Goal: Task Accomplishment & Management: Manage account settings

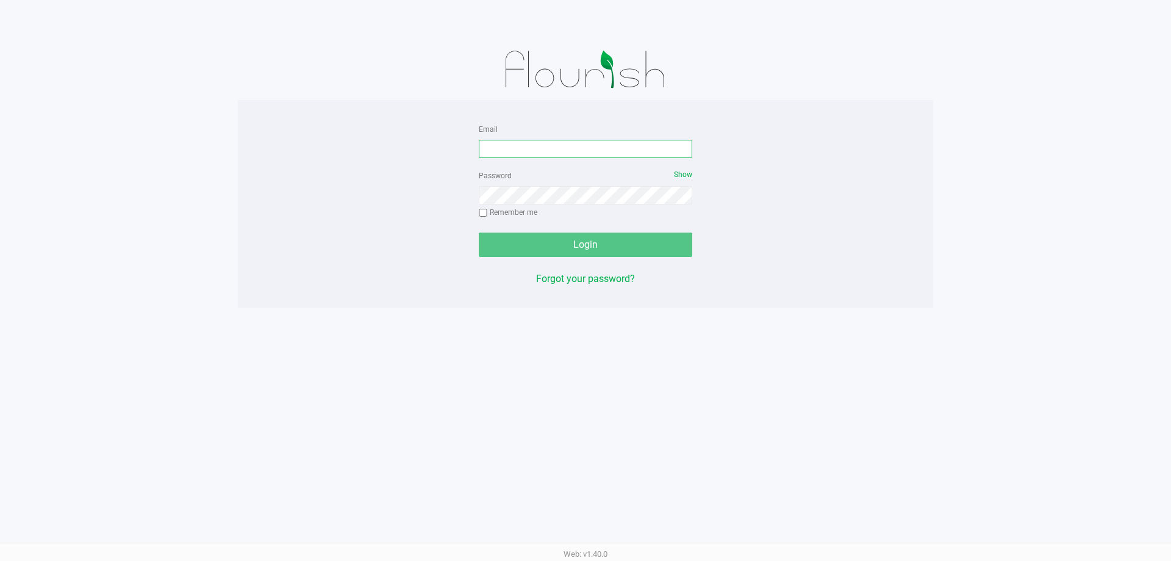
click at [579, 140] on input "Email" at bounding box center [586, 149] width 214 height 18
type input "Jgarcia@liveparallel.com"
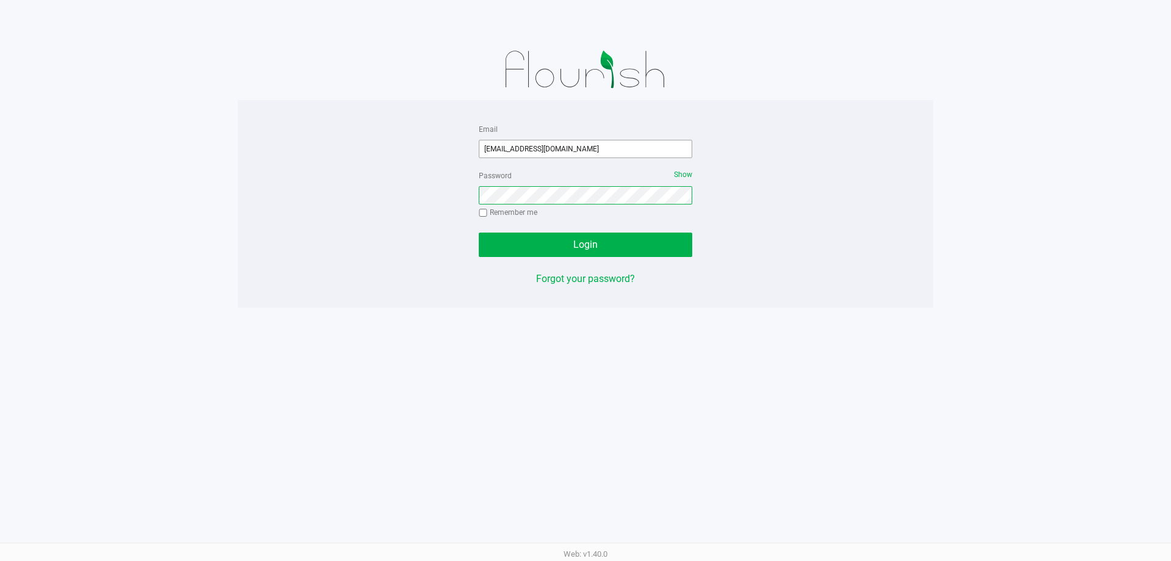
click at [479, 232] on button "Login" at bounding box center [586, 244] width 214 height 24
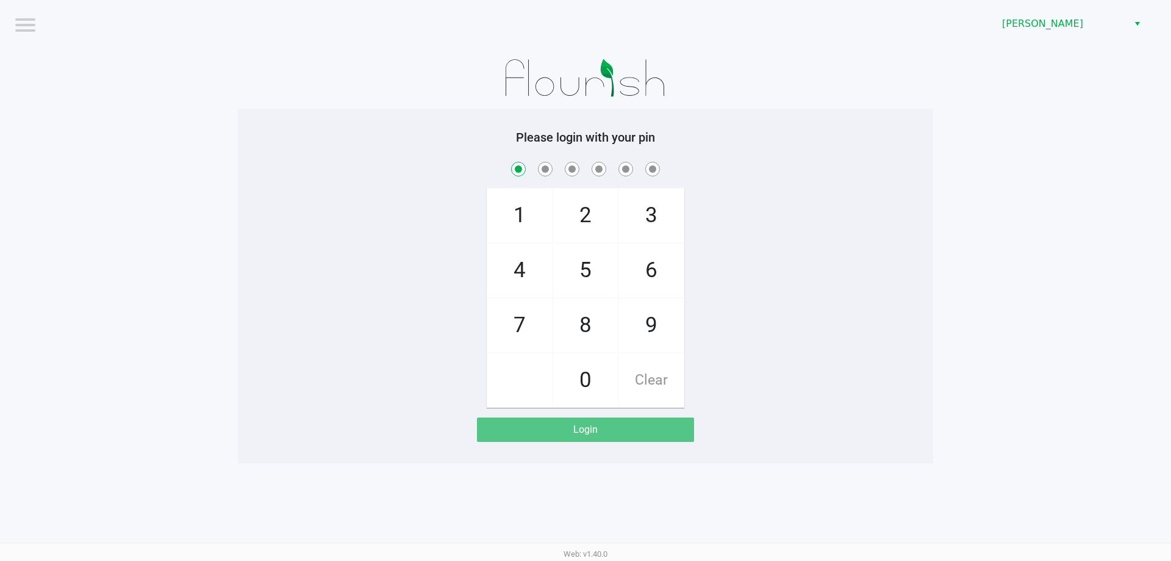
checkbox input "true"
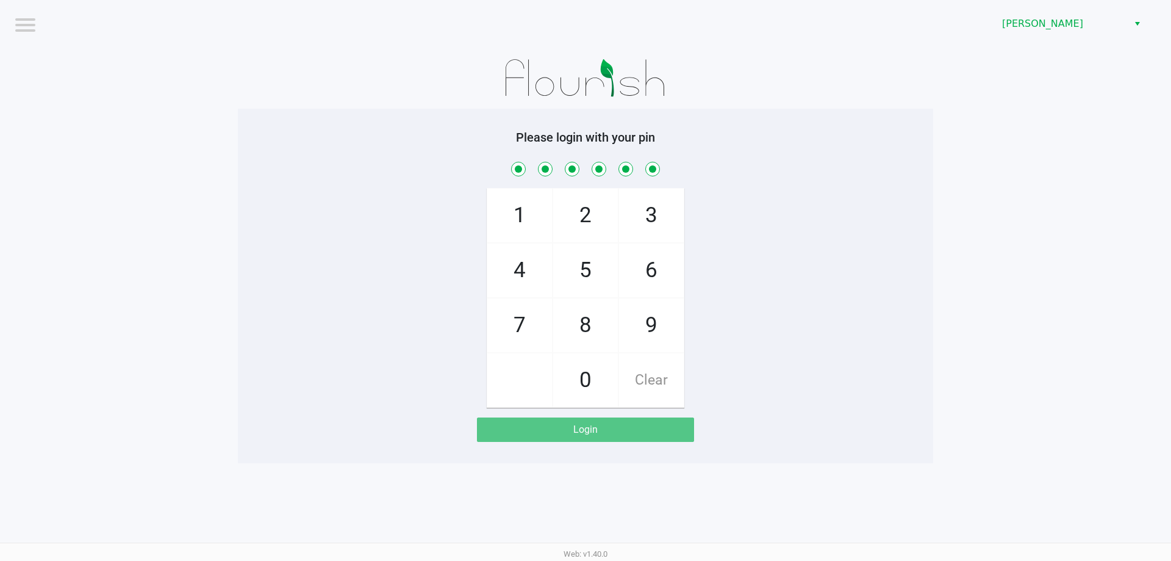
checkbox input "true"
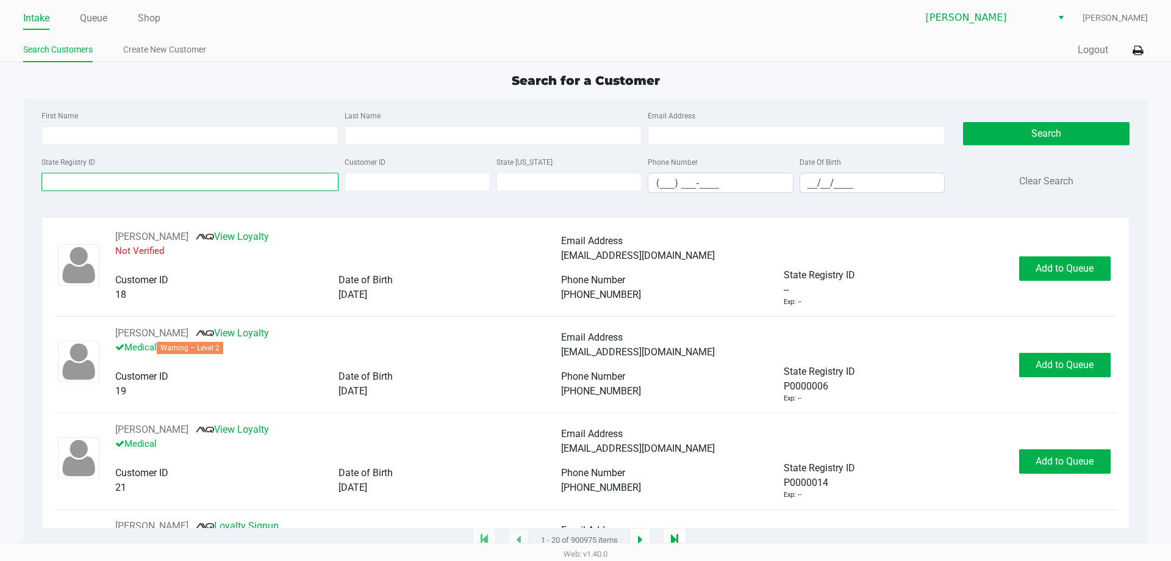
click at [92, 182] on input "State Registry ID" at bounding box center [189, 182] width 297 height 18
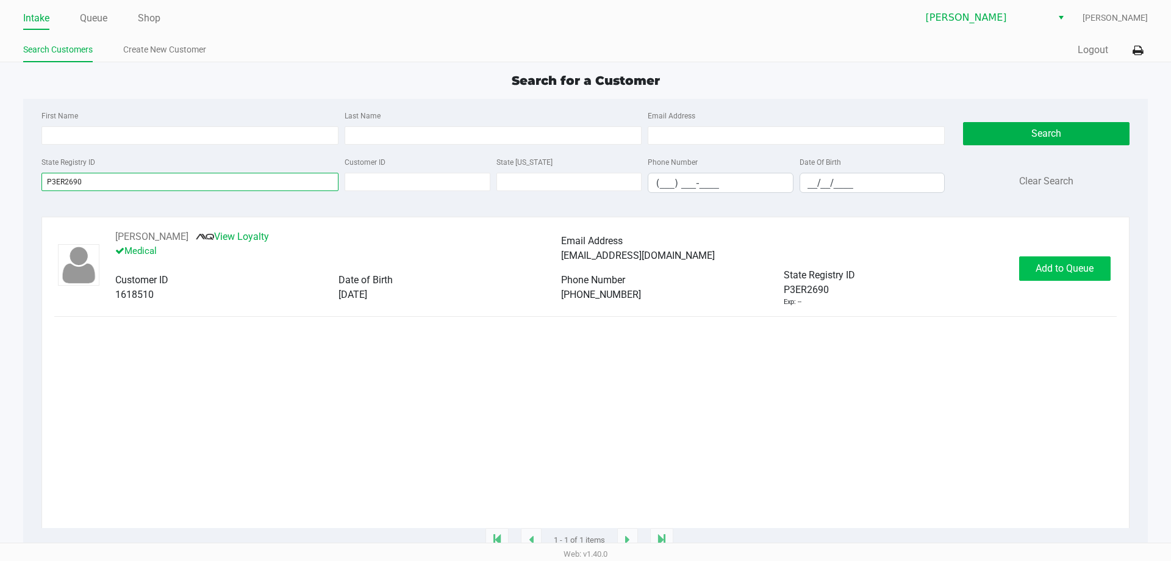
type input "P3ER2690"
click at [1050, 261] on button "Add to Queue" at bounding box center [1065, 268] width 92 height 24
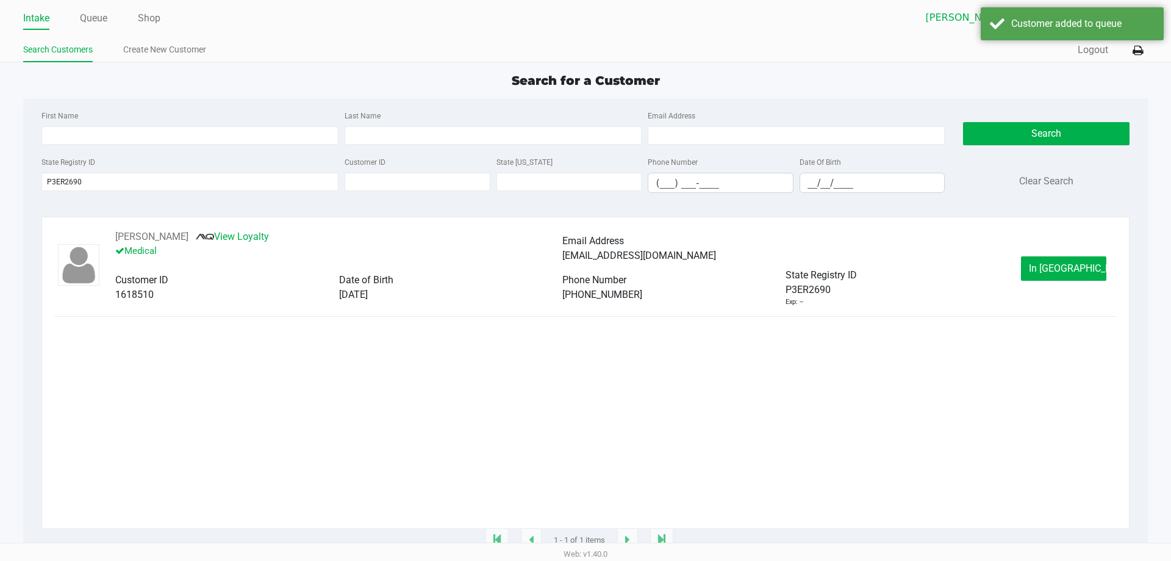
click at [1047, 253] on div "SUSAN DIXON View Loyalty Medical Email Address susanerika@gmail.com Customer ID…" at bounding box center [585, 267] width 1062 height 77
click at [1063, 279] on button "In Queue" at bounding box center [1063, 268] width 85 height 24
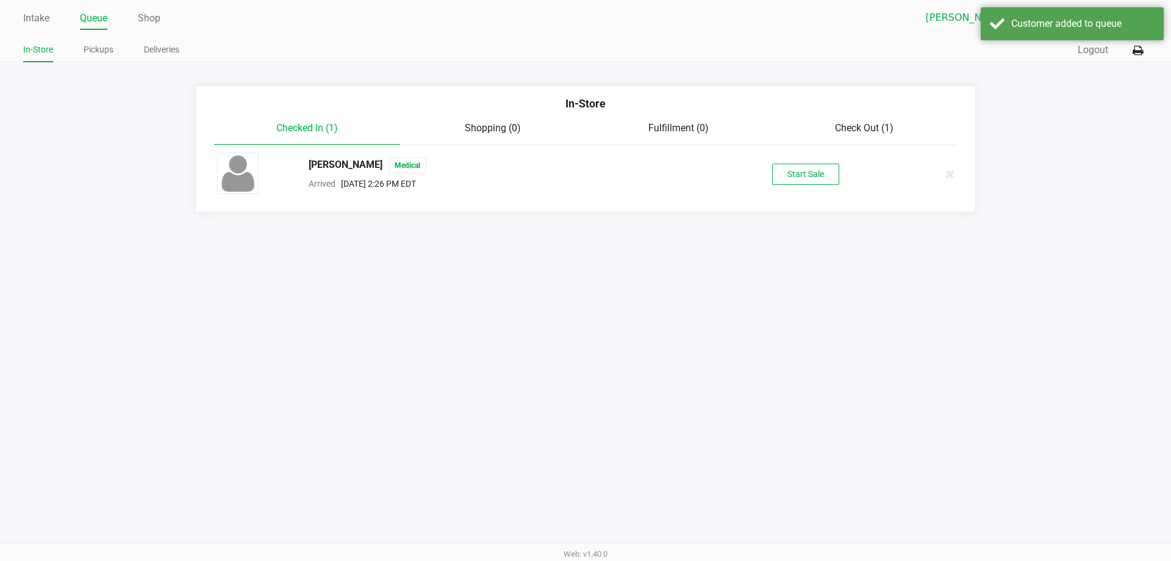
click at [826, 198] on li "SUSAN DIXON Medical Arrived Sep 27, 2025 2:26 PM EDT Start Sale" at bounding box center [585, 173] width 761 height 57
click at [822, 165] on button "Start Sale" at bounding box center [805, 174] width 67 height 21
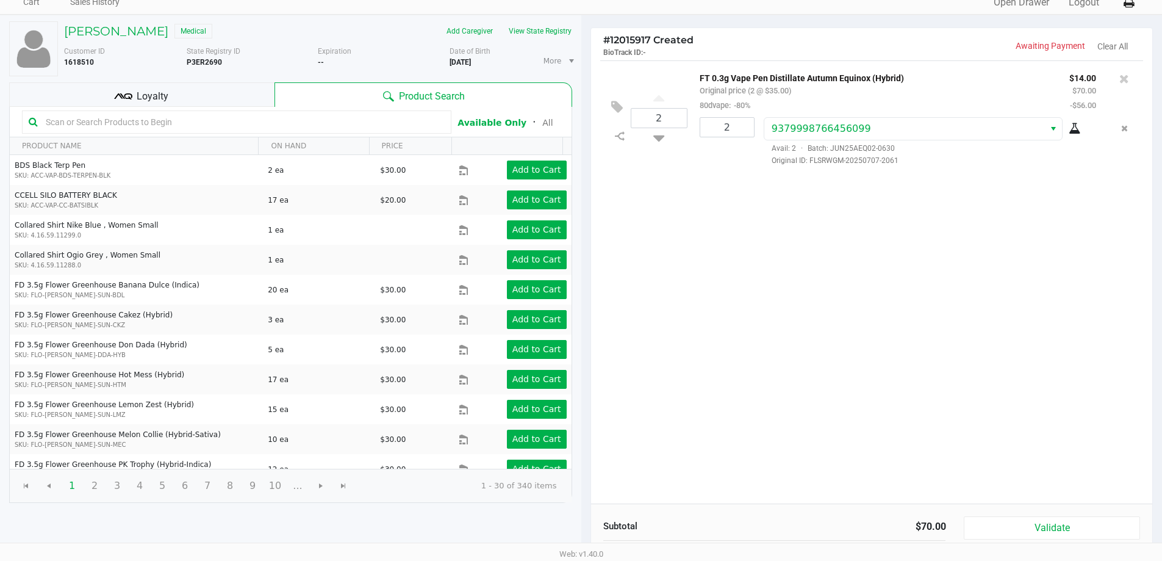
scroll to position [125, 0]
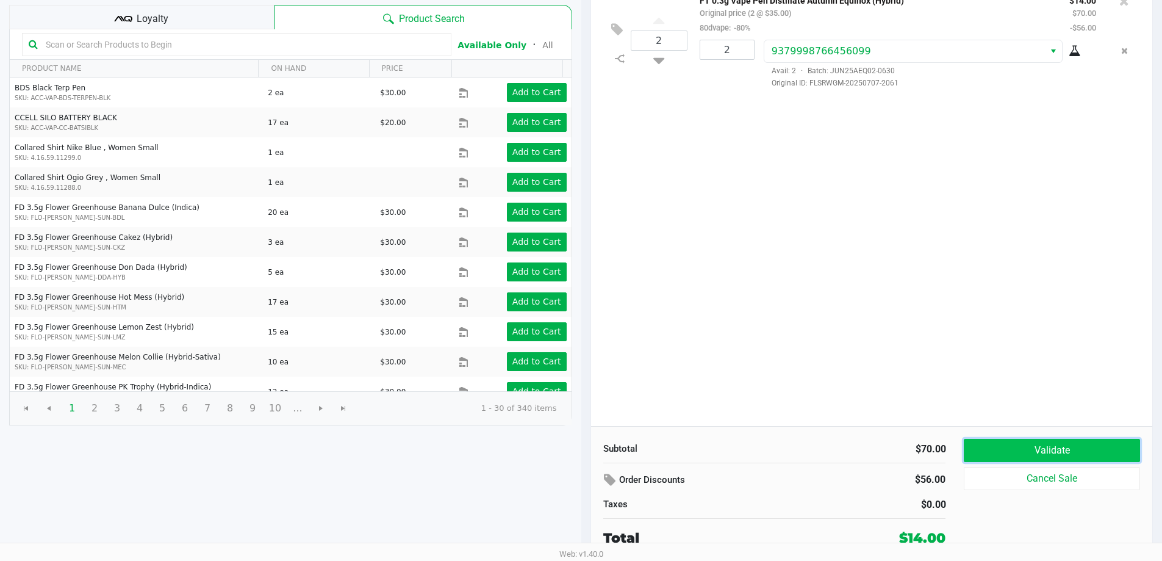
click at [1012, 453] on button "Validate" at bounding box center [1052, 450] width 176 height 23
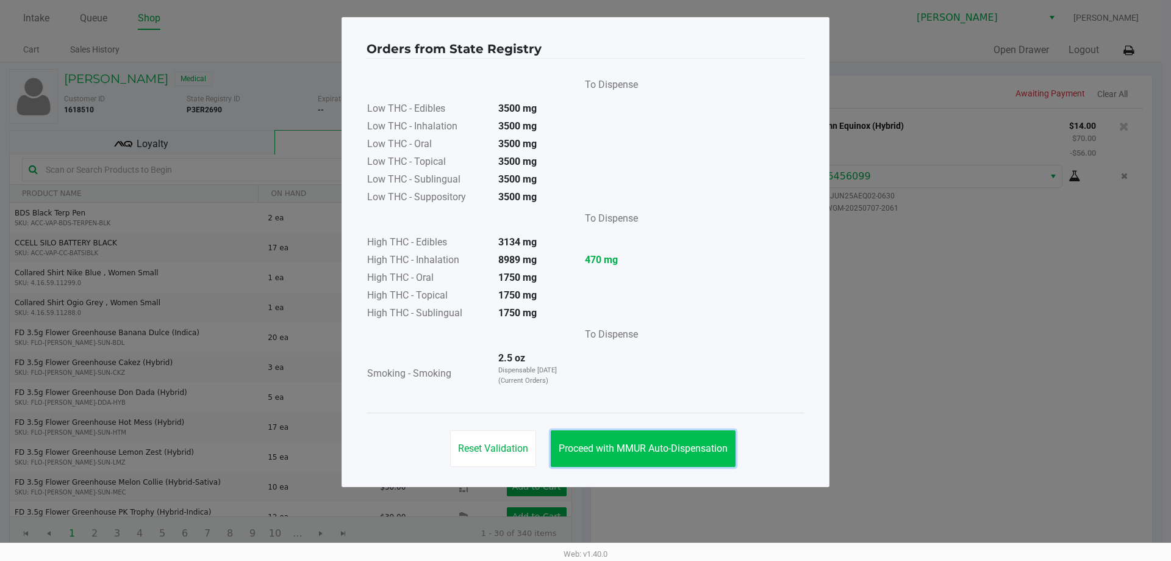
click at [658, 446] on span "Proceed with MMUR Auto-Dispensation" at bounding box center [643, 448] width 169 height 12
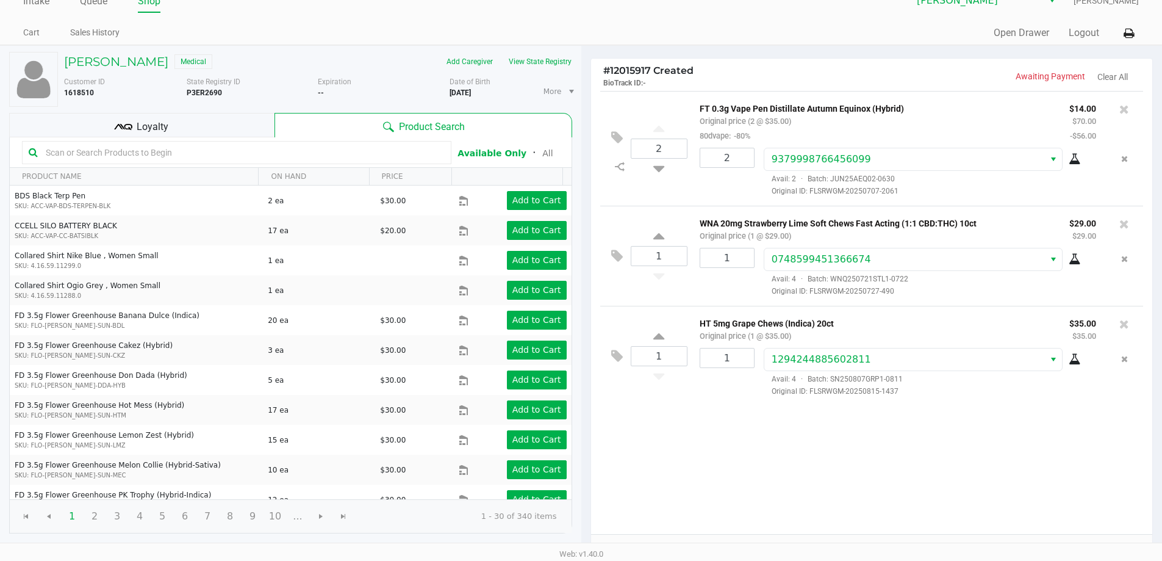
scroll to position [125, 0]
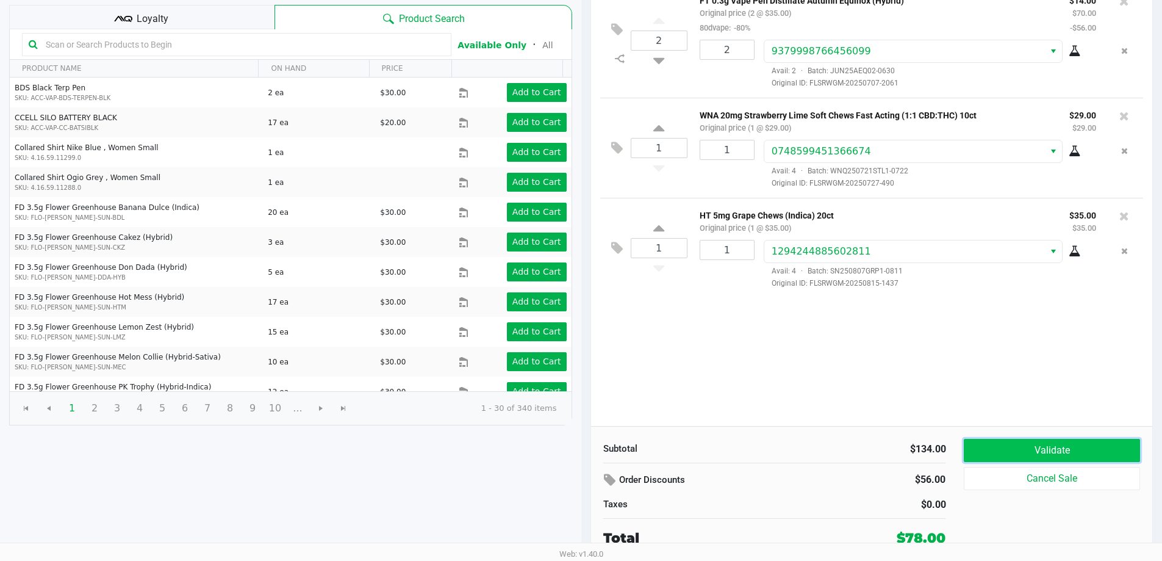
click at [1016, 456] on button "Validate" at bounding box center [1052, 450] width 176 height 23
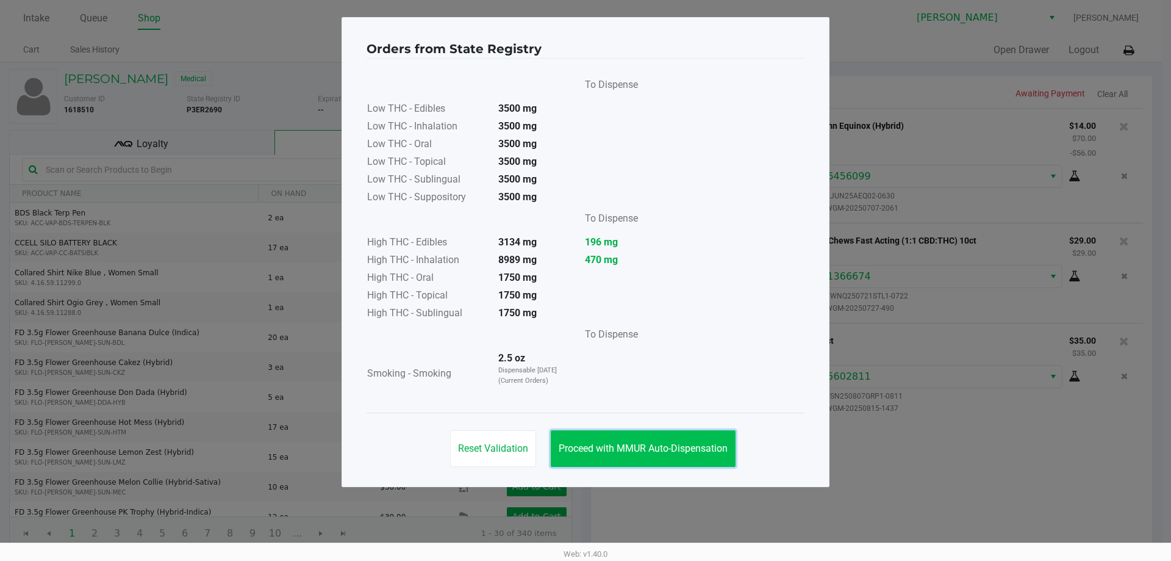
click at [631, 439] on button "Proceed with MMUR Auto-Dispensation" at bounding box center [643, 448] width 185 height 37
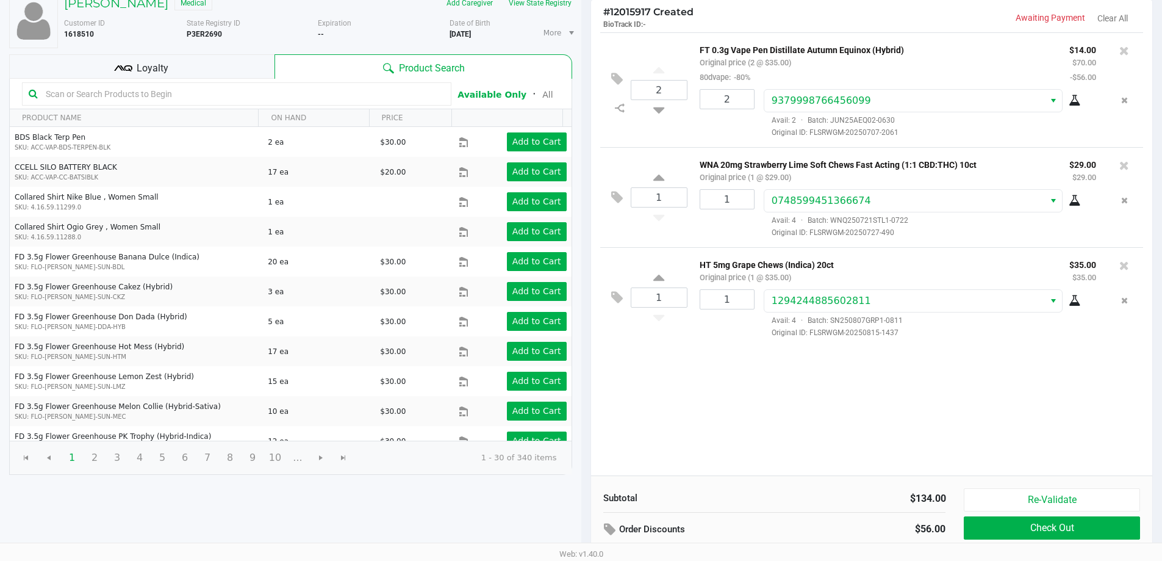
scroll to position [125, 0]
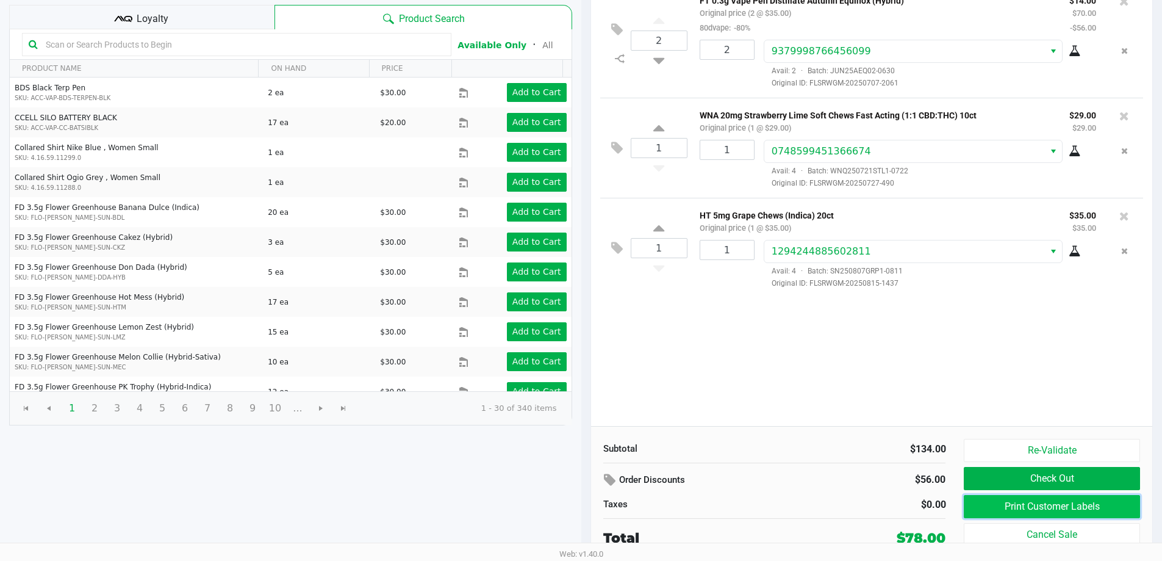
click at [1049, 515] on button "Print Customer Labels" at bounding box center [1052, 506] width 176 height 23
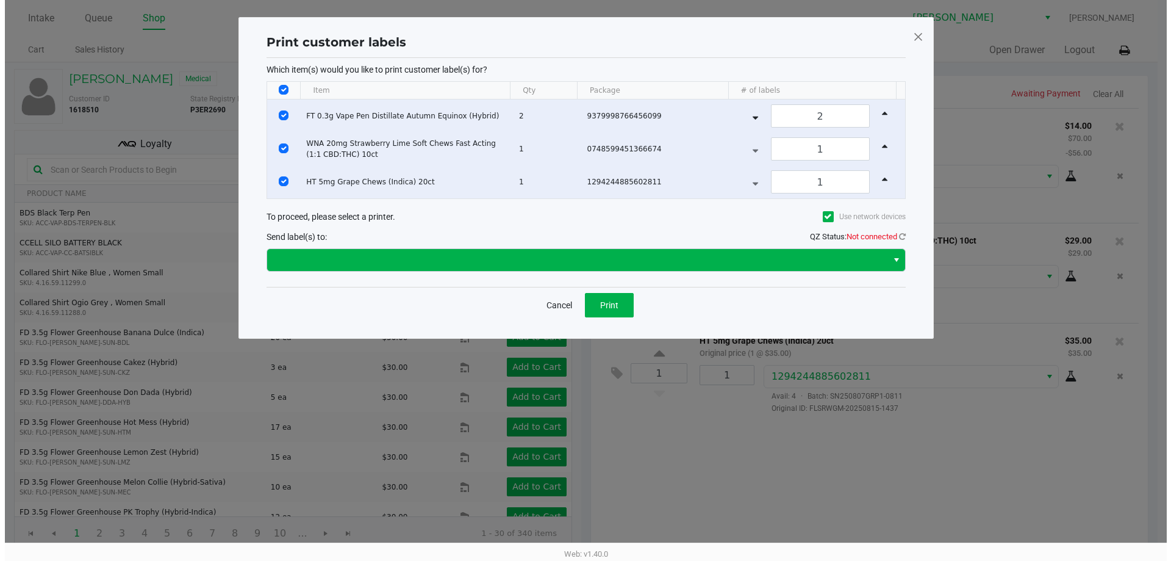
scroll to position [0, 0]
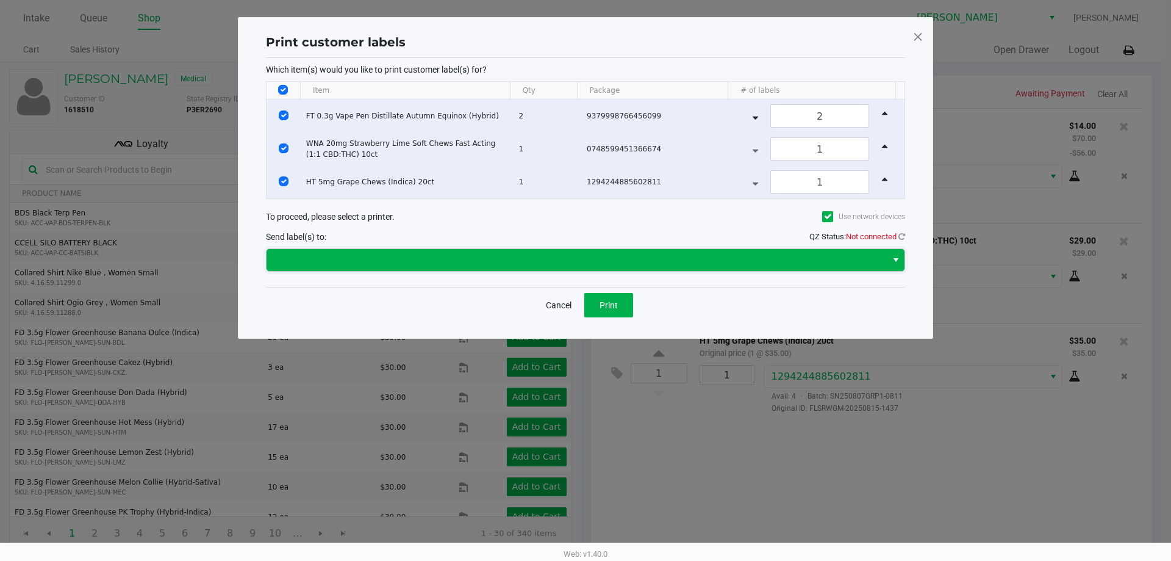
click at [523, 260] on span at bounding box center [577, 260] width 606 height 15
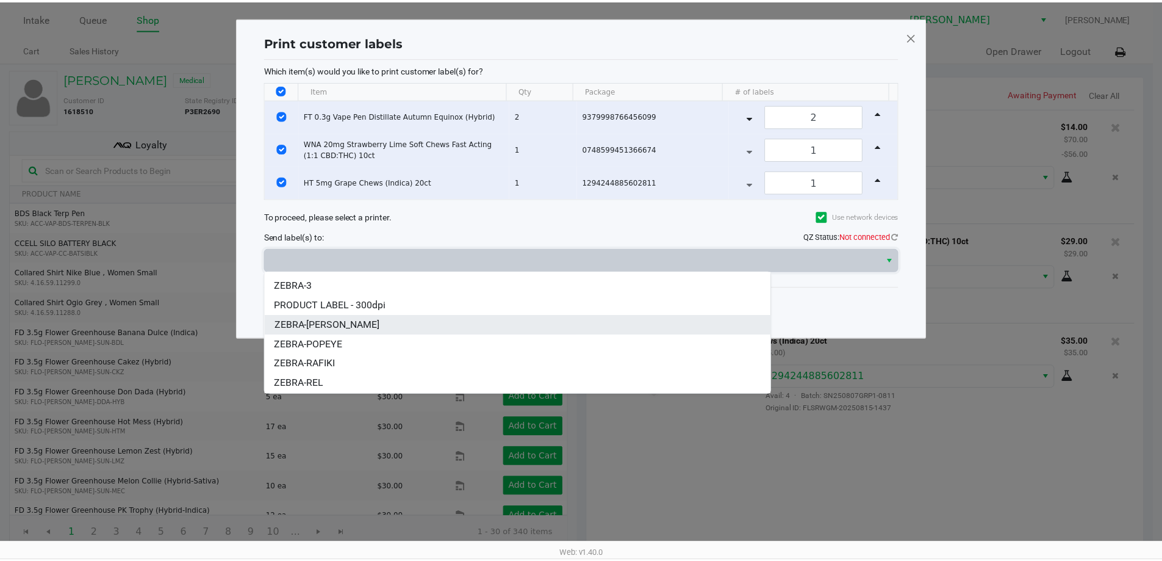
scroll to position [54, 0]
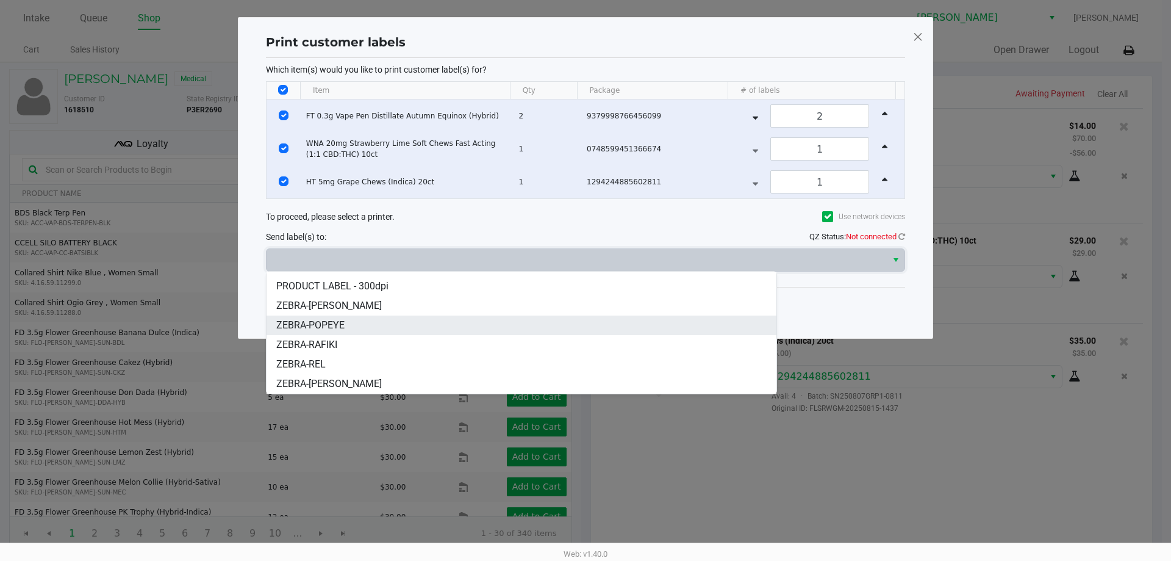
click at [348, 324] on li "ZEBRA-POPEYE" at bounding box center [522, 325] width 510 height 20
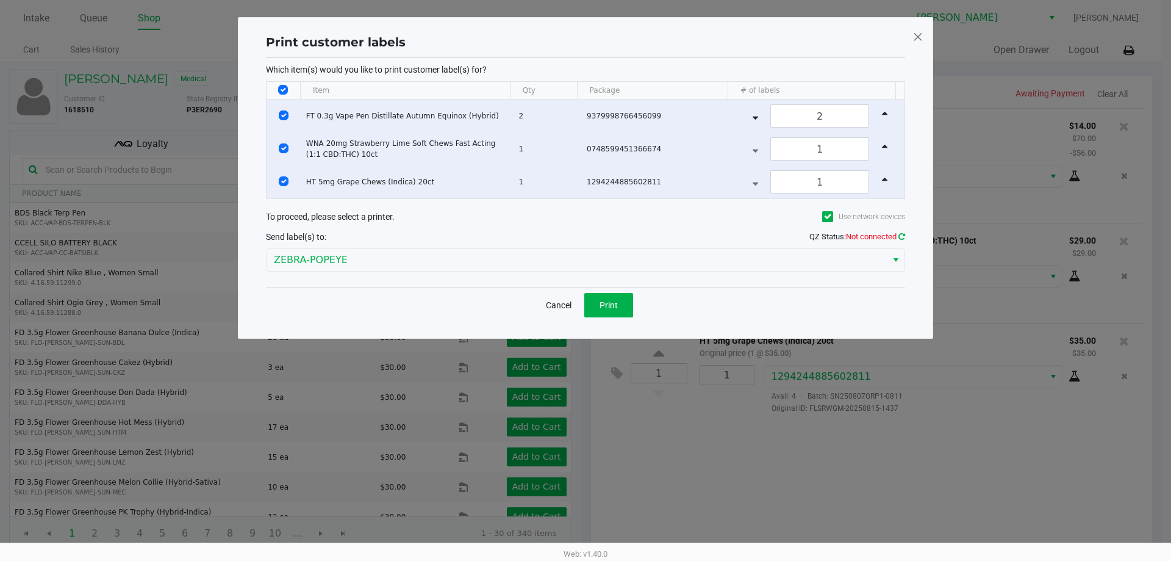
click at [904, 233] on icon at bounding box center [902, 236] width 7 height 8
click at [617, 296] on button "Print" at bounding box center [608, 305] width 49 height 24
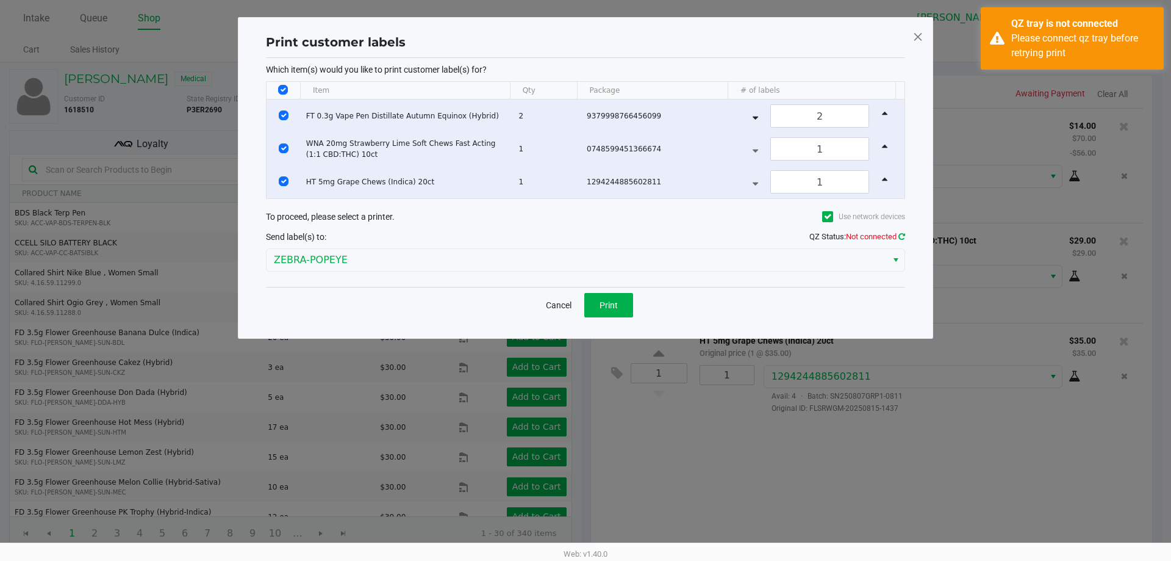
click at [903, 237] on icon at bounding box center [902, 236] width 7 height 8
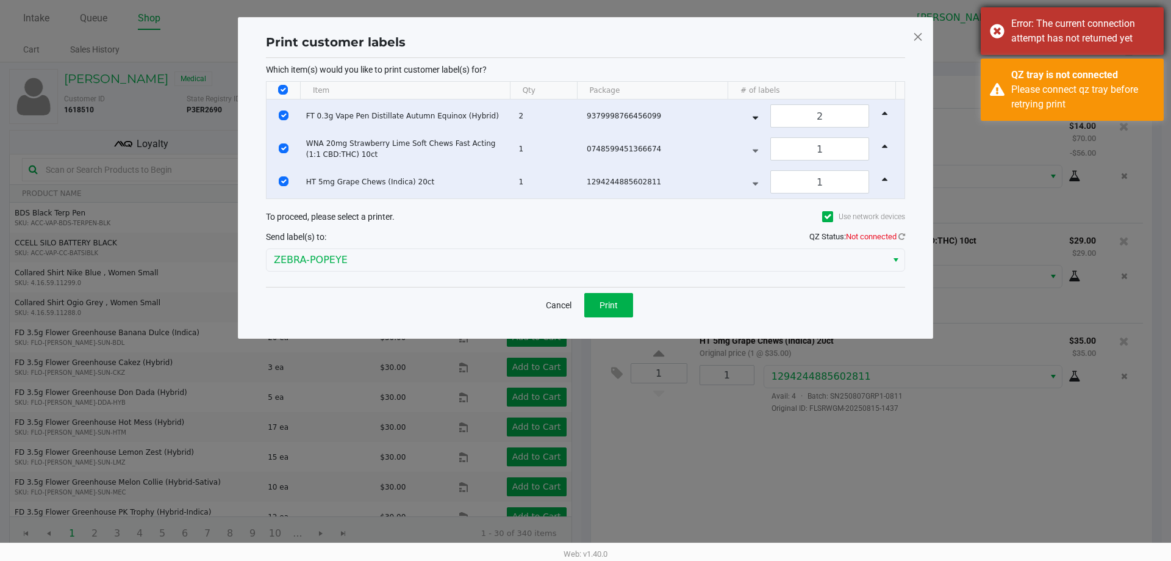
click at [1073, 25] on div "Error: The current connection attempt has not returned yet" at bounding box center [1083, 30] width 143 height 29
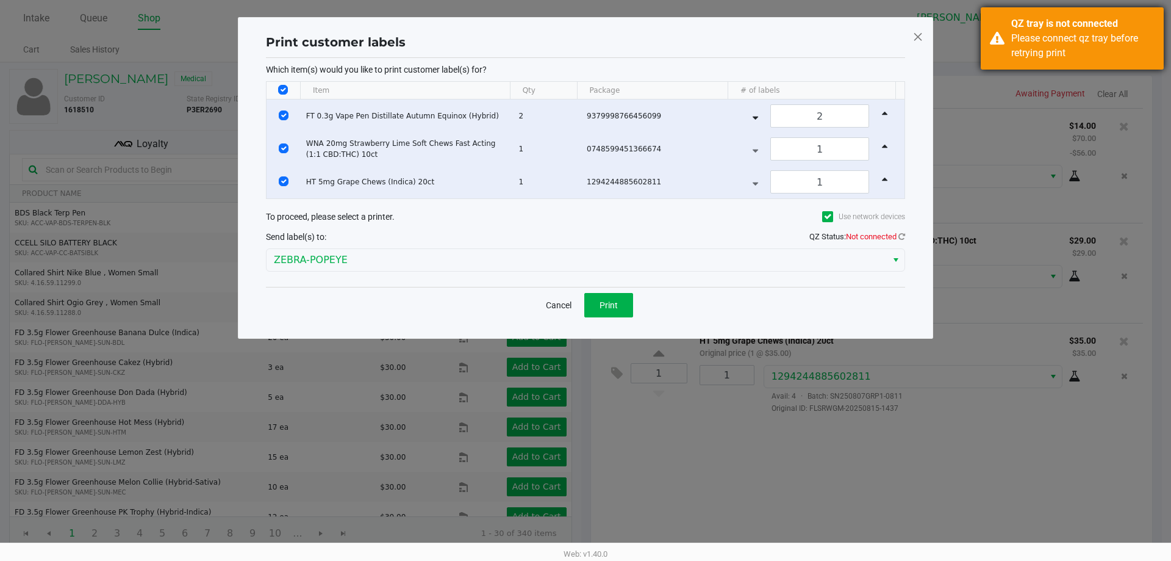
click at [1018, 52] on div "Please connect qz tray before retrying print" at bounding box center [1083, 45] width 143 height 29
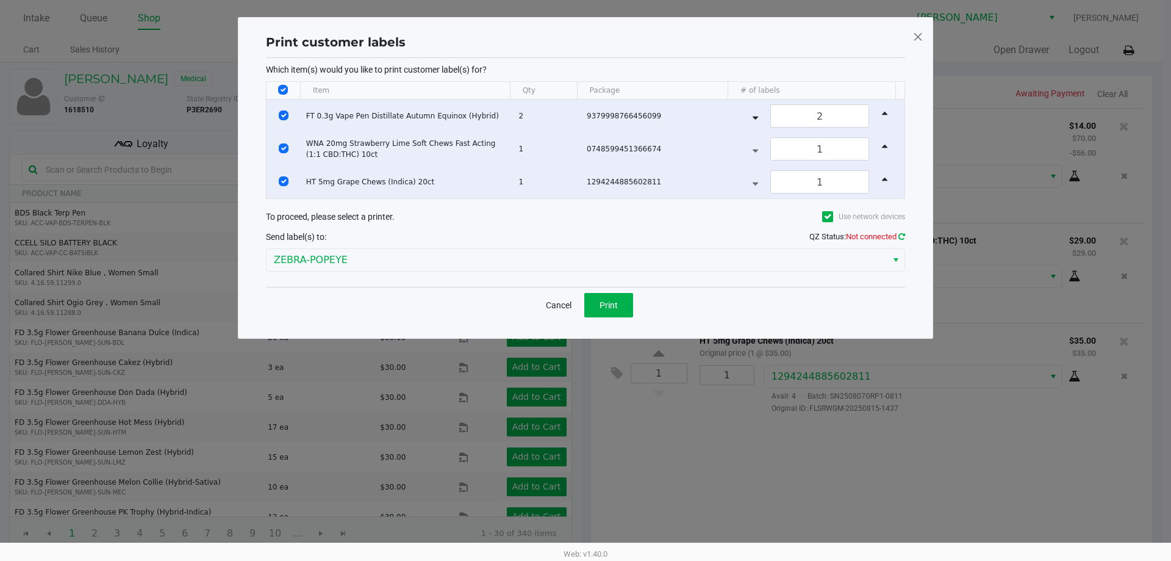
click at [904, 236] on icon at bounding box center [902, 236] width 7 height 8
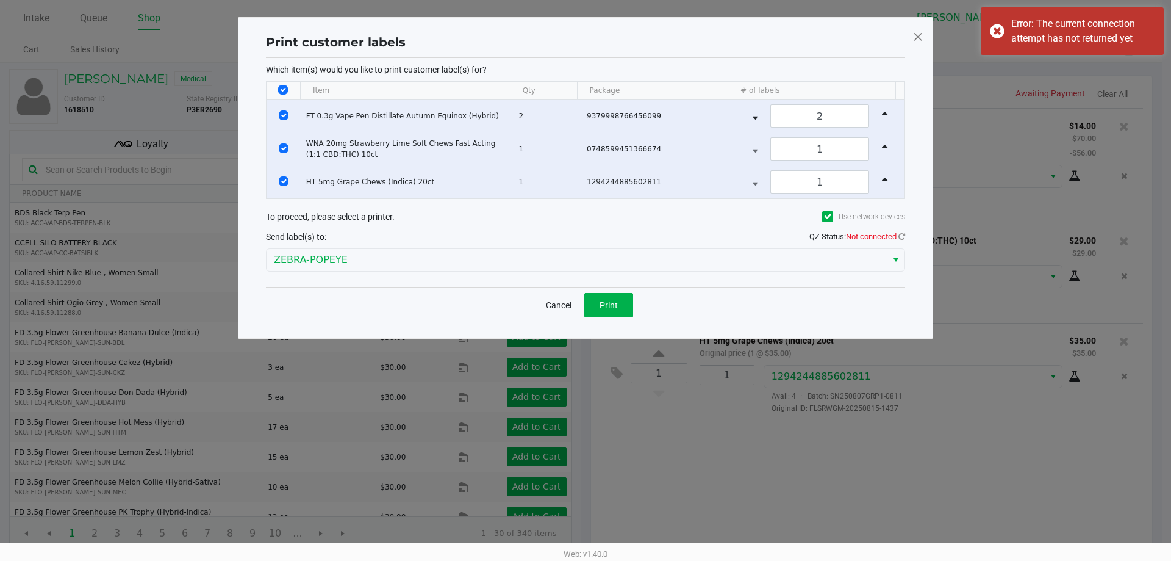
click at [919, 41] on span at bounding box center [918, 37] width 11 height 20
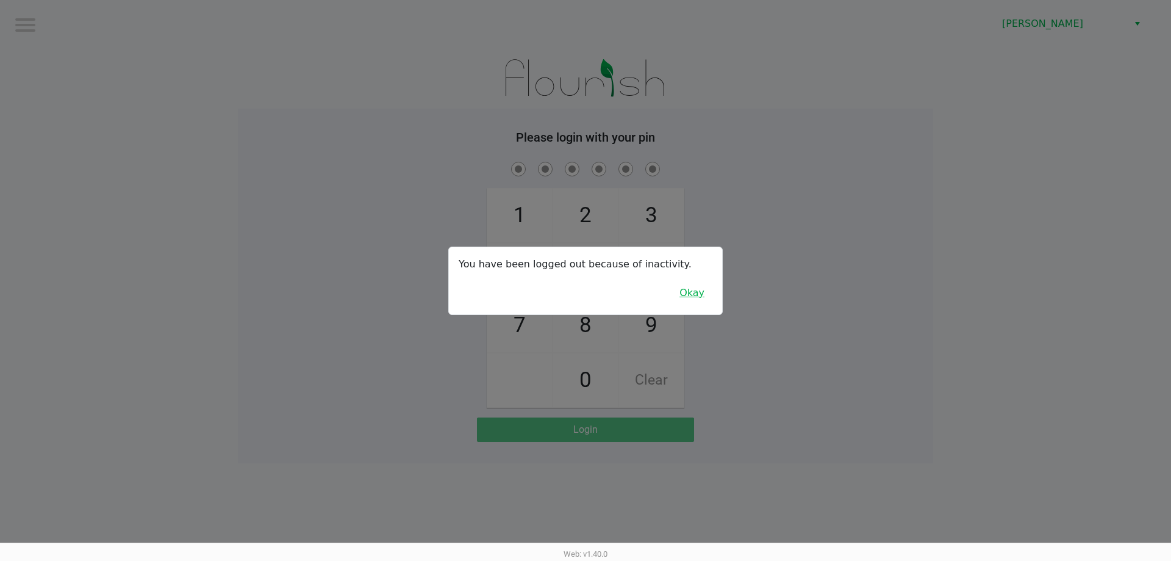
click at [696, 293] on button "Okay" at bounding box center [692, 292] width 41 height 23
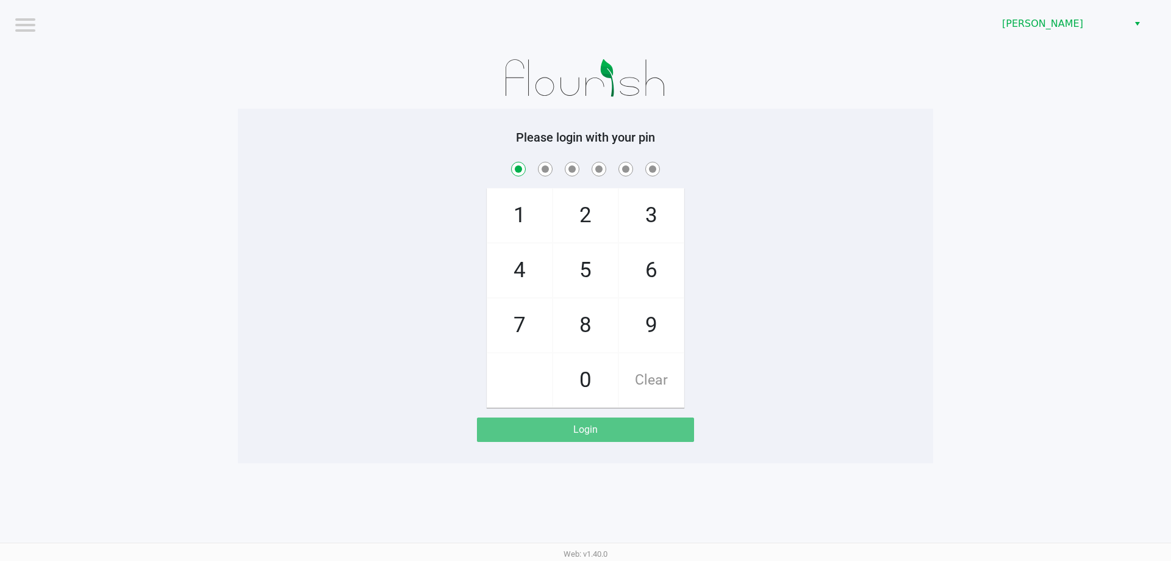
checkbox input "true"
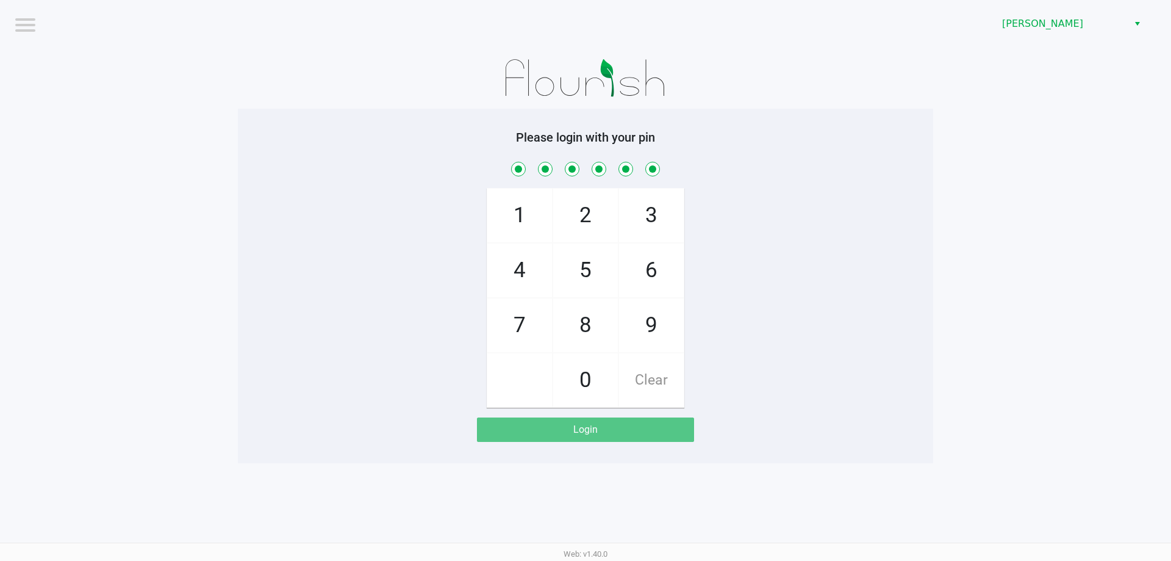
checkbox input "true"
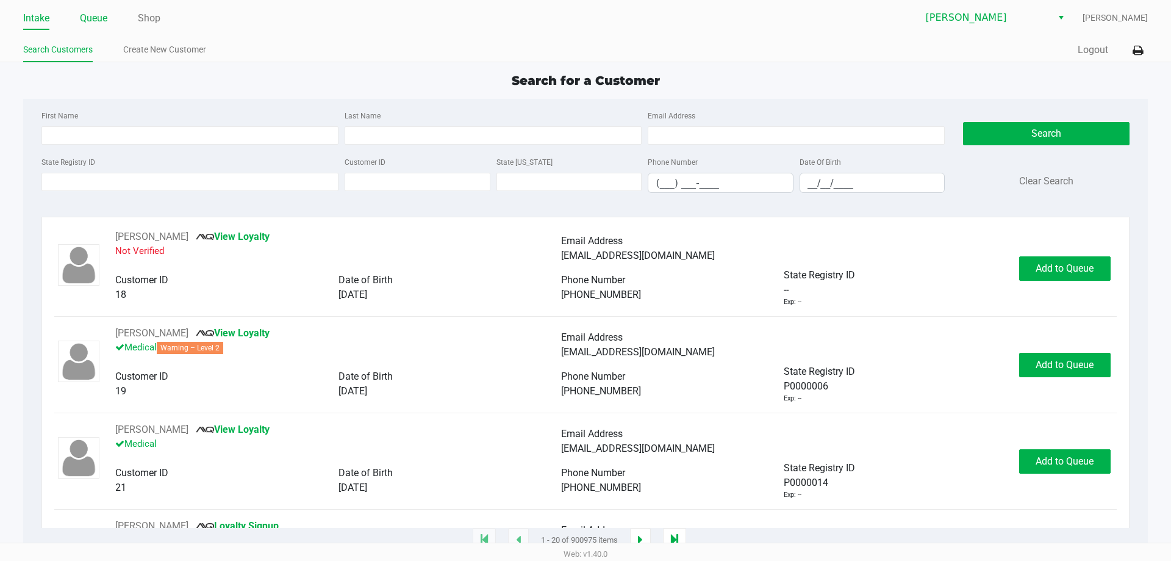
click at [89, 21] on link "Queue" at bounding box center [93, 18] width 27 height 17
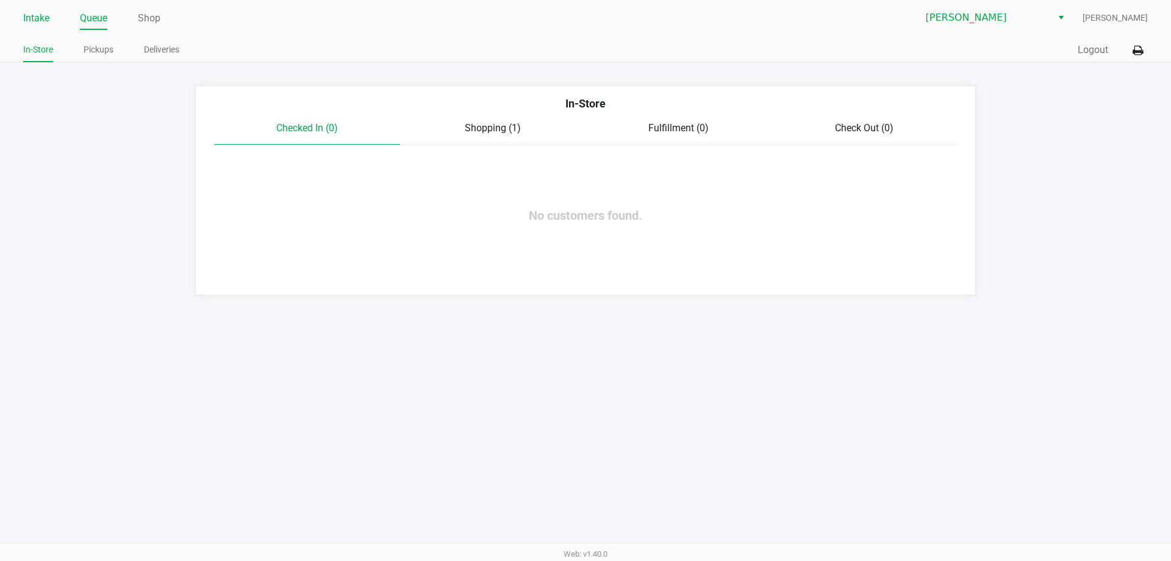
click at [27, 18] on link "Intake" at bounding box center [36, 18] width 26 height 17
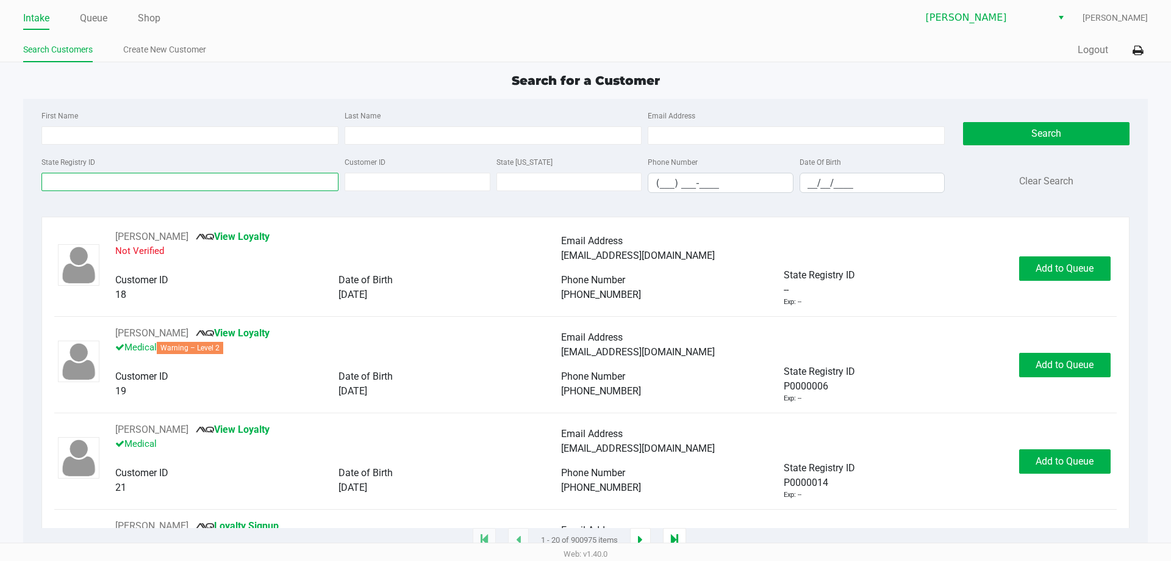
click at [101, 183] on input "State Registry ID" at bounding box center [189, 182] width 297 height 18
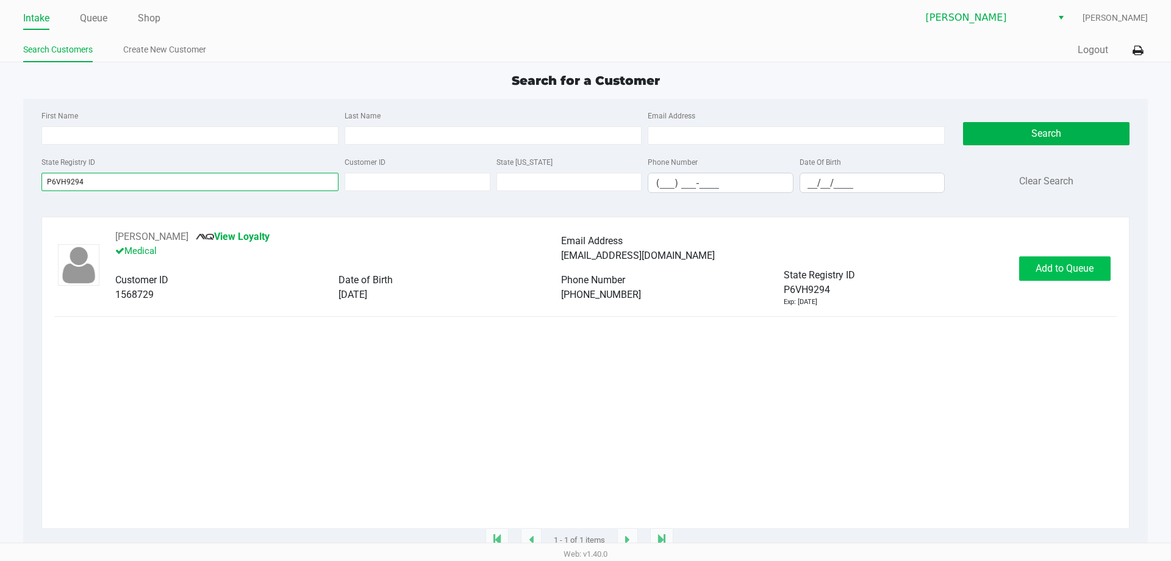
type input "P6VH9294"
click at [1075, 273] on span "Add to Queue" at bounding box center [1065, 268] width 58 height 12
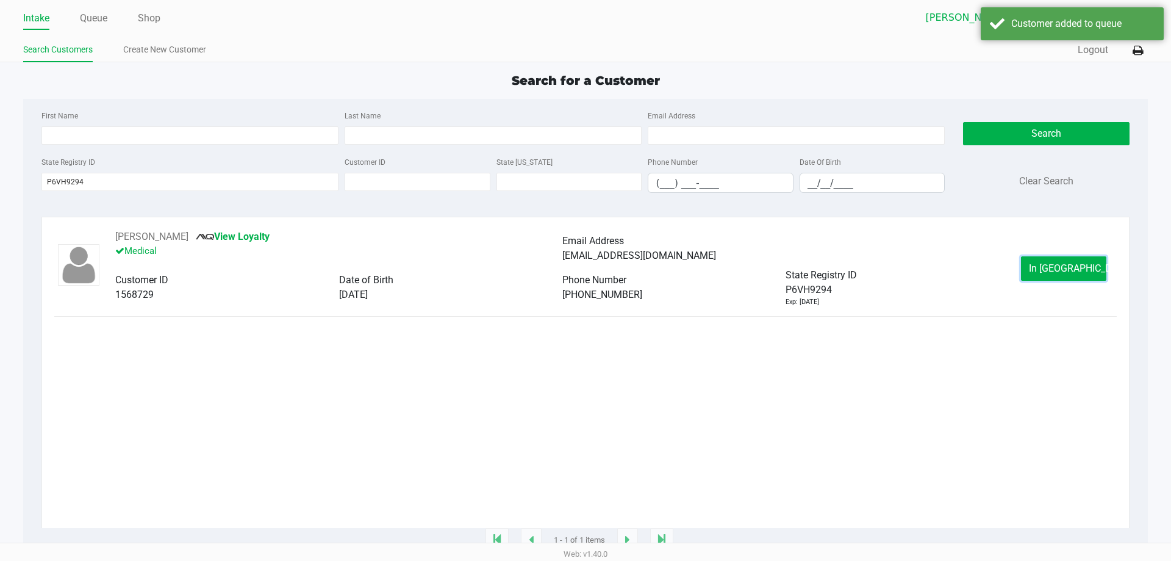
click at [1075, 273] on span "In Queue" at bounding box center [1080, 268] width 102 height 12
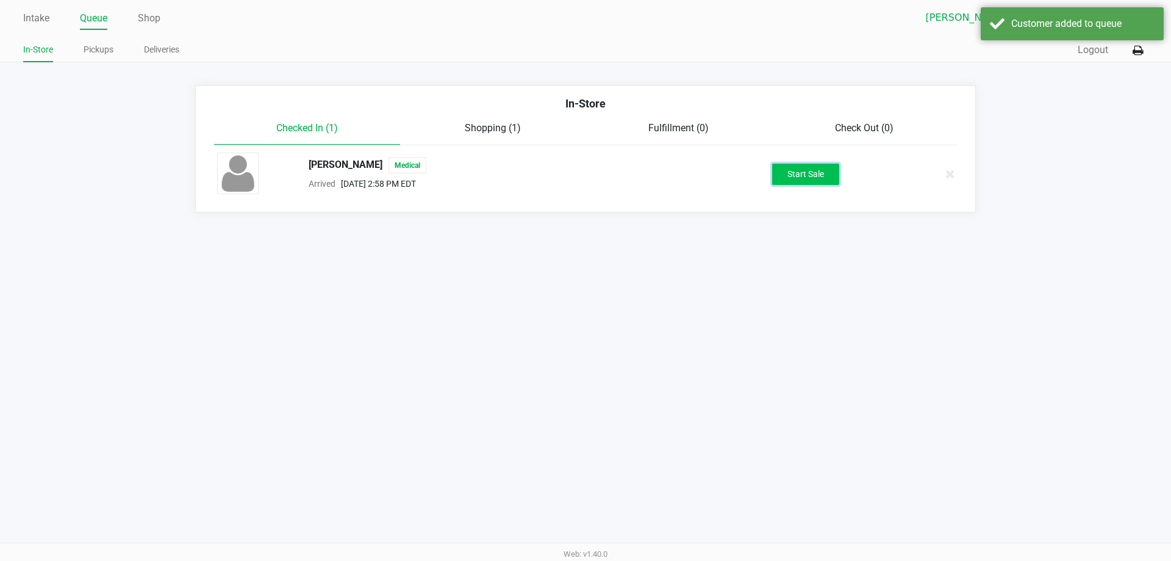
click at [815, 179] on button "Start Sale" at bounding box center [805, 174] width 67 height 21
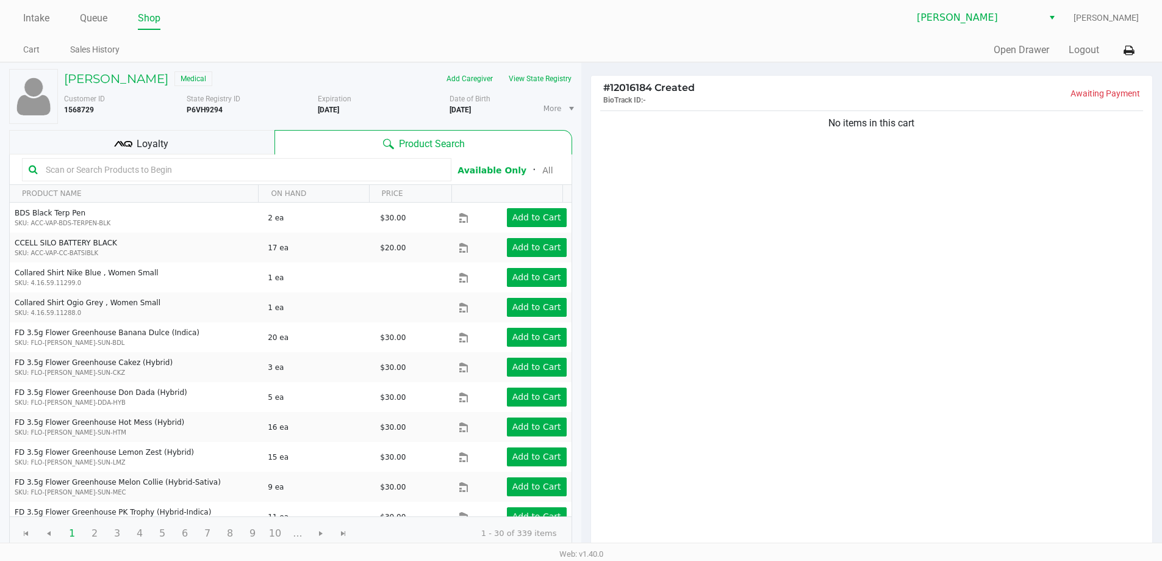
click at [184, 173] on input "text" at bounding box center [243, 169] width 404 height 18
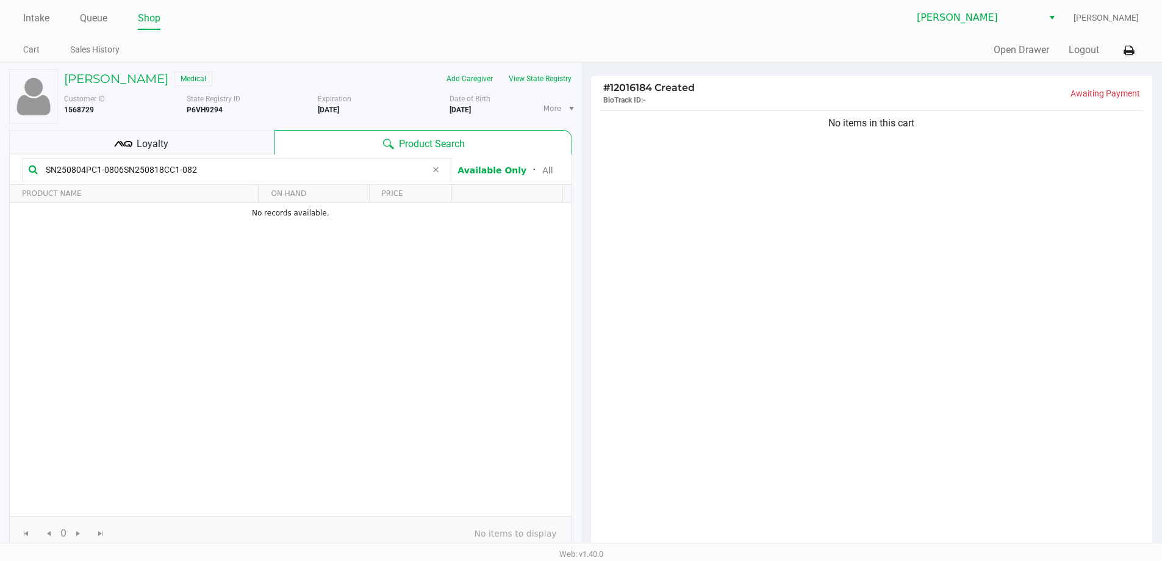
type input "SN250804PC1-0806SN250818CC1-0820"
click at [203, 164] on input "SN250804PC1-0806SN250818CC1-0820" at bounding box center [234, 169] width 386 height 18
click at [705, 243] on div "No items in this cart" at bounding box center [872, 329] width 562 height 443
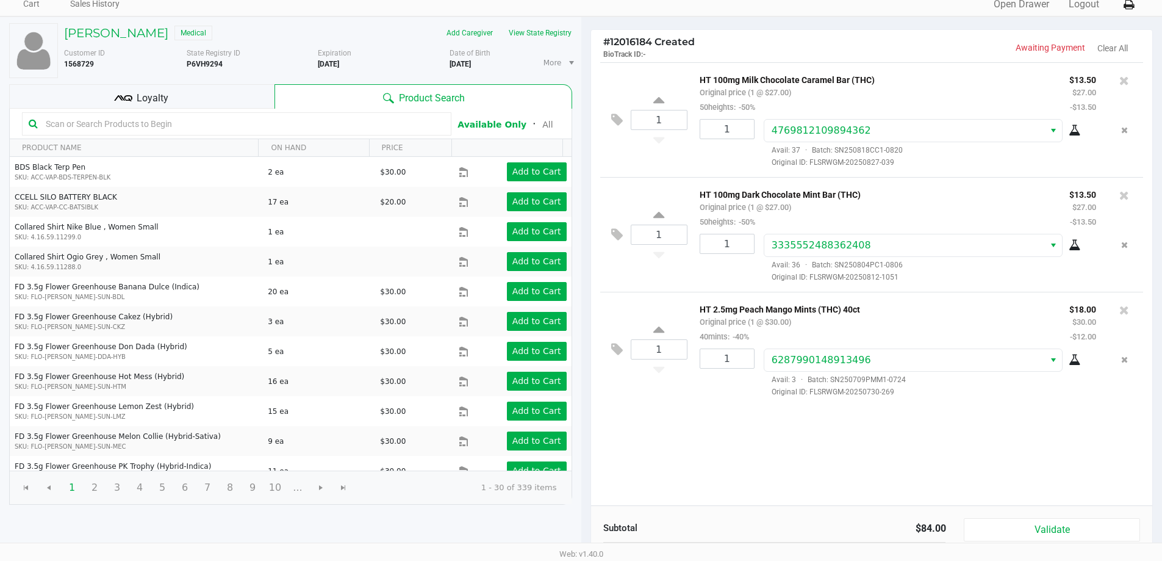
scroll to position [125, 0]
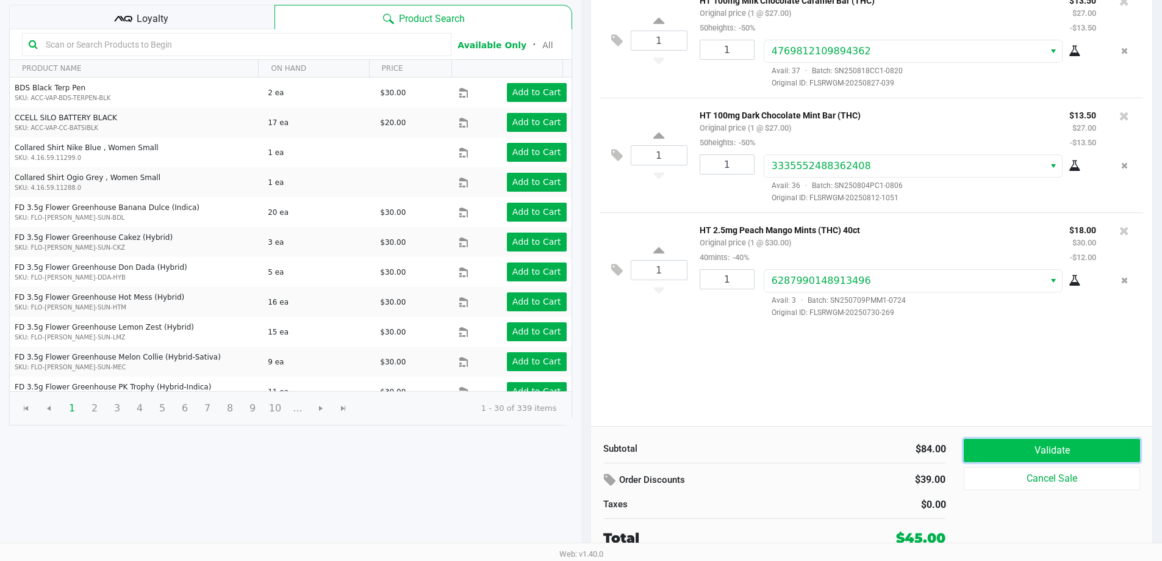
click at [1041, 456] on button "Validate" at bounding box center [1052, 450] width 176 height 23
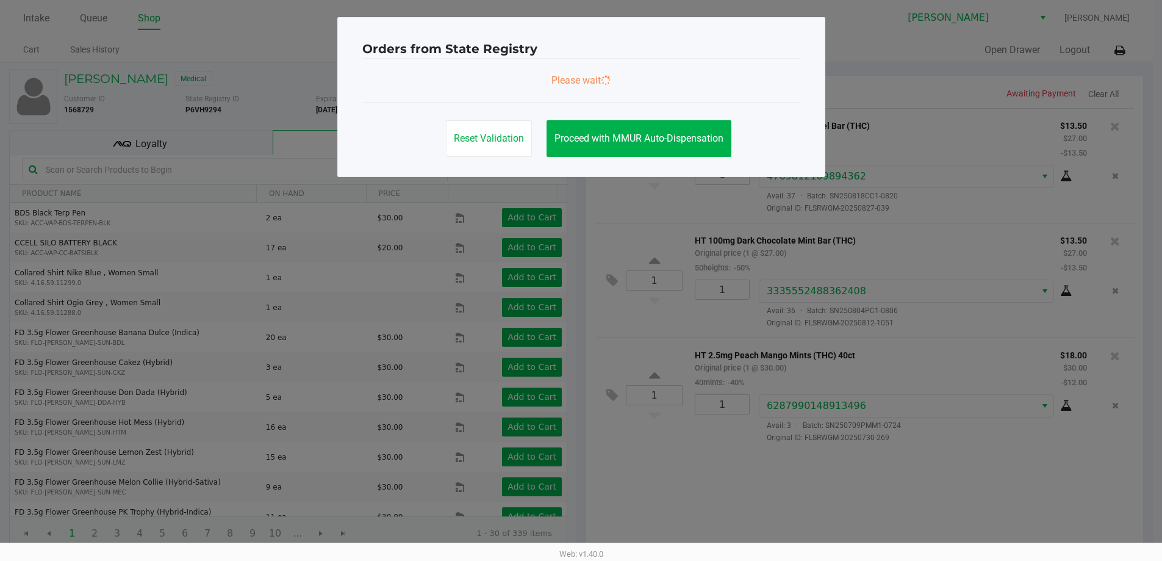
scroll to position [0, 0]
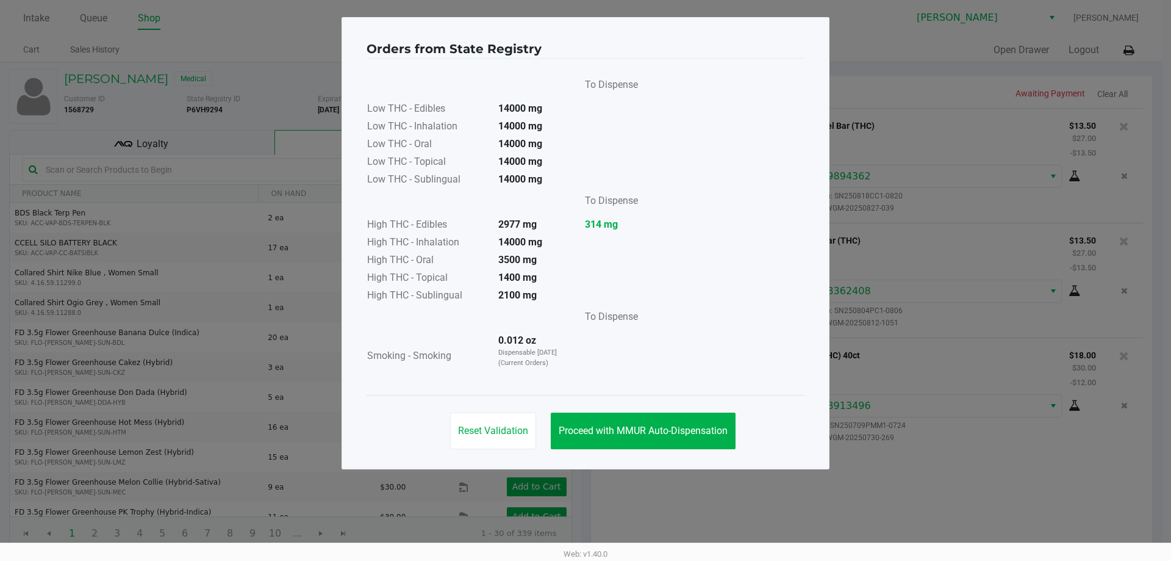
click at [620, 398] on div "Reset Validation Proceed with MMUR Auto-Dispensation" at bounding box center [586, 426] width 438 height 62
click at [618, 408] on div "Reset Validation Proceed with MMUR Auto-Dispensation" at bounding box center [586, 426] width 438 height 62
click at [647, 413] on button "Proceed with MMUR Auto-Dispensation" at bounding box center [643, 430] width 185 height 37
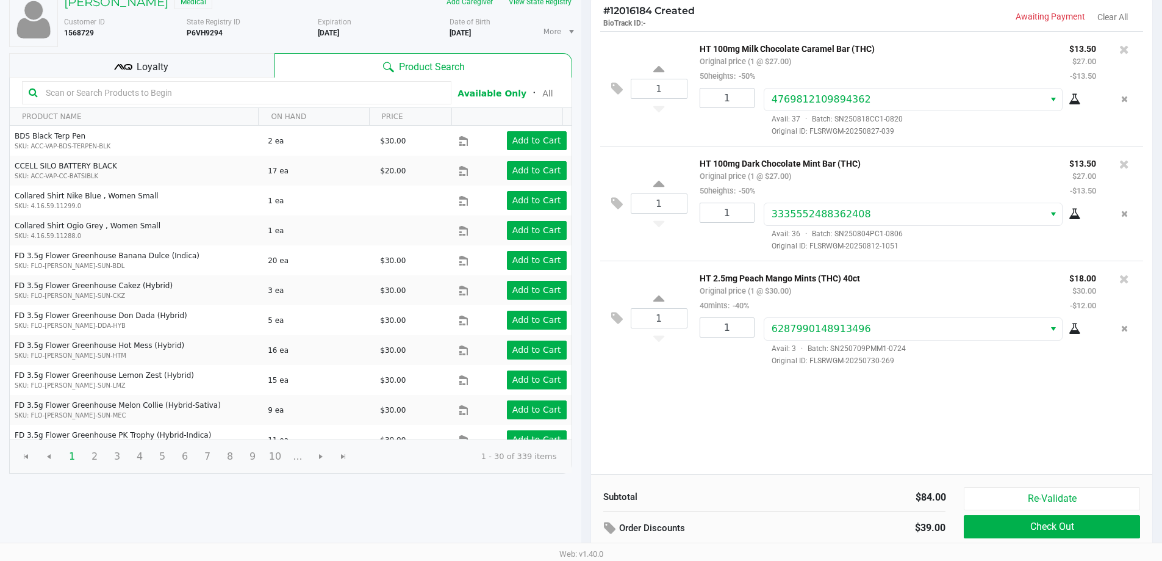
scroll to position [125, 0]
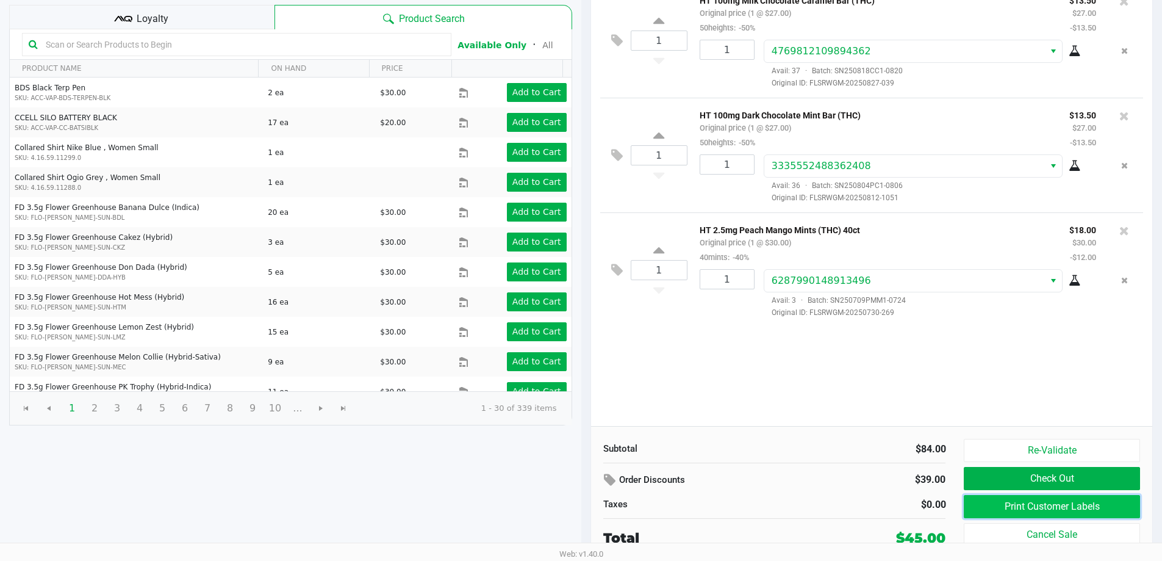
click at [994, 501] on button "Print Customer Labels" at bounding box center [1052, 506] width 176 height 23
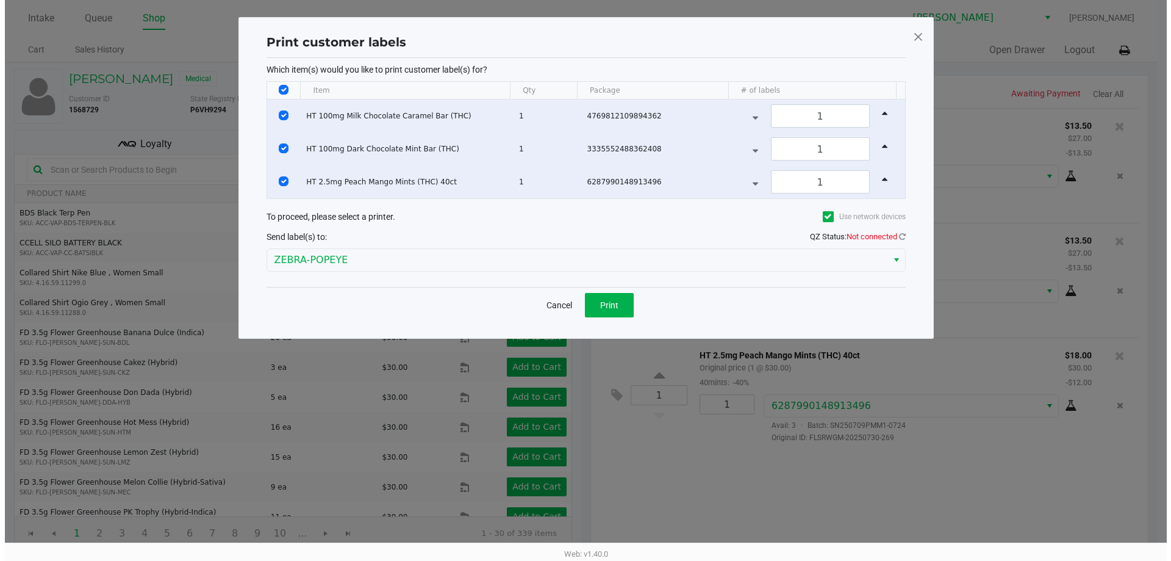
scroll to position [0, 0]
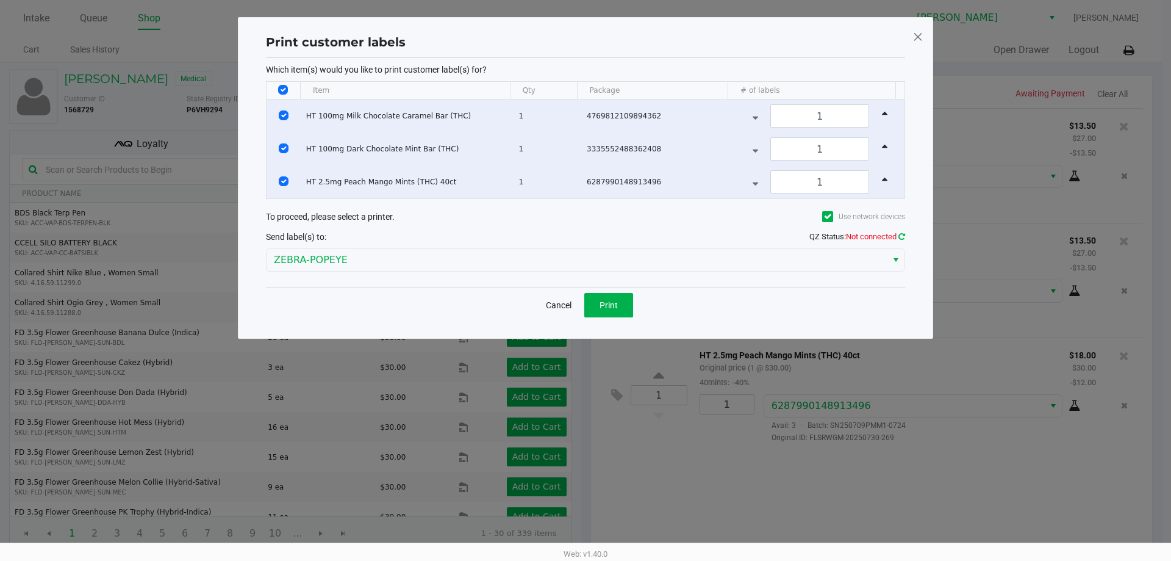
click at [900, 236] on icon at bounding box center [902, 236] width 7 height 8
click at [901, 234] on icon at bounding box center [902, 236] width 7 height 8
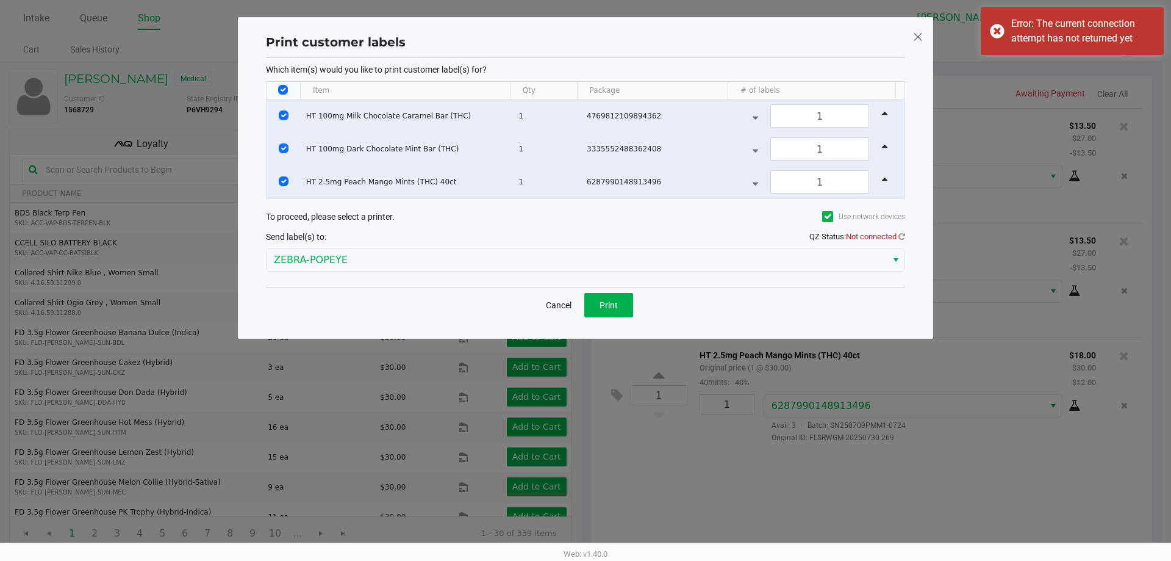
click at [920, 40] on span at bounding box center [918, 37] width 11 height 20
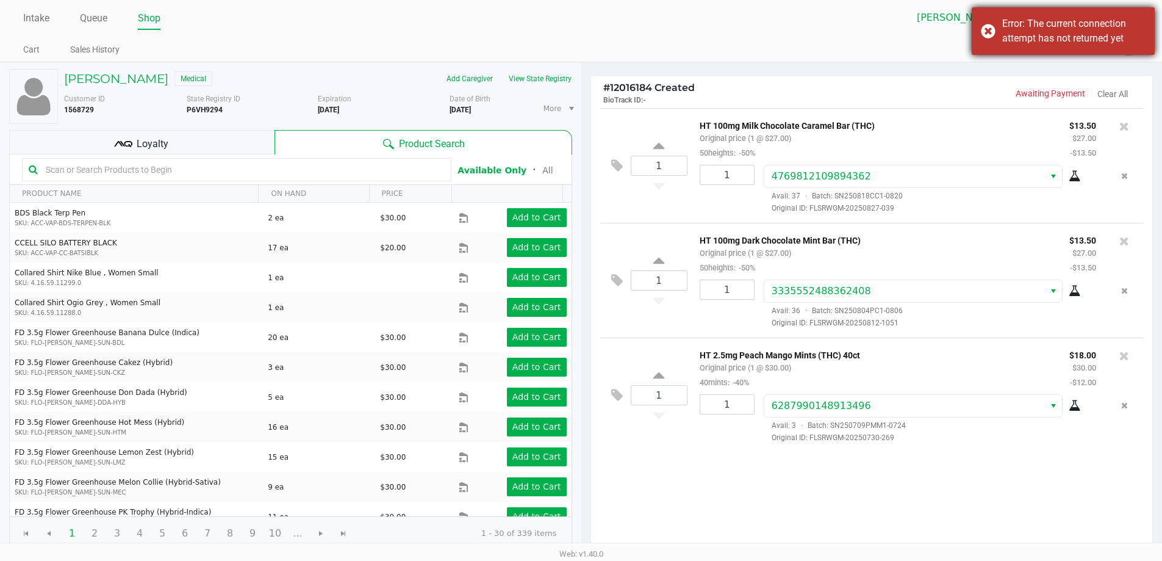
drag, startPoint x: 1051, startPoint y: 21, endPoint x: 1104, endPoint y: 29, distance: 53.1
click at [1052, 20] on div "Error: The current connection attempt has not returned yet" at bounding box center [1073, 30] width 143 height 29
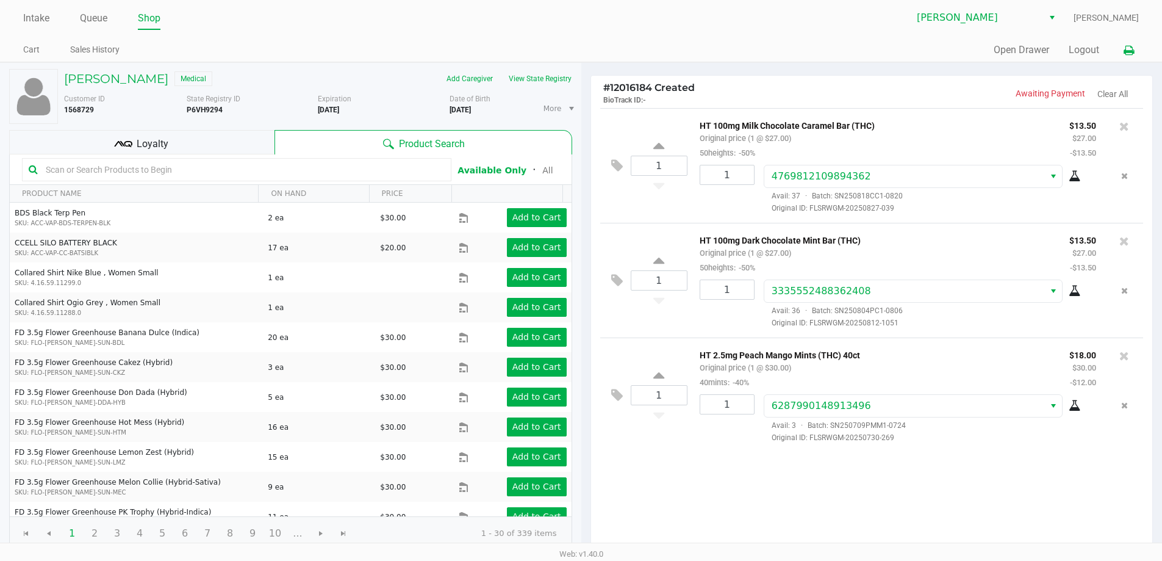
click at [1127, 44] on button at bounding box center [1129, 50] width 20 height 23
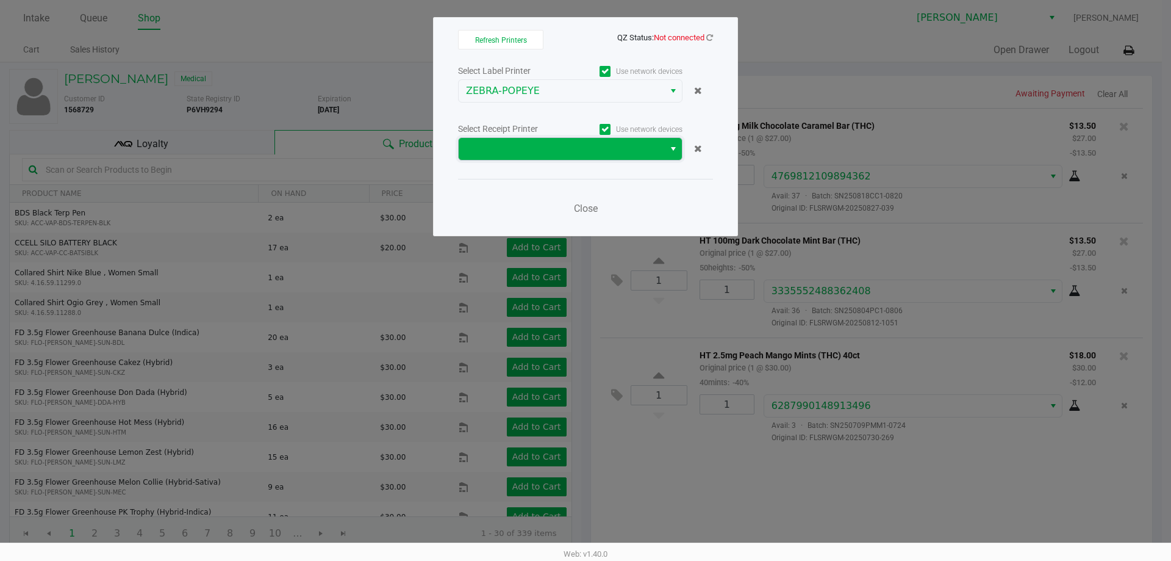
click at [583, 143] on span at bounding box center [561, 149] width 191 height 15
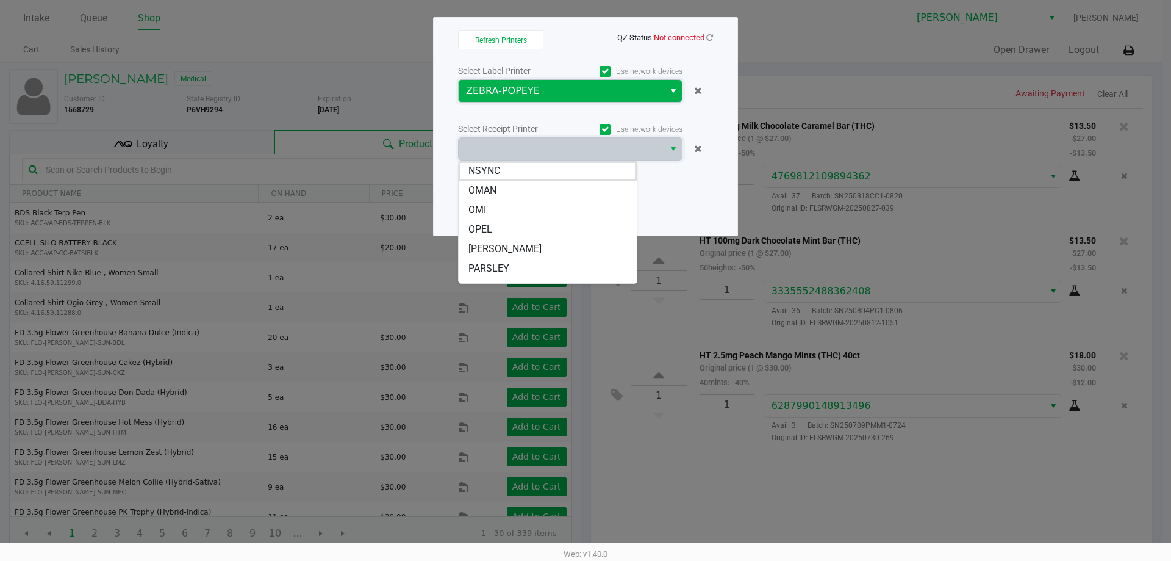
click at [548, 98] on span "ZEBRA-POPEYE" at bounding box center [561, 91] width 191 height 15
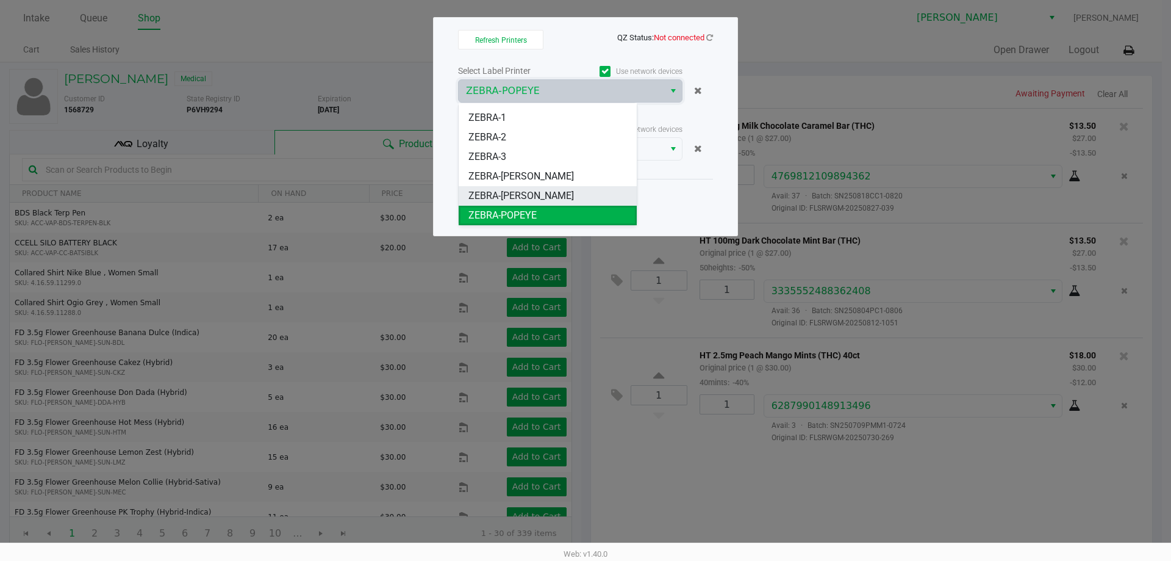
scroll to position [54, 0]
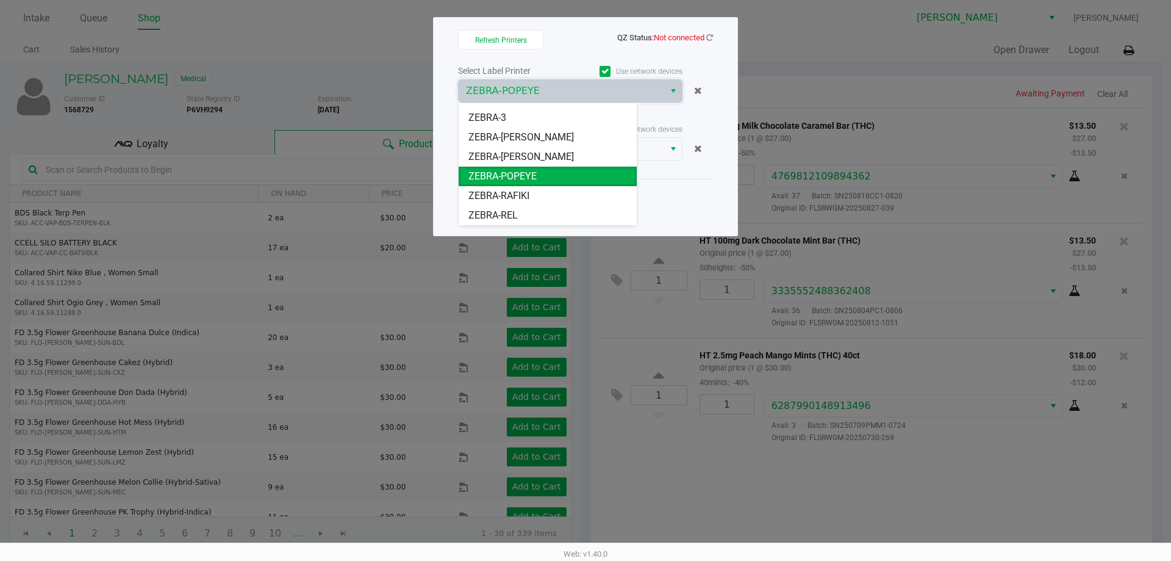
click at [522, 190] on span "ZEBRA-RAFIKI" at bounding box center [499, 196] width 61 height 15
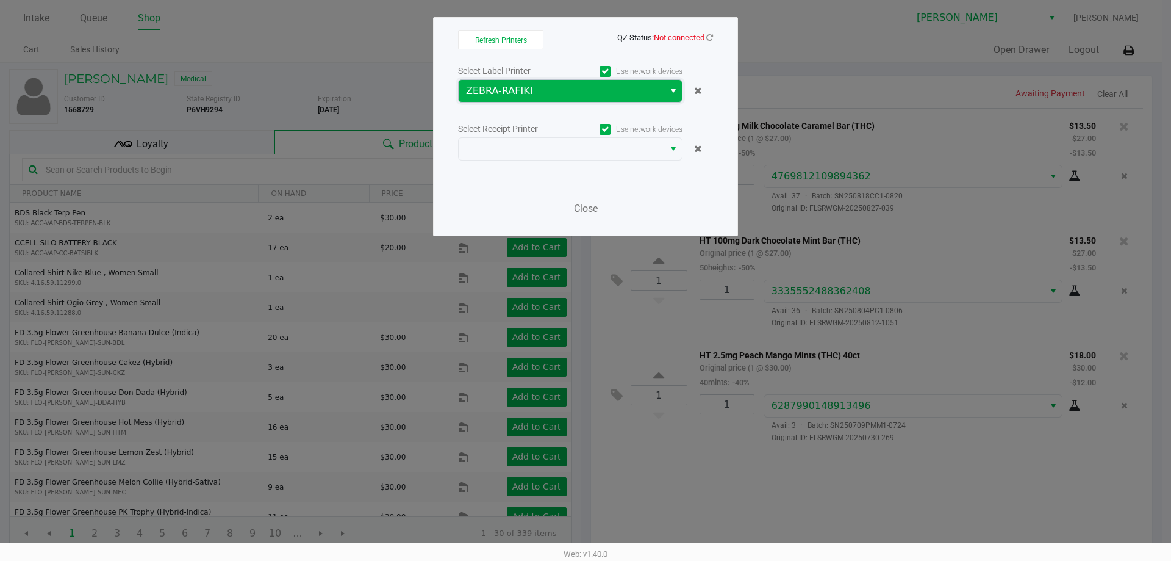
click at [570, 93] on span "ZEBRA-RAFIKI" at bounding box center [561, 91] width 191 height 15
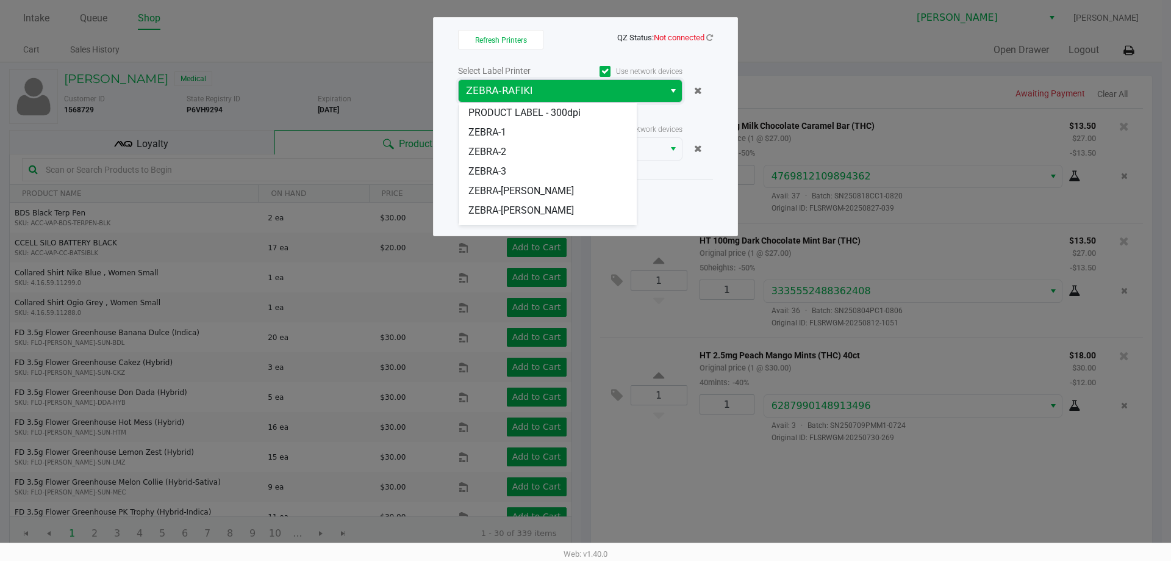
scroll to position [34, 0]
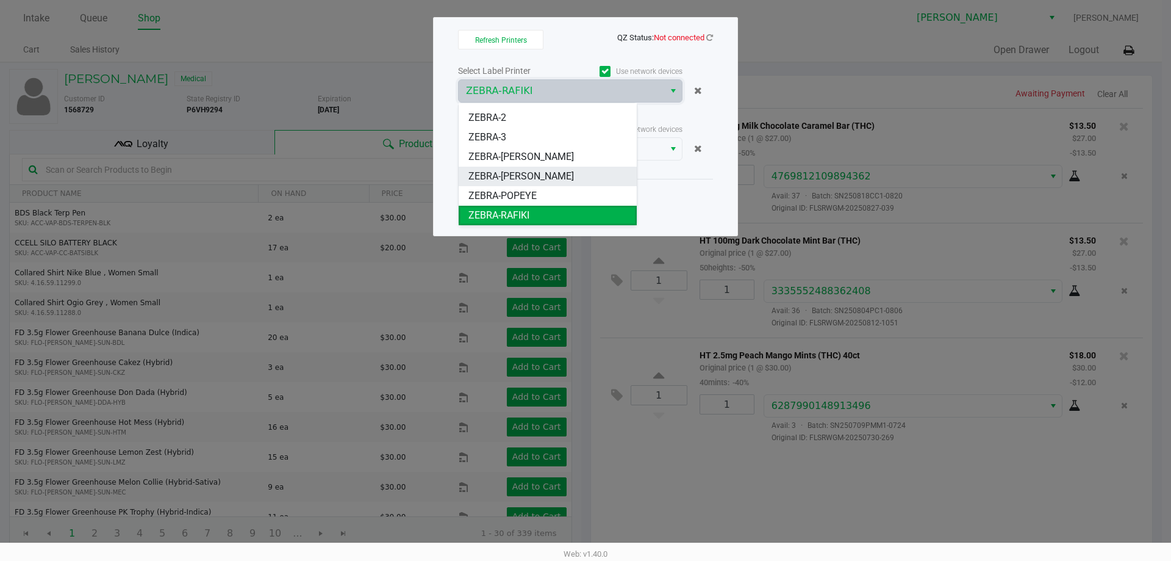
click at [519, 179] on span "ZEBRA-[PERSON_NAME]" at bounding box center [522, 176] width 106 height 15
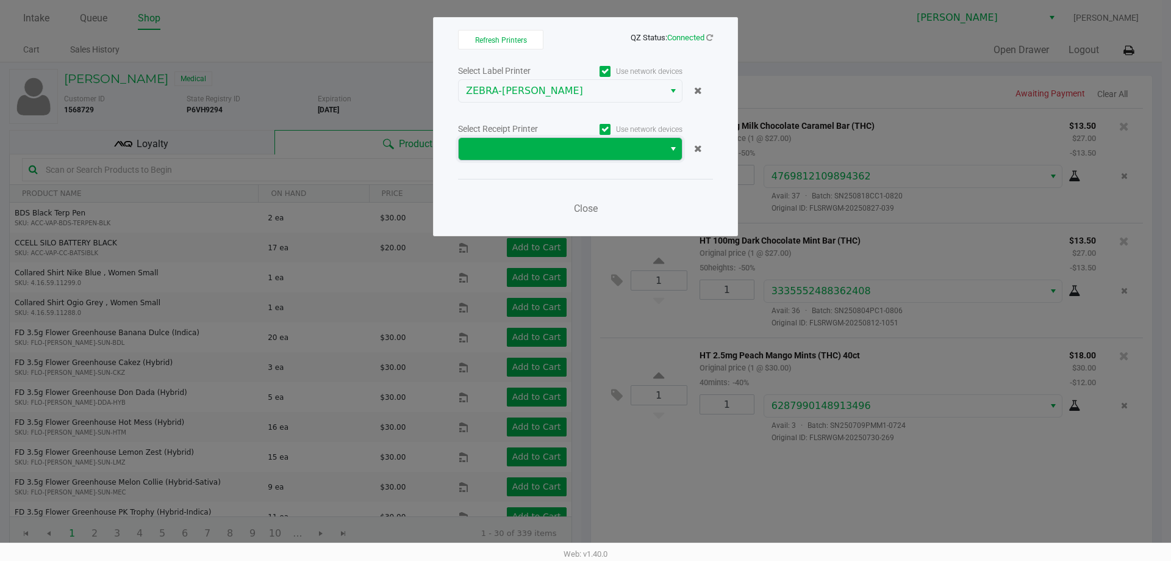
click at [561, 146] on span at bounding box center [561, 149] width 191 height 15
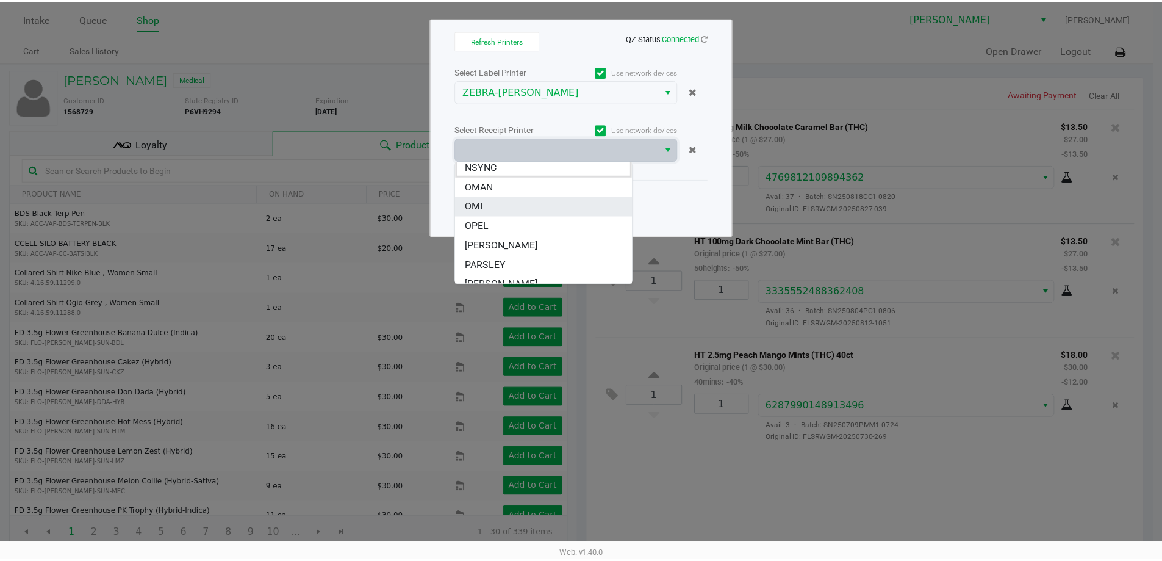
scroll to position [0, 0]
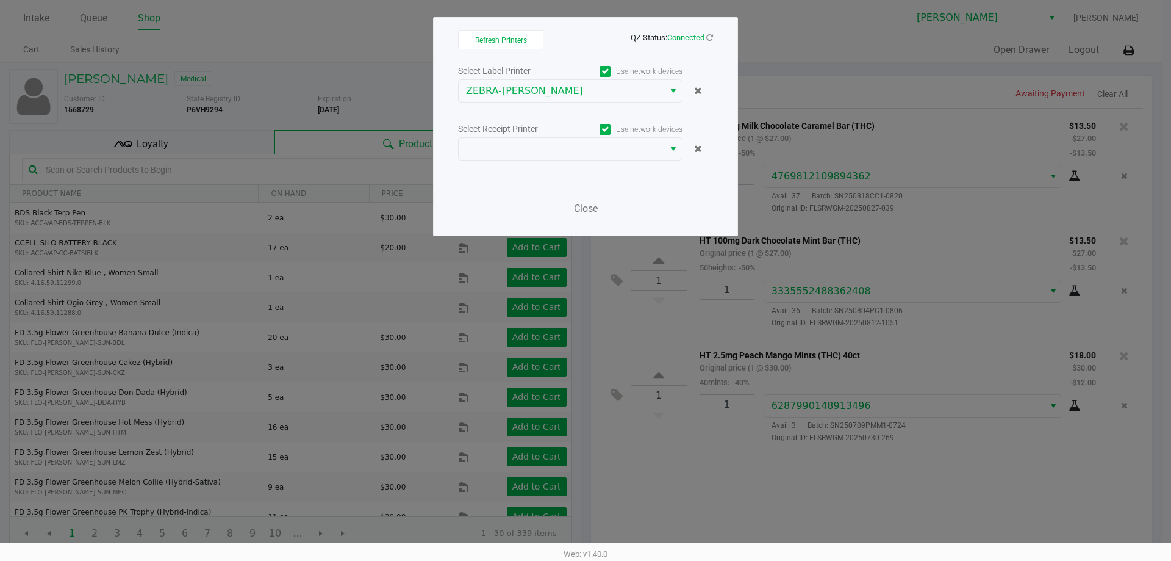
click at [516, 111] on div "Select Label Printer Use network devices ZEBRA-PETE Select Receipt Printer Use …" at bounding box center [585, 143] width 255 height 160
click at [579, 209] on span "Close" at bounding box center [586, 209] width 24 height 12
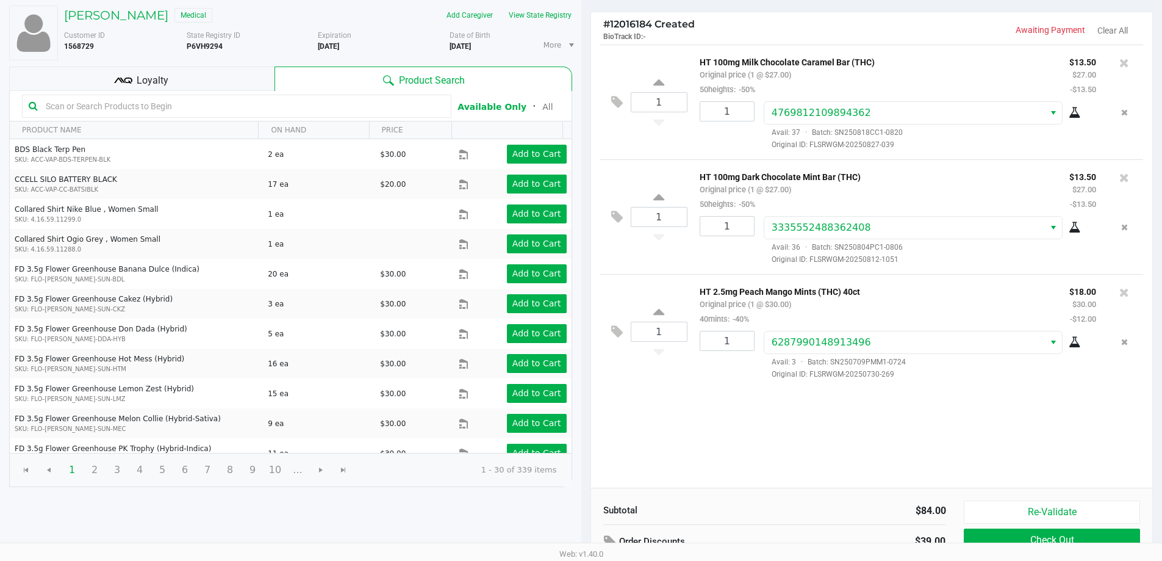
scroll to position [125, 0]
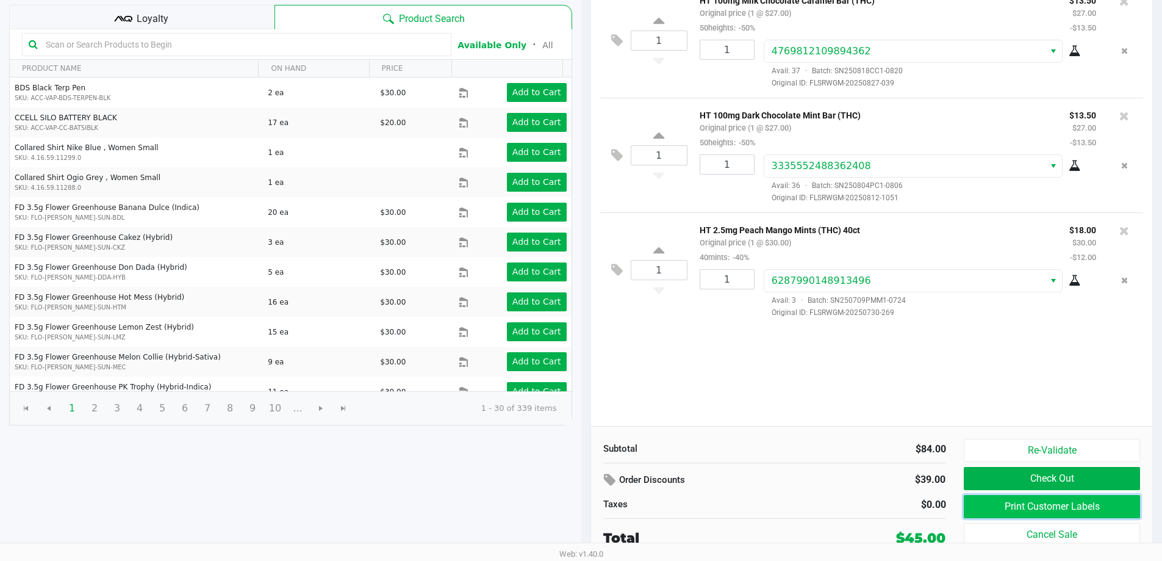
click at [1040, 508] on button "Print Customer Labels" at bounding box center [1052, 506] width 176 height 23
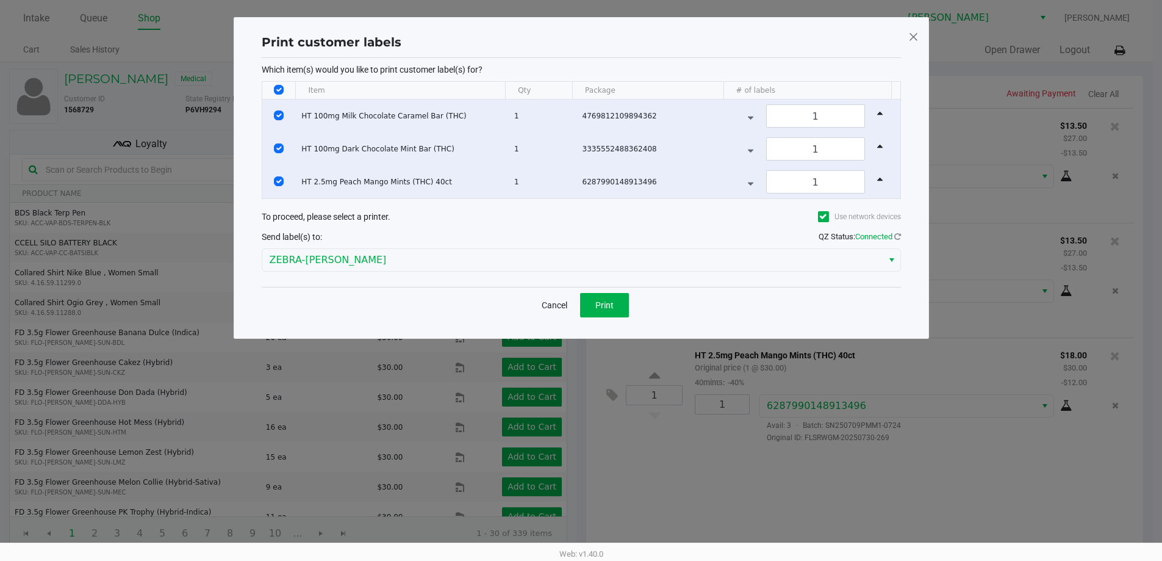
scroll to position [0, 0]
click at [627, 308] on button "Print" at bounding box center [608, 305] width 49 height 24
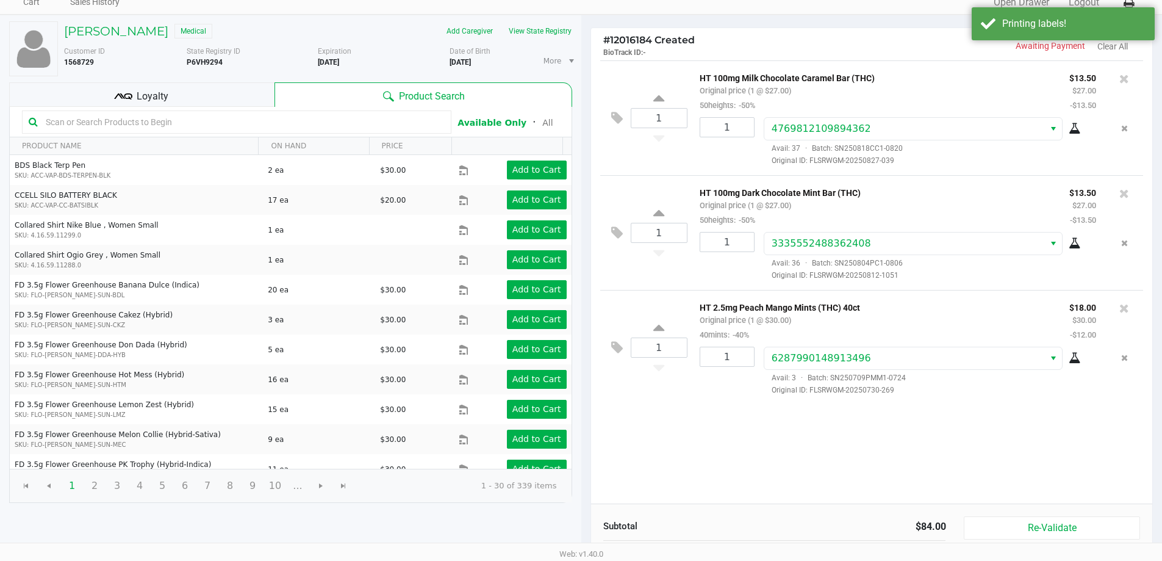
scroll to position [125, 0]
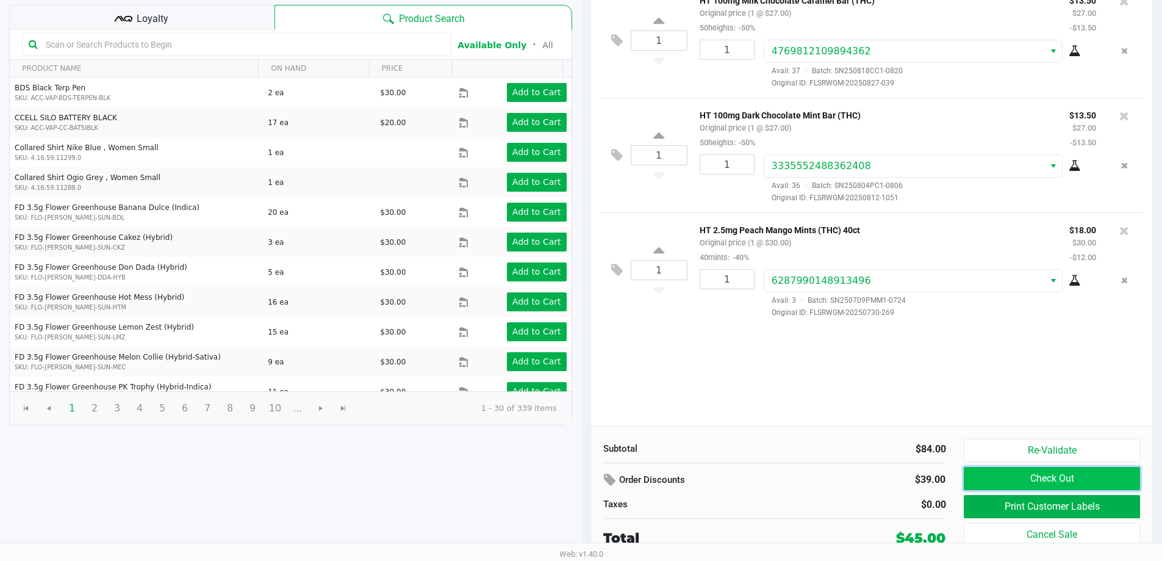
click at [1019, 478] on button "Check Out" at bounding box center [1052, 478] width 176 height 23
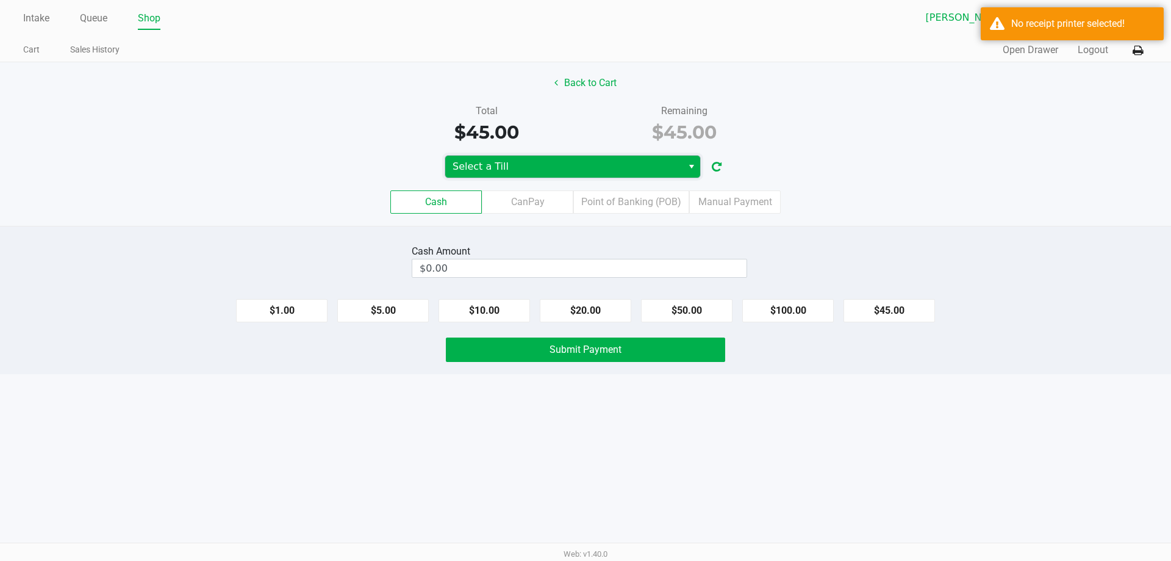
click at [641, 167] on span "Select a Till" at bounding box center [564, 166] width 223 height 15
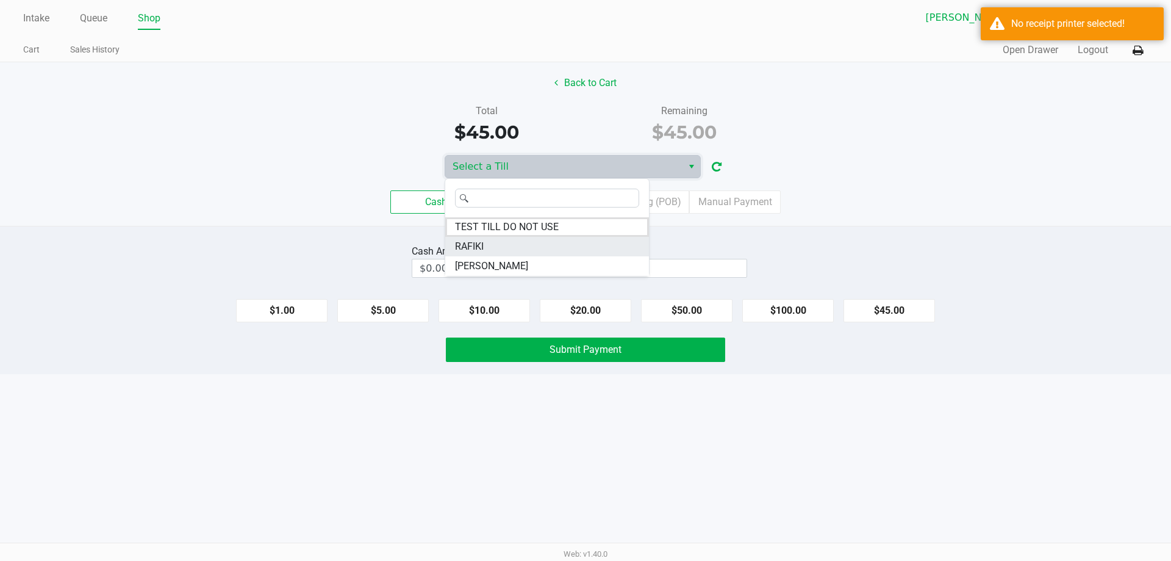
click at [493, 251] on li "RAFIKI" at bounding box center [547, 247] width 204 height 20
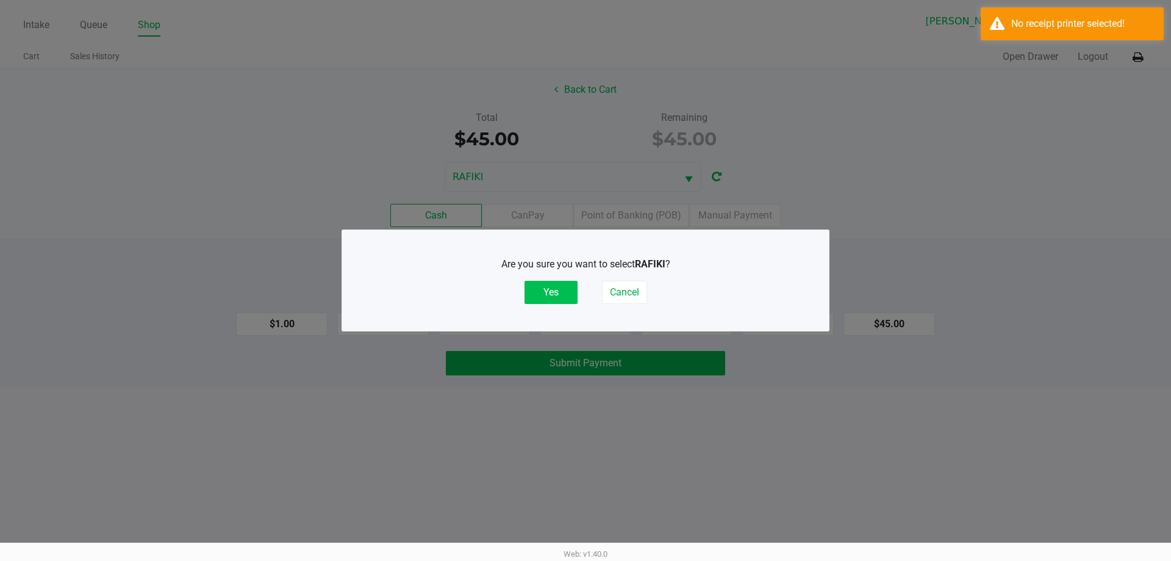
click at [555, 290] on button "Yes" at bounding box center [551, 292] width 53 height 23
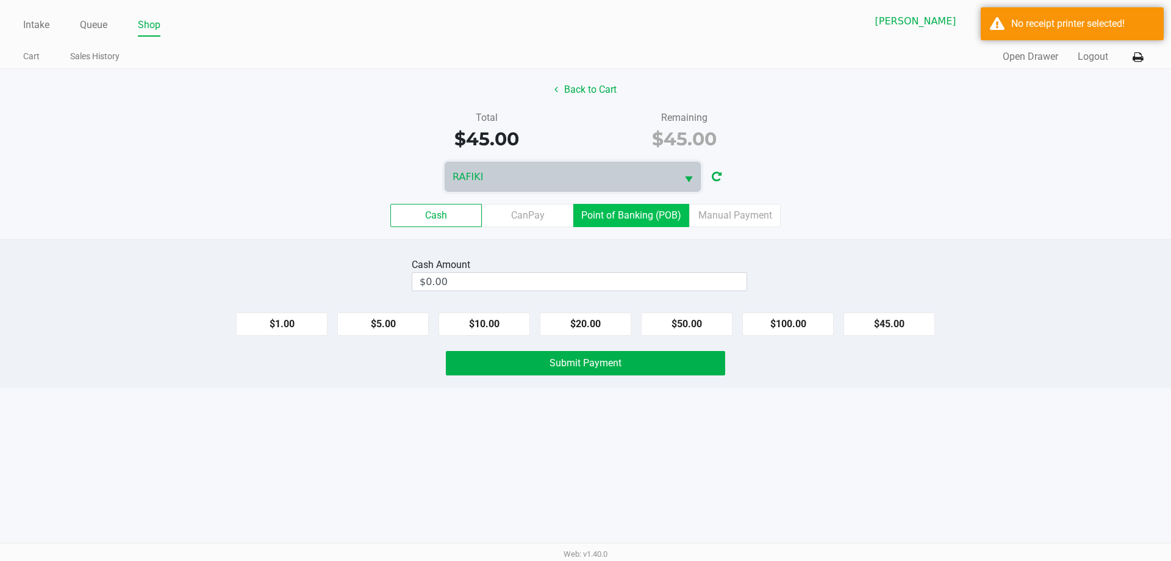
click at [661, 213] on label "Point of Banking (POB)" at bounding box center [631, 215] width 116 height 23
click at [0, 0] on 7 "Point of Banking (POB)" at bounding box center [0, 0] width 0 height 0
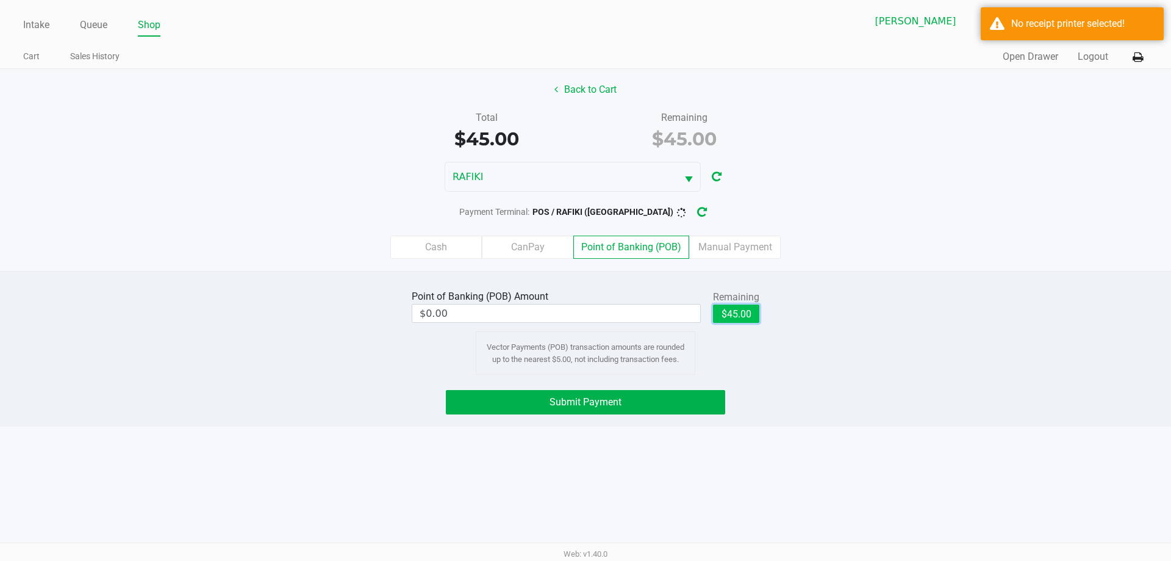
click at [731, 320] on button "$45.00" at bounding box center [736, 313] width 46 height 18
type input "$45.00"
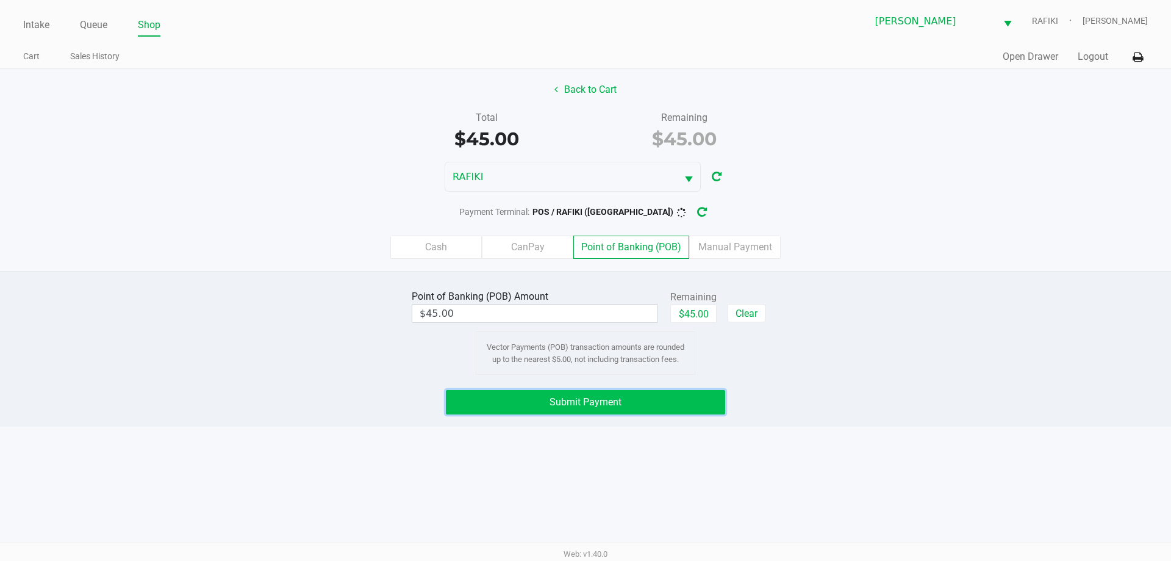
click at [630, 408] on button "Submit Payment" at bounding box center [585, 402] width 279 height 24
click at [1096, 27] on div "Error fetching payment terminal status: error from Vector Payments: Unknown err…" at bounding box center [1083, 38] width 143 height 44
click at [707, 215] on icon "button" at bounding box center [712, 212] width 10 height 9
click at [600, 410] on button "Submit Payment" at bounding box center [585, 402] width 279 height 24
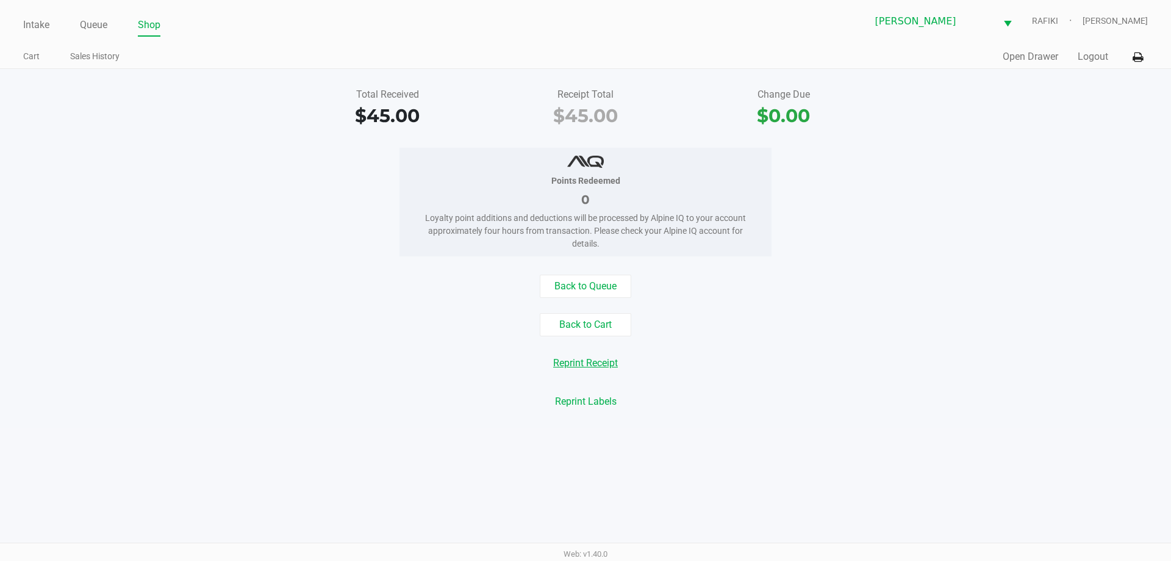
click at [590, 362] on button "Reprint Receipt" at bounding box center [585, 362] width 81 height 23
click at [1135, 58] on icon at bounding box center [1138, 57] width 10 height 9
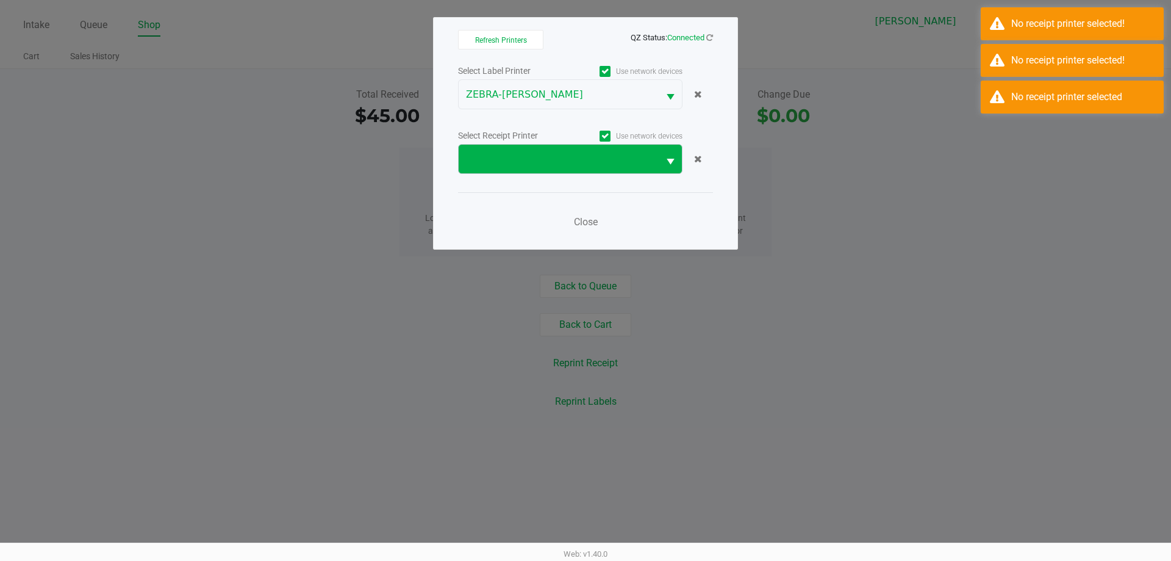
click at [512, 159] on span at bounding box center [558, 159] width 185 height 15
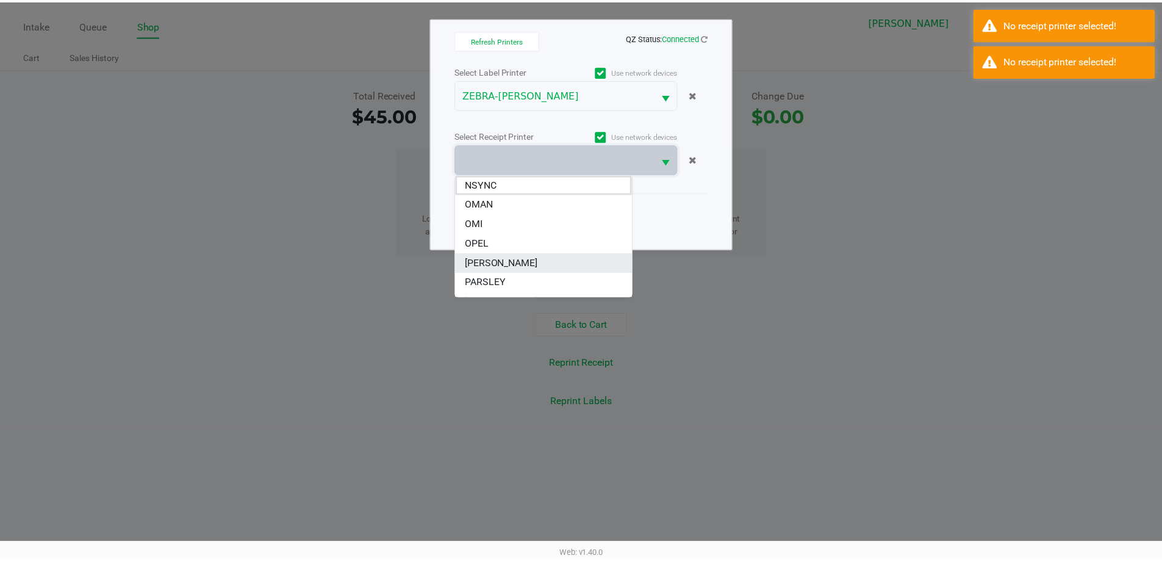
scroll to position [73, 0]
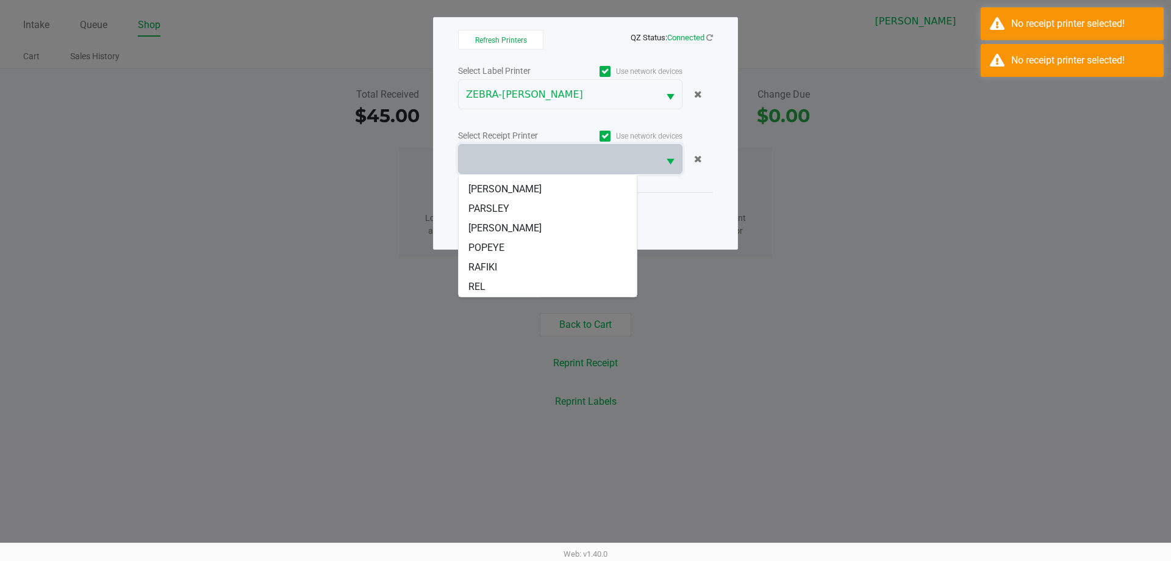
click at [511, 272] on li "RAFIKI" at bounding box center [548, 267] width 178 height 20
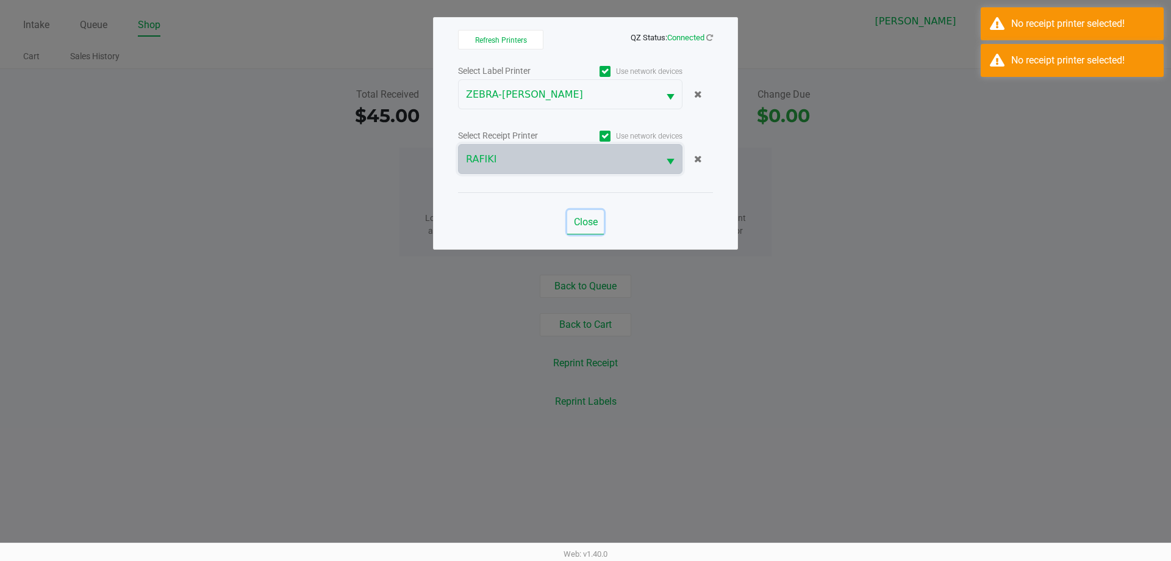
drag, startPoint x: 581, startPoint y: 214, endPoint x: 582, endPoint y: 223, distance: 9.2
click at [582, 214] on button "Close" at bounding box center [585, 222] width 37 height 24
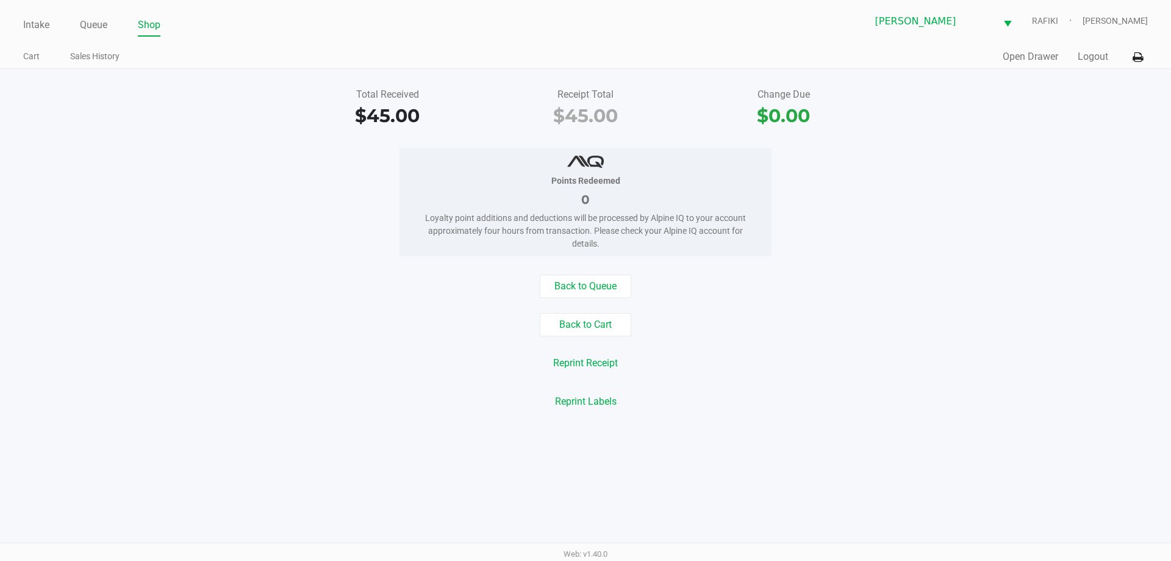
click at [613, 350] on div "Back to Queue Back to Cart Reprint Receipt Reprint Labels" at bounding box center [586, 344] width 1190 height 138
click at [595, 356] on button "Reprint Receipt" at bounding box center [585, 362] width 81 height 23
click at [570, 290] on button "Back to Queue" at bounding box center [586, 286] width 92 height 23
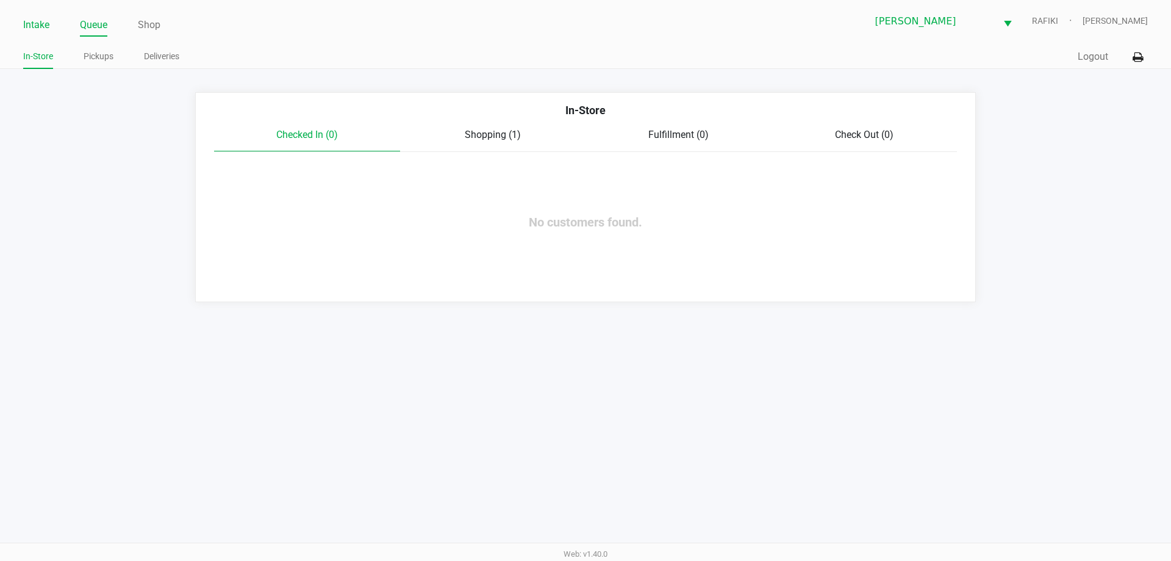
click at [30, 26] on link "Intake" at bounding box center [36, 24] width 26 height 17
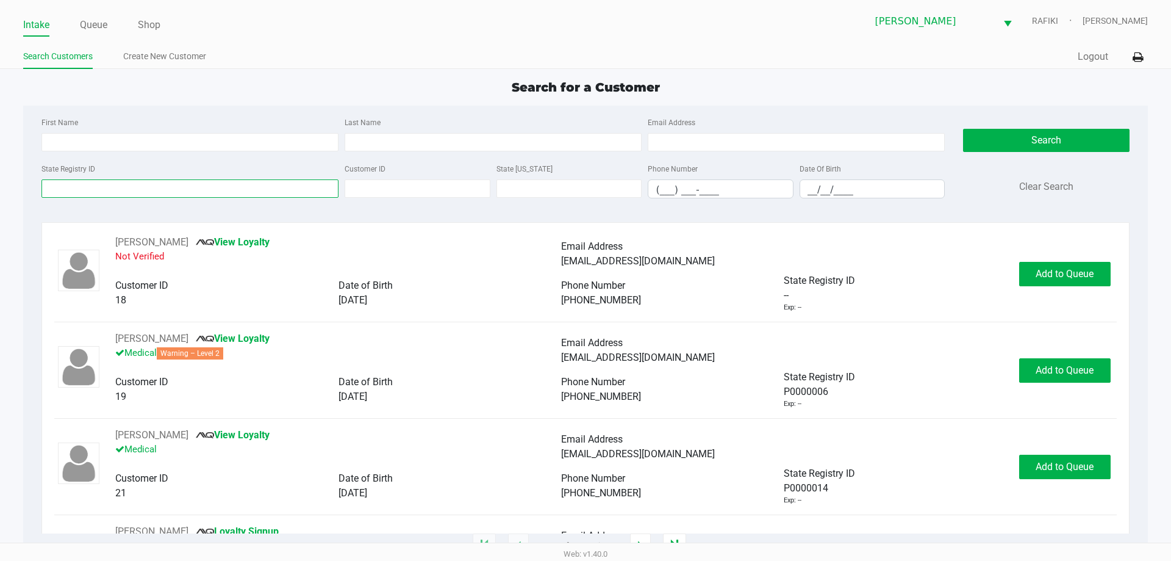
click at [51, 189] on input "State Registry ID" at bounding box center [189, 188] width 297 height 18
click at [87, 142] on input "First Name" at bounding box center [189, 142] width 297 height 18
type input "ramon"
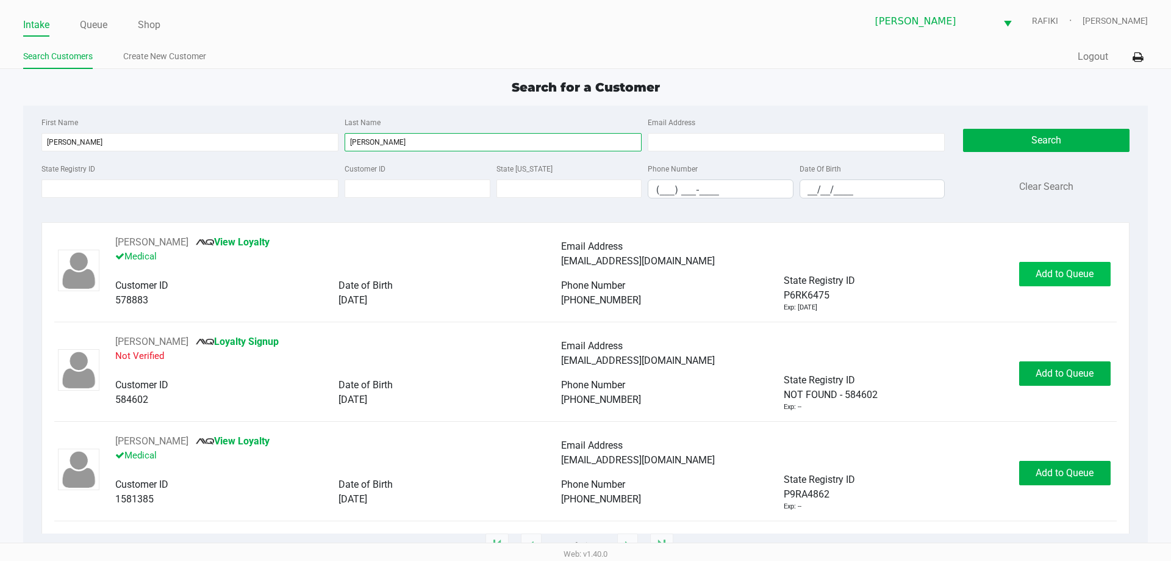
type input "ruiz"
click at [1062, 283] on button "Add to Queue" at bounding box center [1065, 274] width 92 height 24
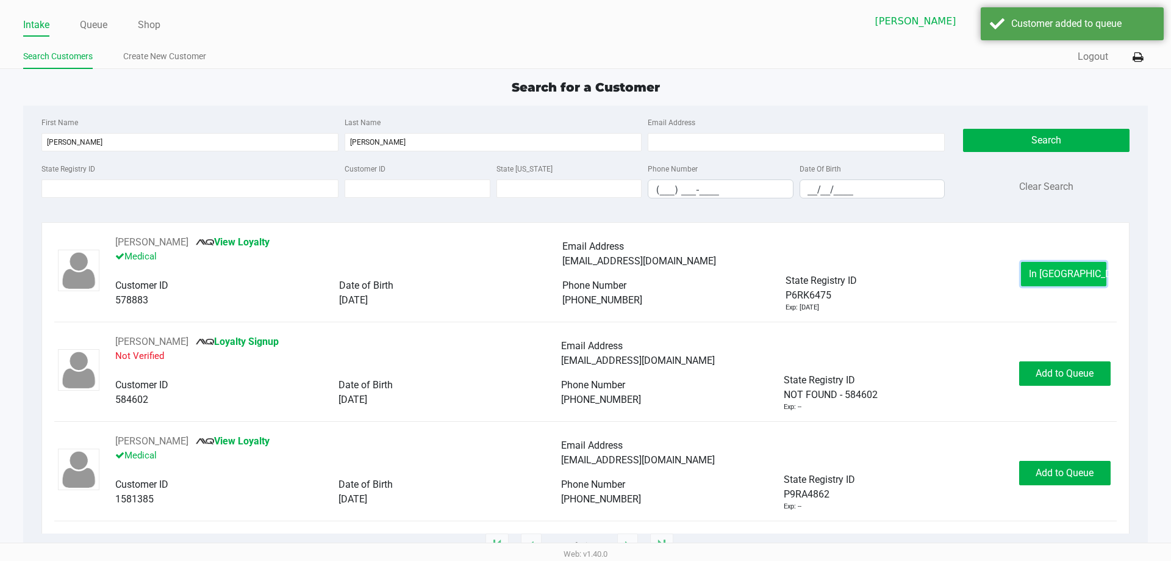
click at [1062, 276] on span "In Queue" at bounding box center [1080, 274] width 102 height 12
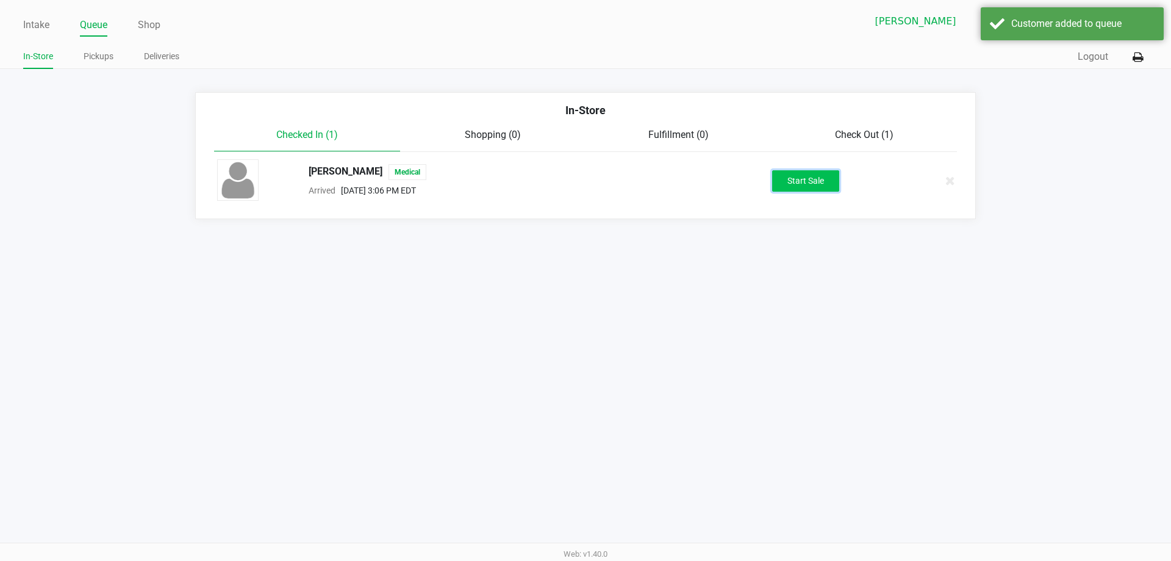
click at [788, 182] on button "Start Sale" at bounding box center [805, 180] width 67 height 21
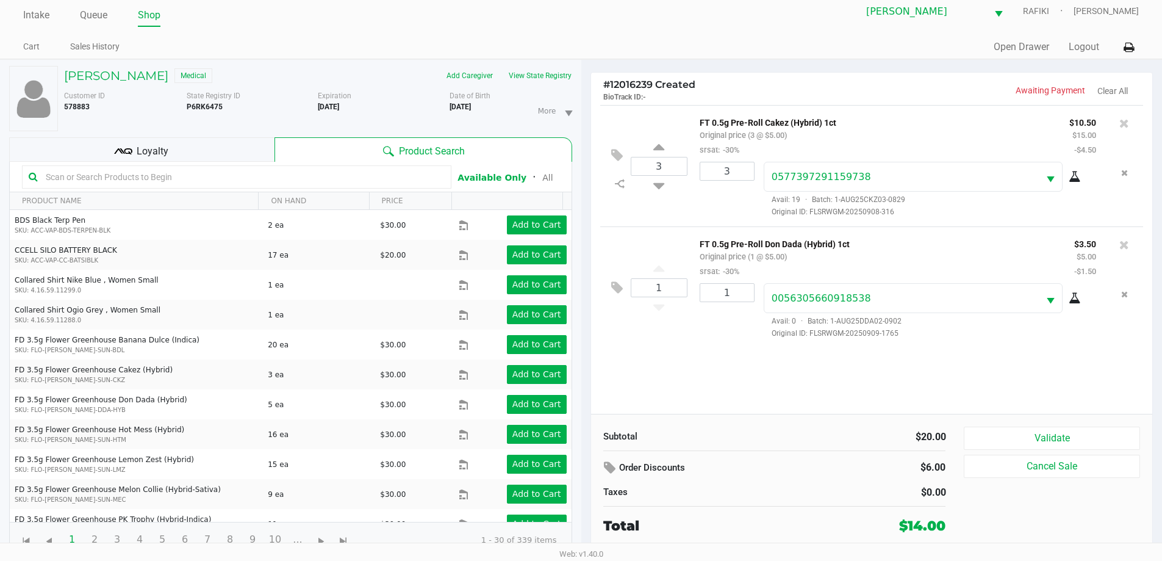
scroll to position [13, 0]
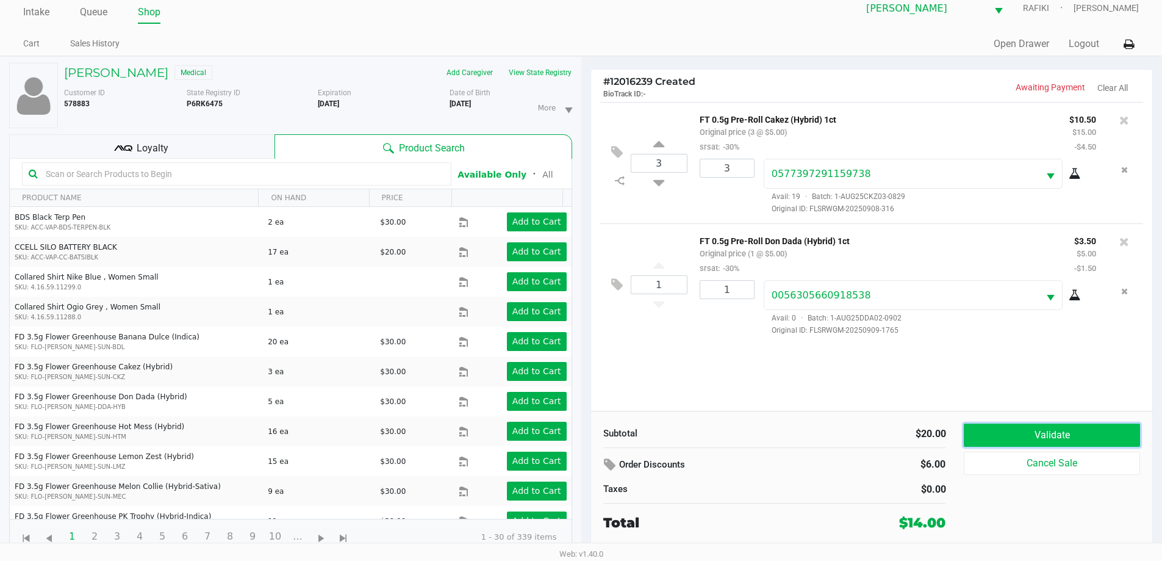
click at [1057, 434] on button "Validate" at bounding box center [1052, 434] width 176 height 23
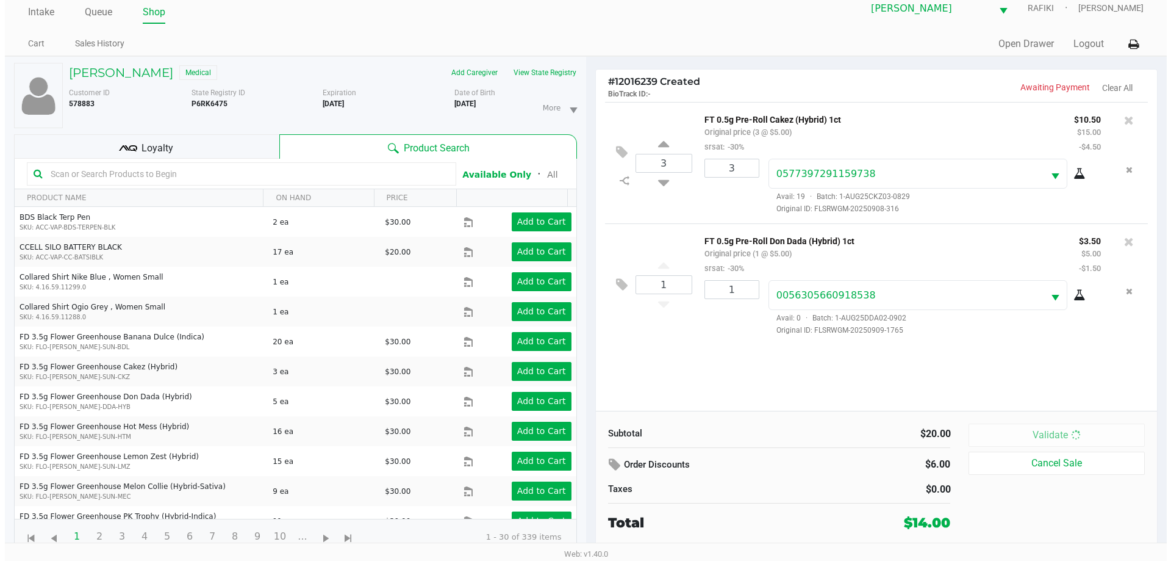
scroll to position [0, 0]
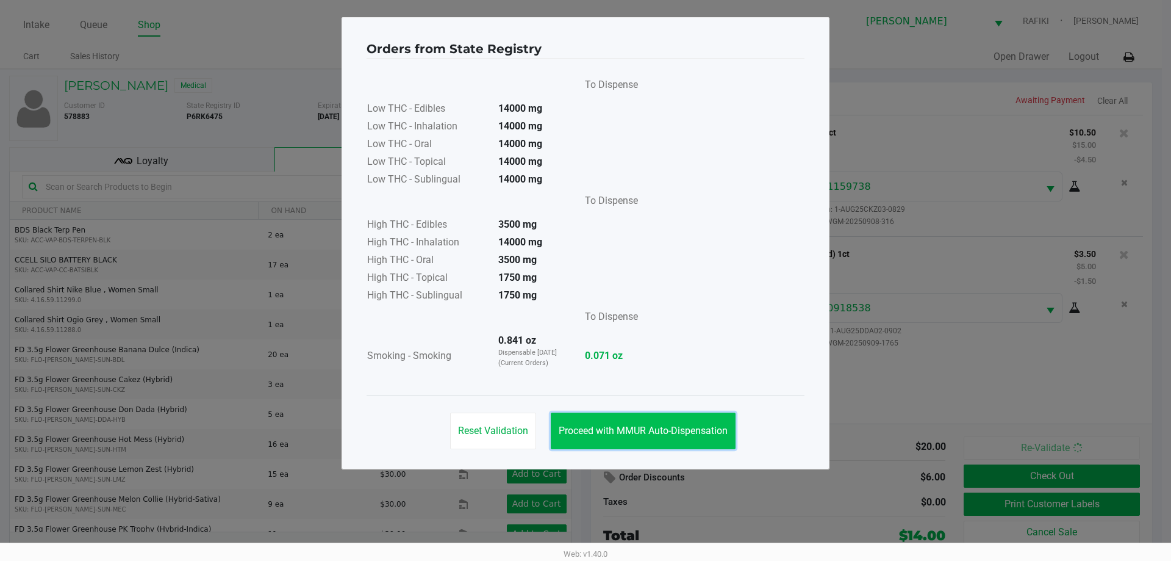
click at [651, 417] on button "Proceed with MMUR Auto-Dispensation" at bounding box center [643, 430] width 185 height 37
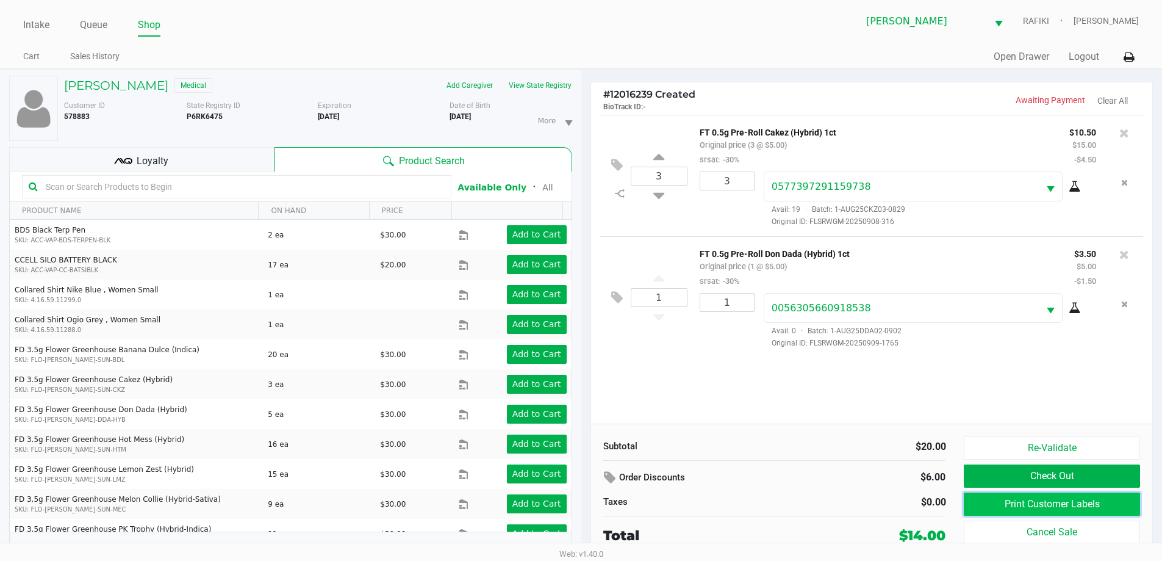
click at [1022, 500] on button "Print Customer Labels" at bounding box center [1052, 503] width 176 height 23
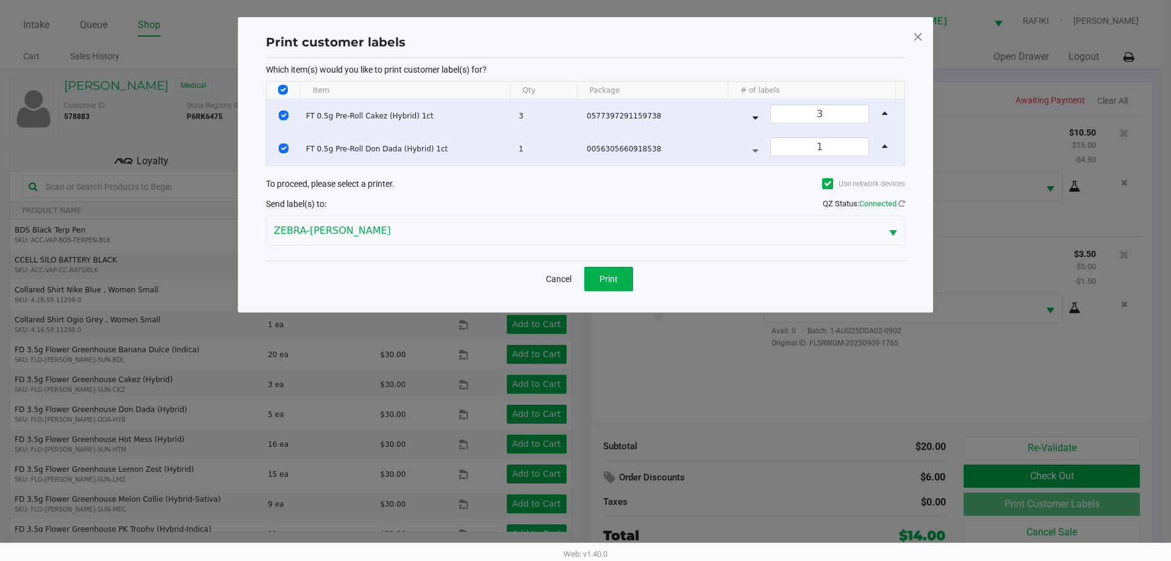
click at [618, 292] on div "Cancel Print" at bounding box center [585, 279] width 639 height 36
click at [613, 276] on span "Print" at bounding box center [609, 279] width 18 height 10
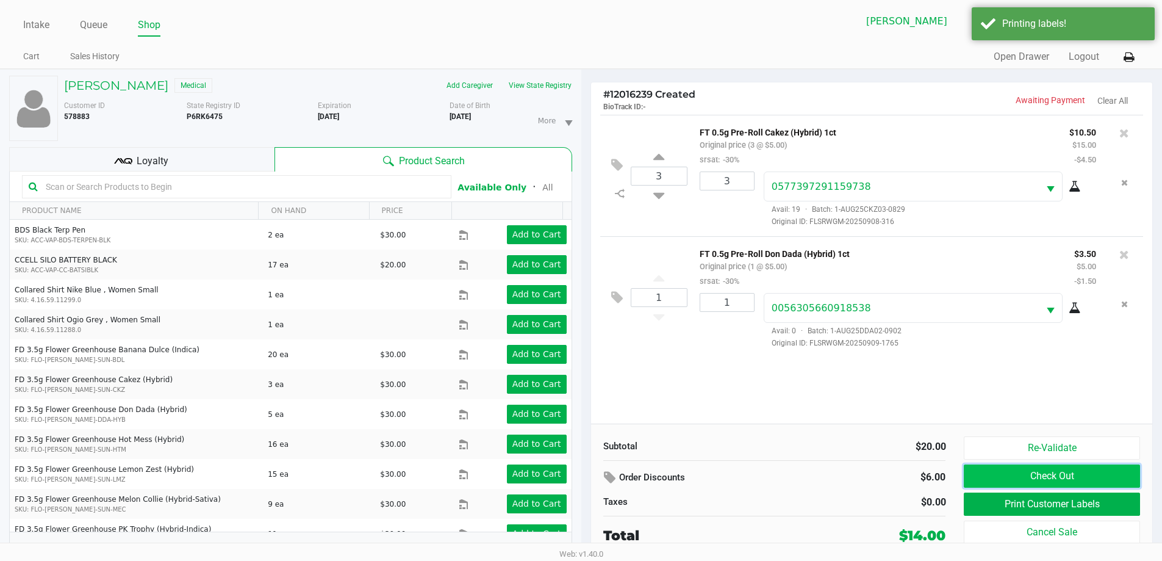
click at [1042, 479] on button "Check Out" at bounding box center [1052, 475] width 176 height 23
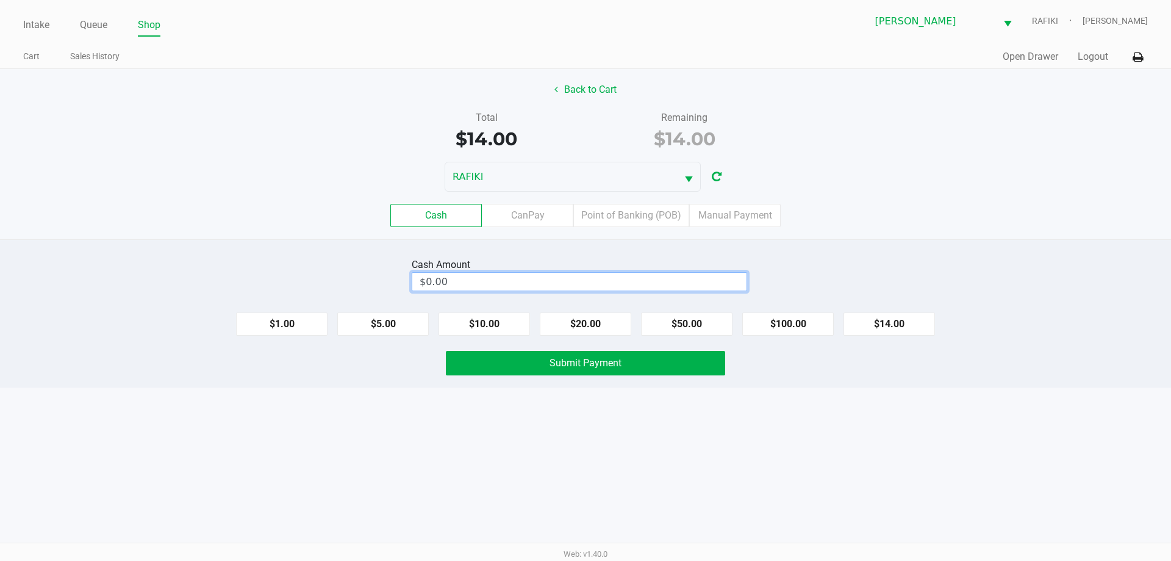
click at [483, 278] on input "$0.00" at bounding box center [579, 282] width 334 height 18
type input "$20.00"
click at [658, 373] on button "Submit Payment" at bounding box center [585, 363] width 279 height 24
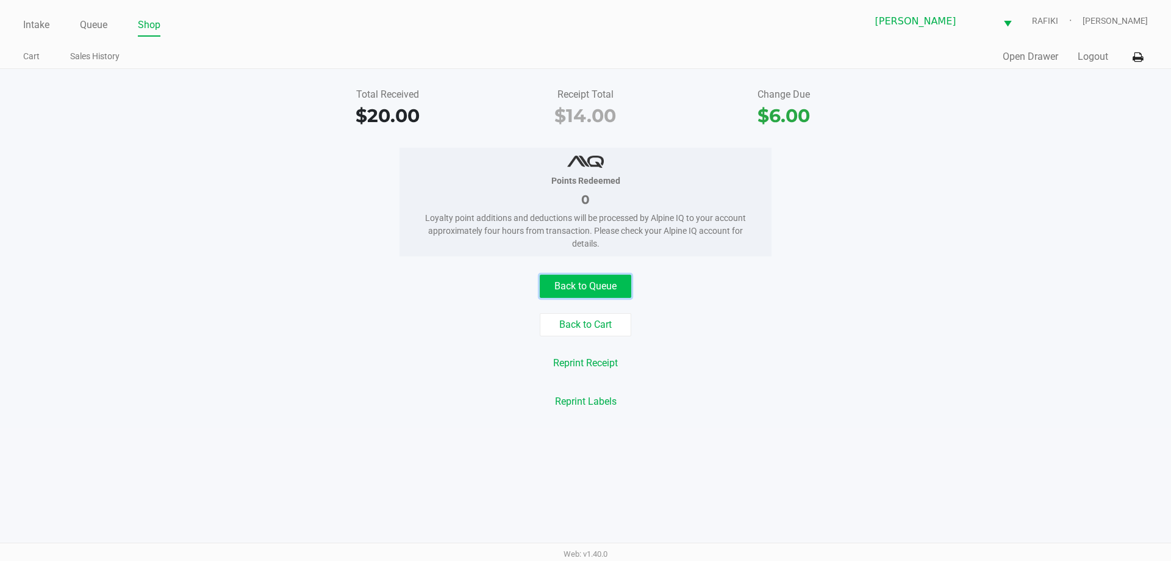
click at [600, 278] on button "Back to Queue" at bounding box center [586, 286] width 92 height 23
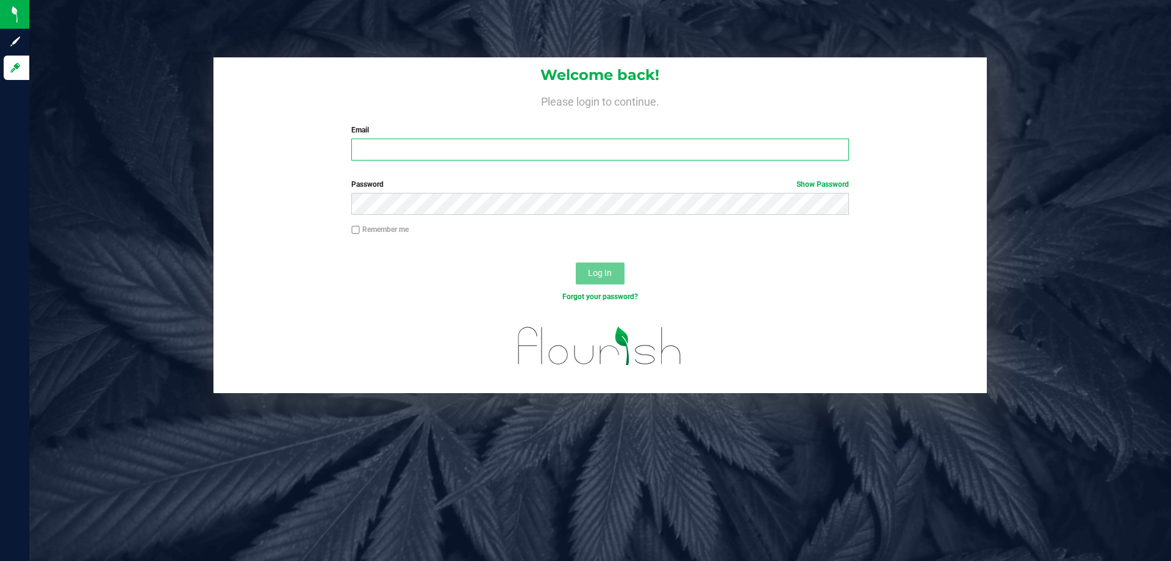
click at [476, 155] on input "Email" at bounding box center [599, 149] width 497 height 22
type input "[EMAIL_ADDRESS][DOMAIN_NAME]"
click at [576, 262] on button "Log In" at bounding box center [600, 273] width 49 height 22
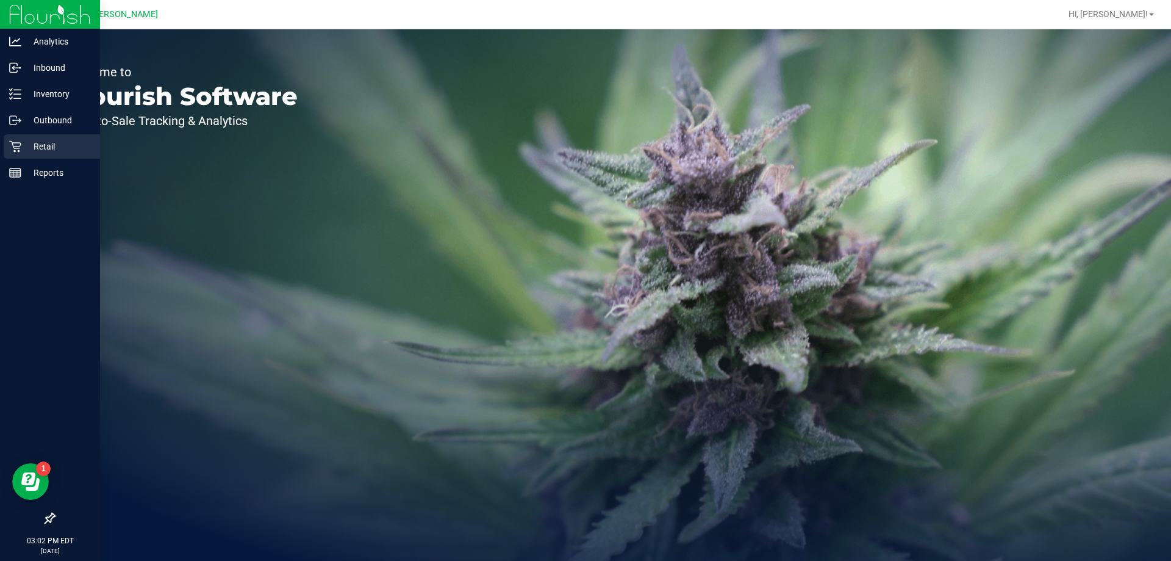
click at [26, 149] on p "Retail" at bounding box center [57, 146] width 73 height 15
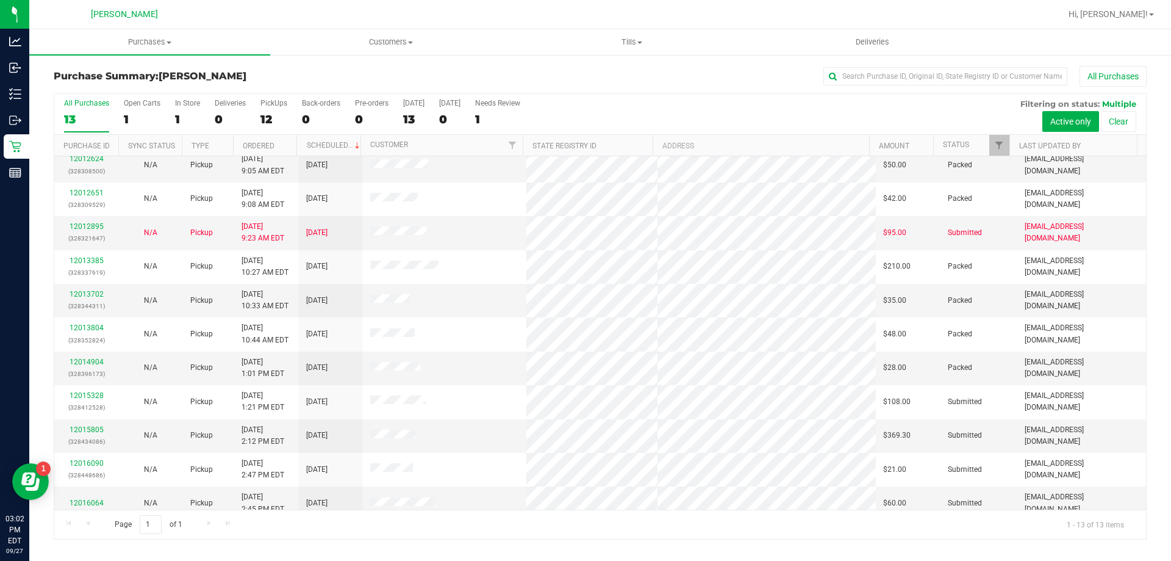
scroll to position [85, 0]
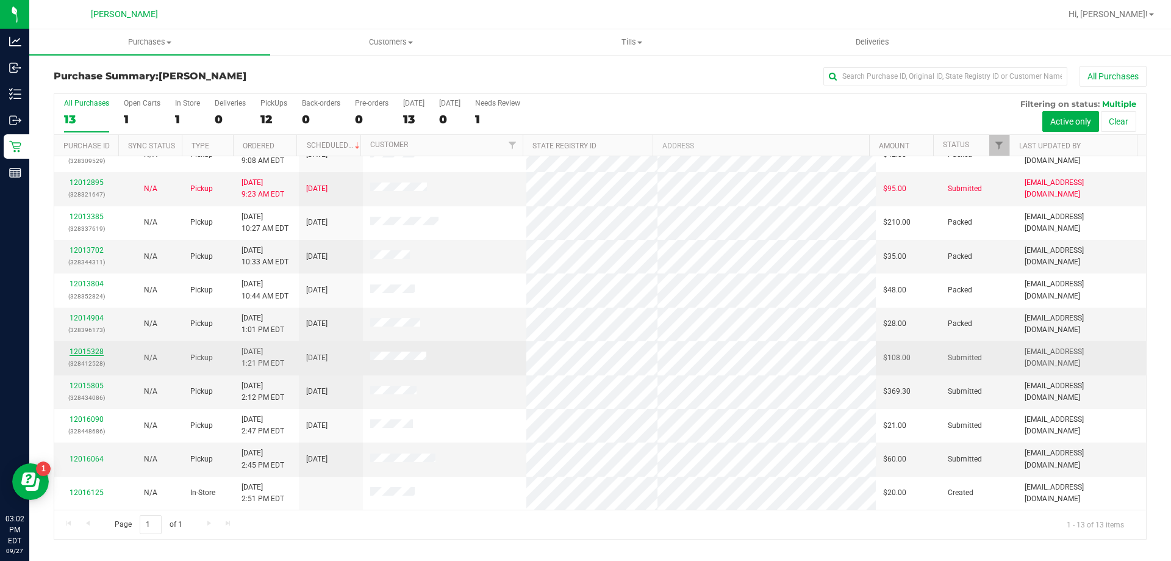
click at [88, 350] on link "12015328" at bounding box center [87, 351] width 34 height 9
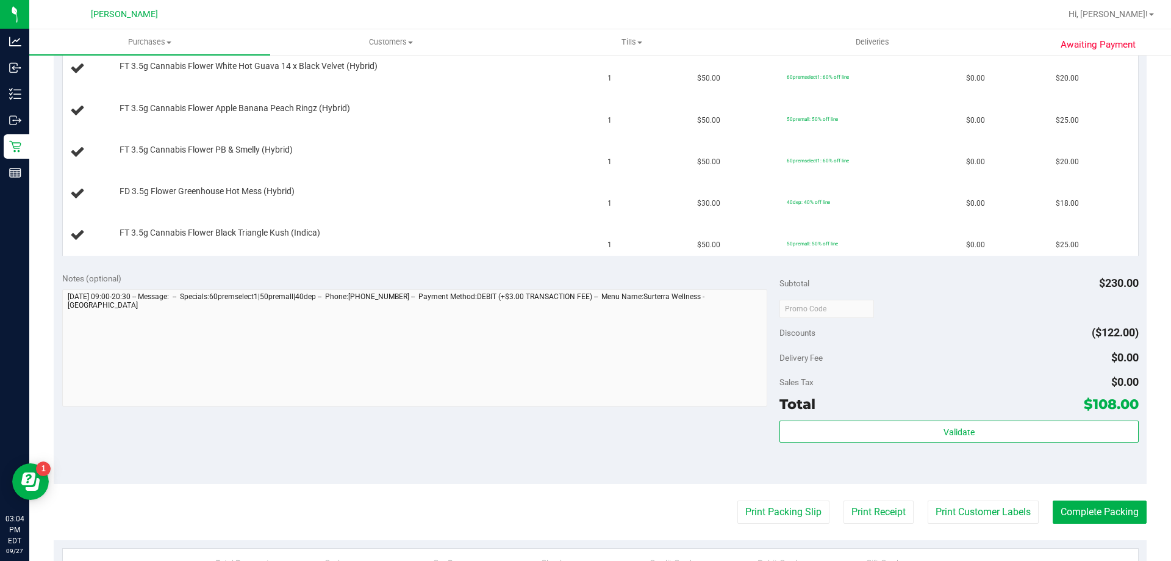
scroll to position [427, 0]
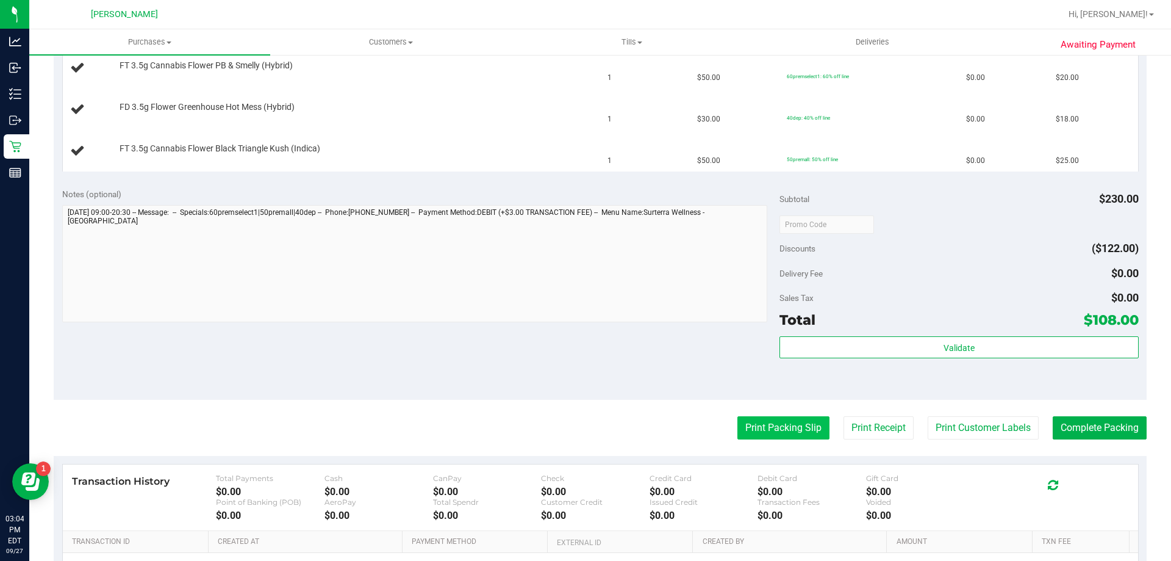
click at [772, 431] on button "Print Packing Slip" at bounding box center [784, 427] width 92 height 23
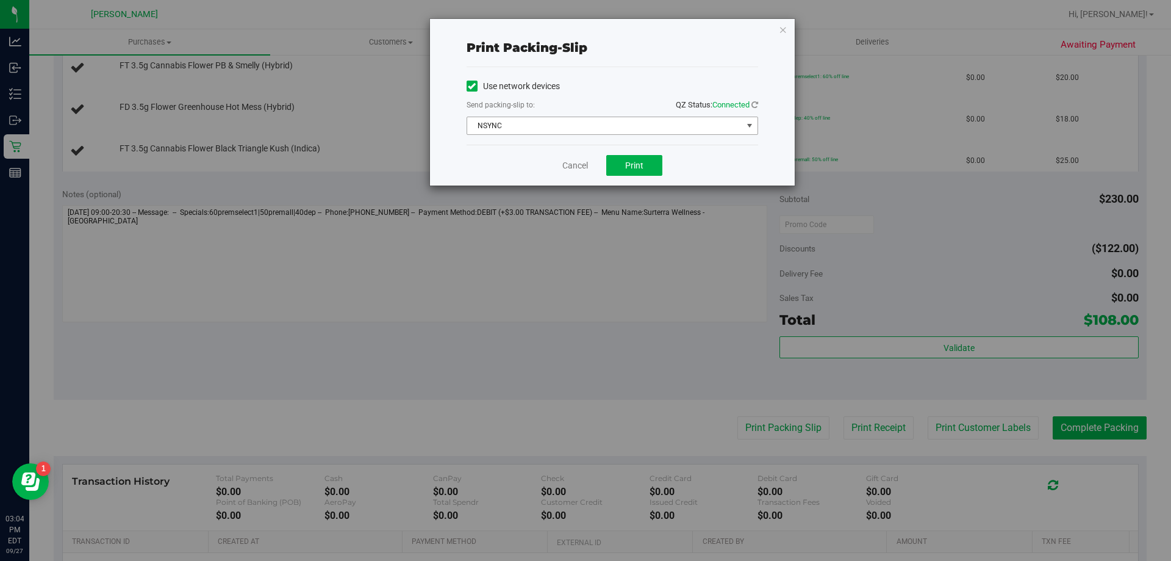
click at [579, 125] on span "NSYNC" at bounding box center [604, 125] width 275 height 17
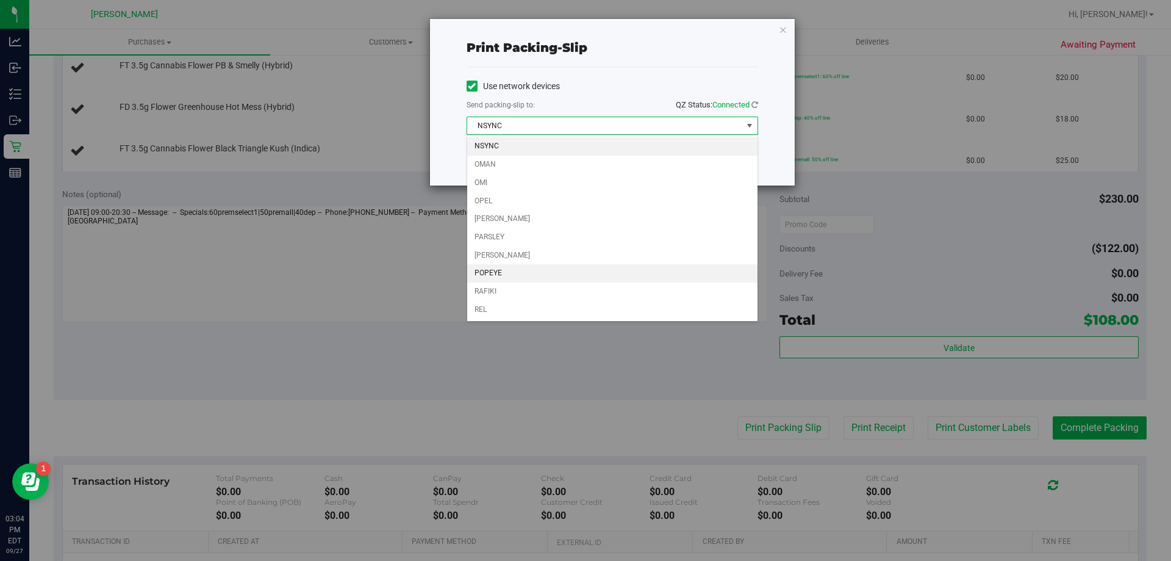
click at [521, 280] on li "POPEYE" at bounding box center [612, 273] width 290 height 18
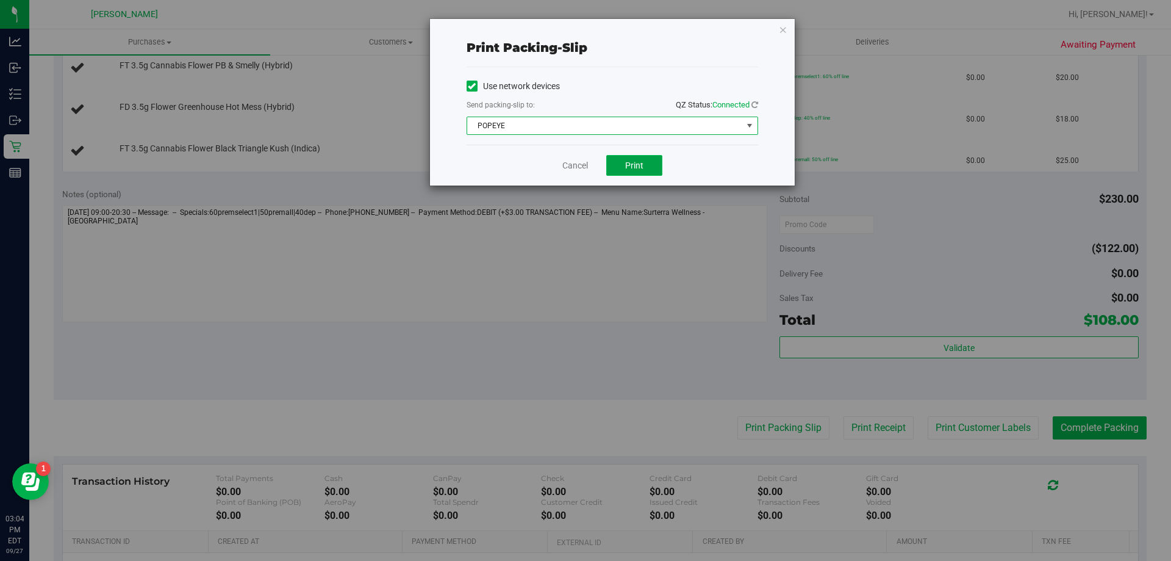
click at [620, 164] on button "Print" at bounding box center [634, 165] width 56 height 21
click at [585, 160] on link "Cancel" at bounding box center [576, 165] width 26 height 13
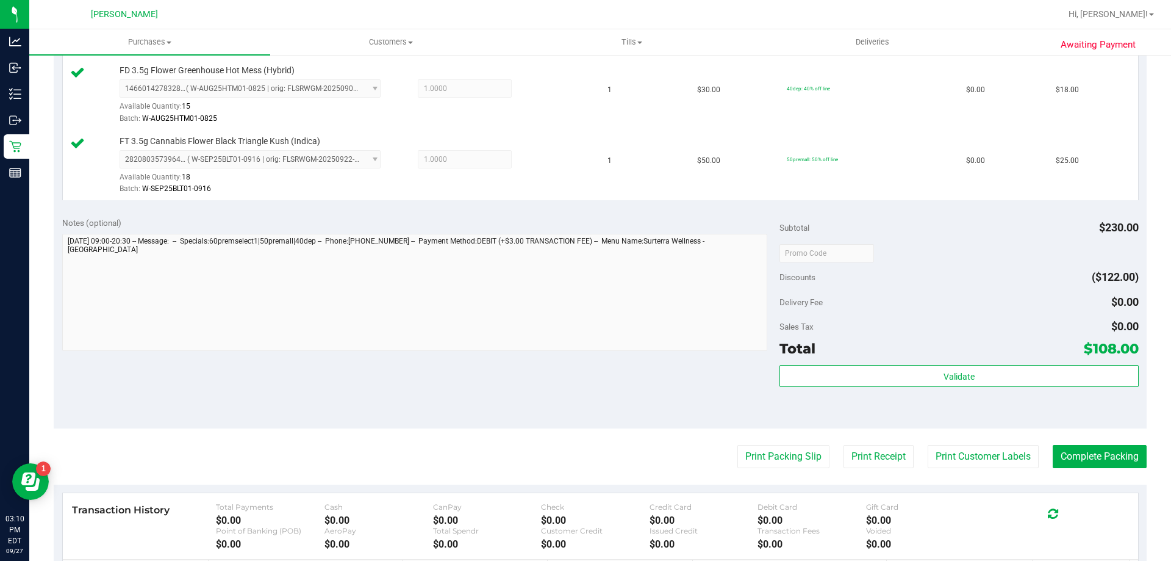
scroll to position [549, 0]
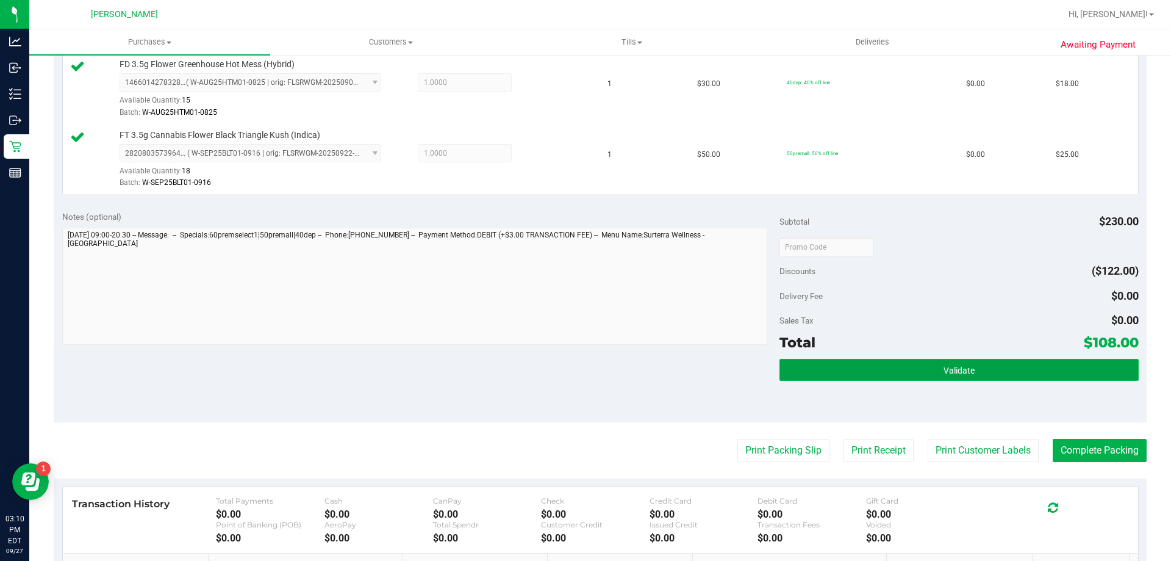
click at [994, 365] on button "Validate" at bounding box center [959, 370] width 359 height 22
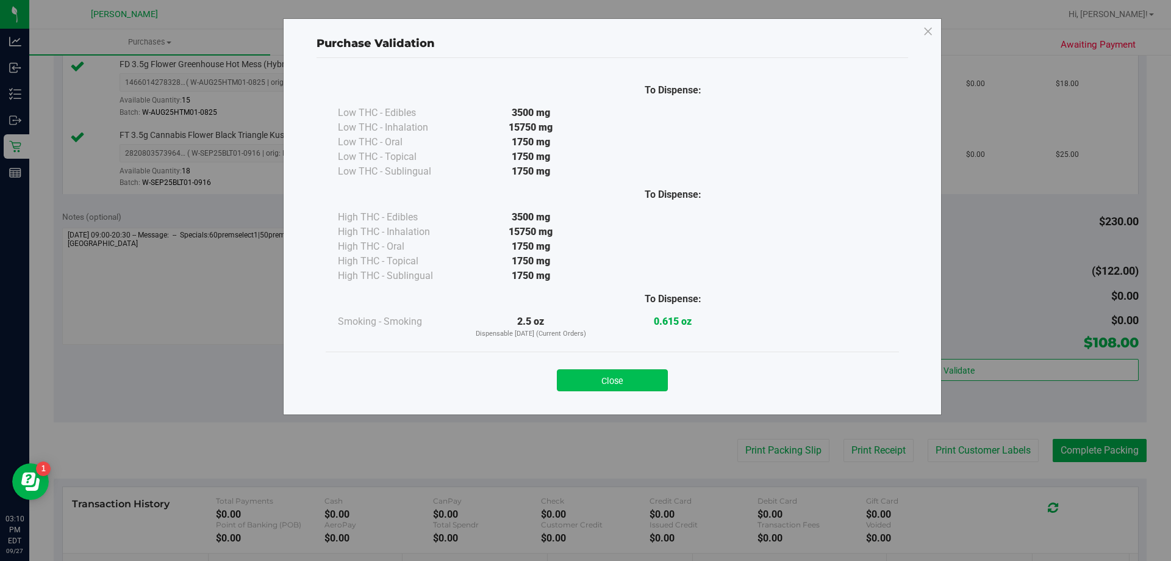
click at [594, 377] on button "Close" at bounding box center [612, 380] width 111 height 22
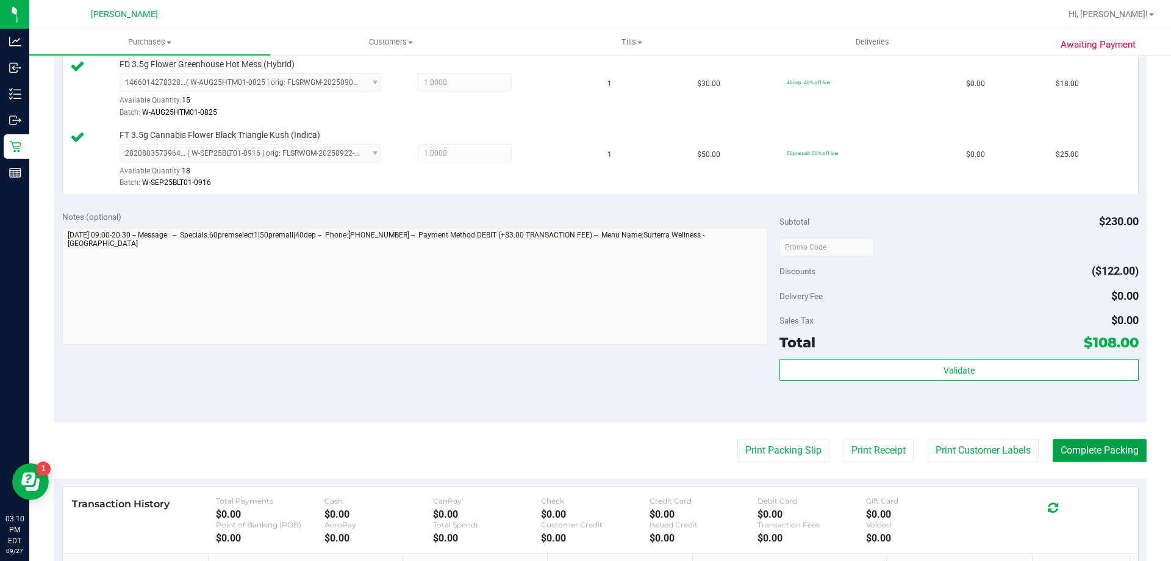
click at [1099, 455] on button "Complete Packing" at bounding box center [1100, 450] width 94 height 23
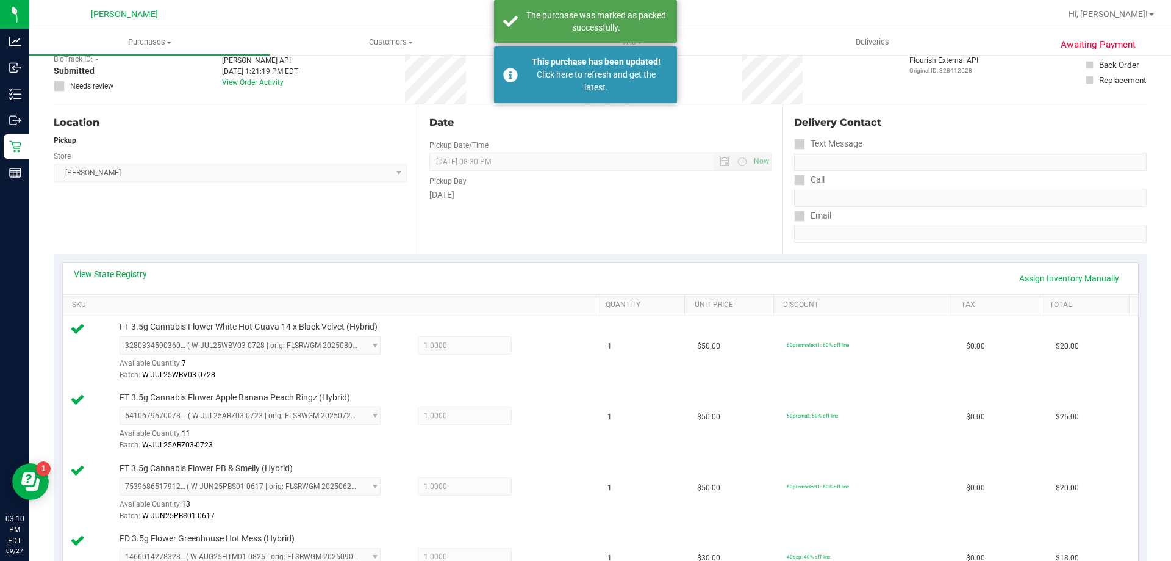
scroll to position [0, 0]
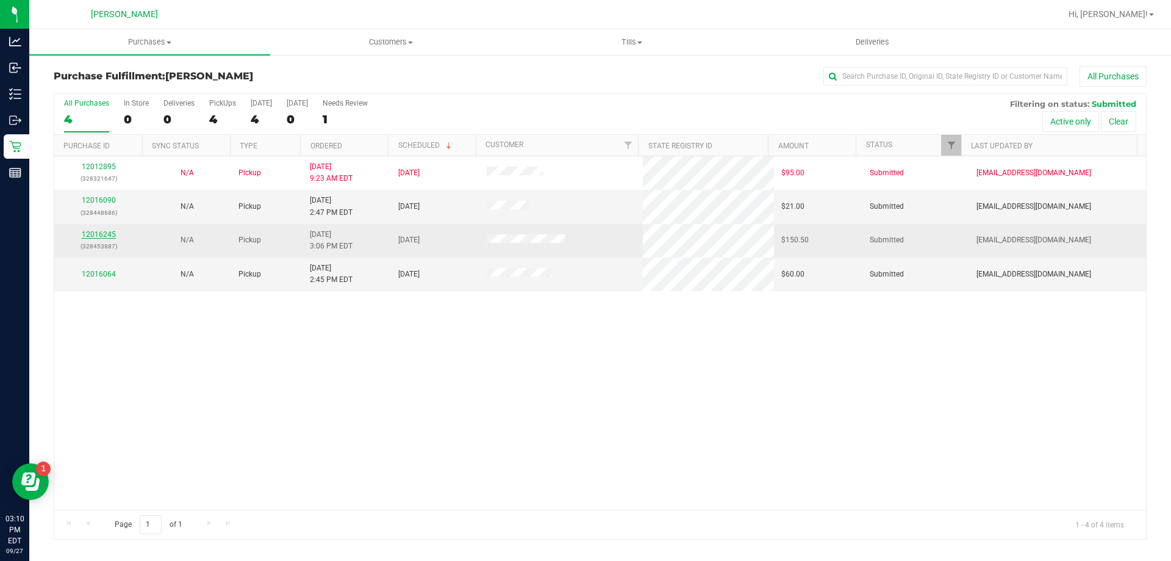
click at [93, 236] on link "12016245" at bounding box center [99, 234] width 34 height 9
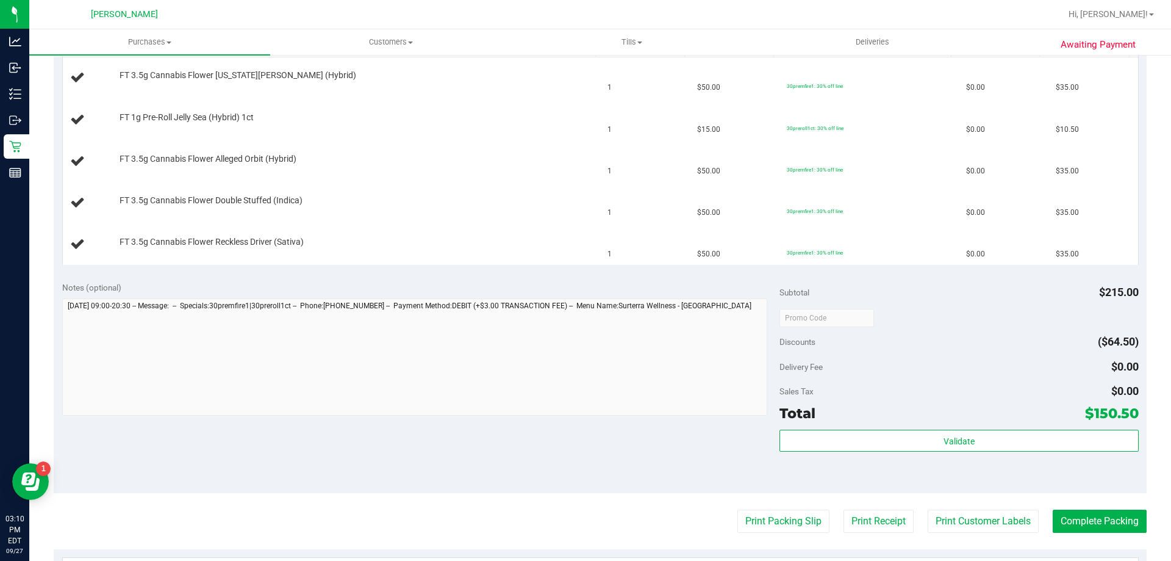
scroll to position [427, 0]
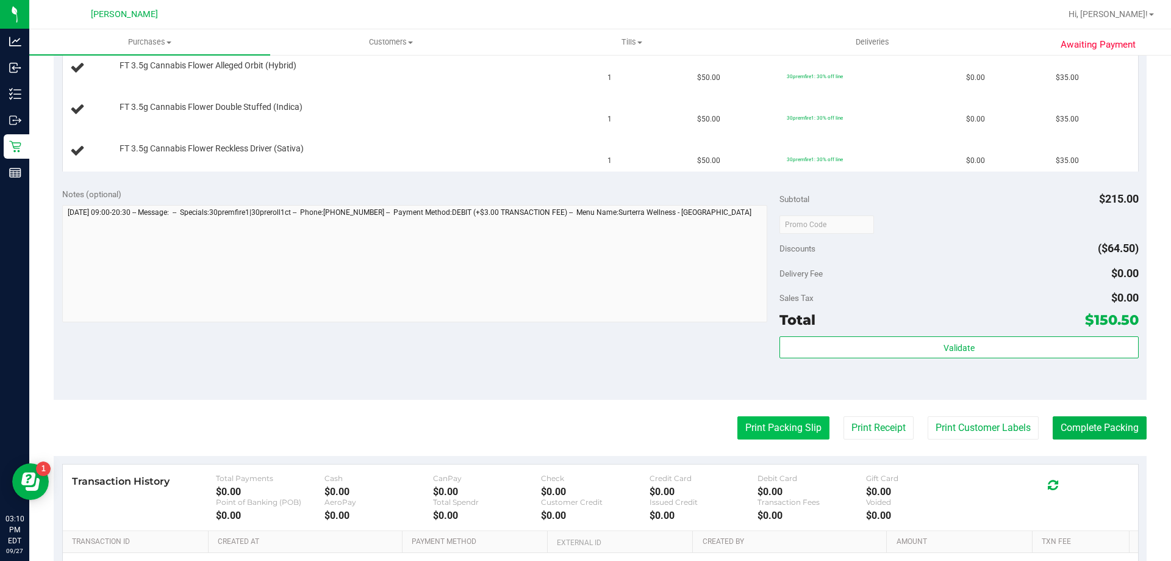
click at [751, 420] on button "Print Packing Slip" at bounding box center [784, 427] width 92 height 23
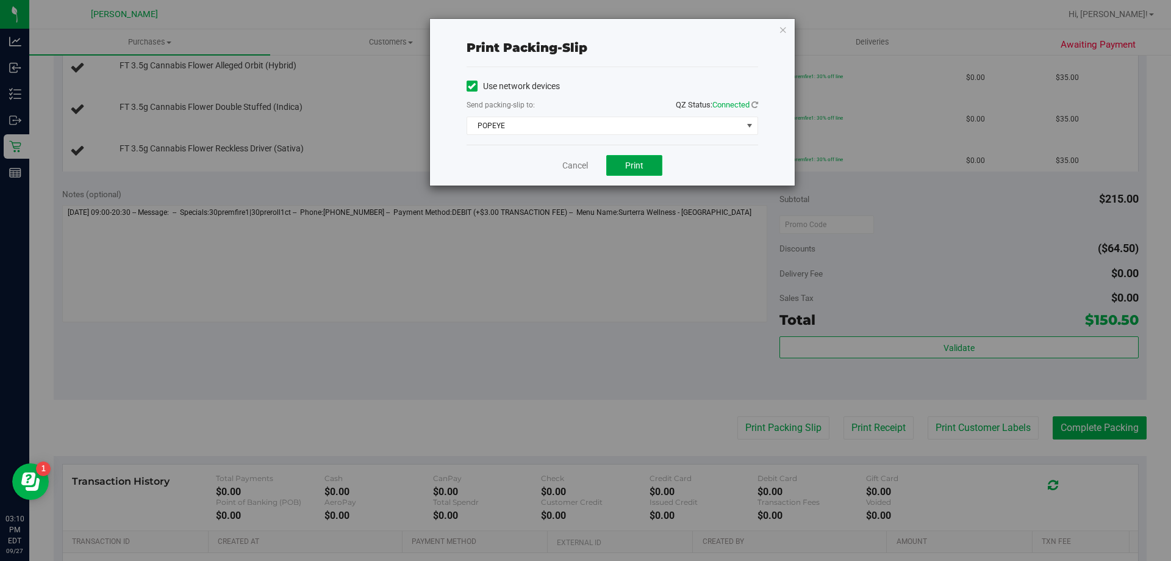
click at [638, 162] on span "Print" at bounding box center [634, 165] width 18 height 10
click at [583, 163] on link "Cancel" at bounding box center [576, 165] width 26 height 13
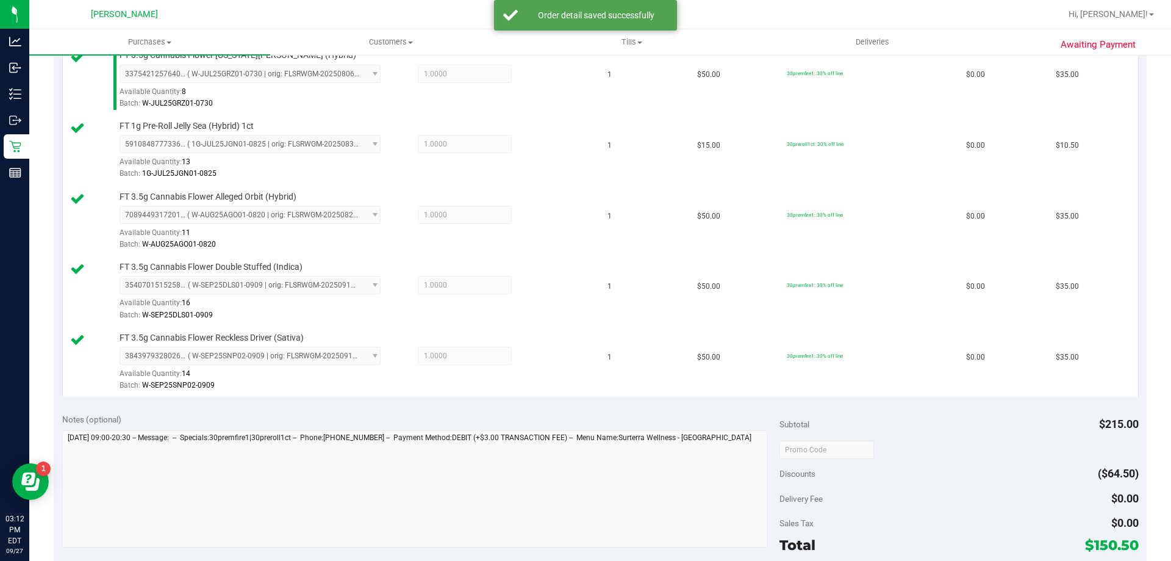
scroll to position [488, 0]
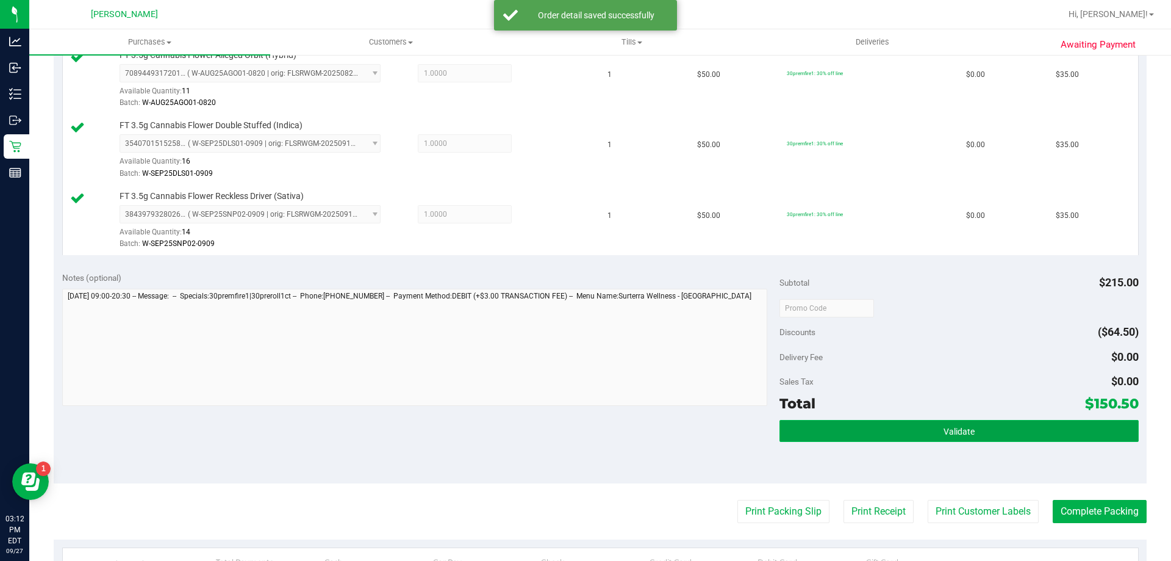
click at [952, 430] on span "Validate" at bounding box center [959, 431] width 31 height 10
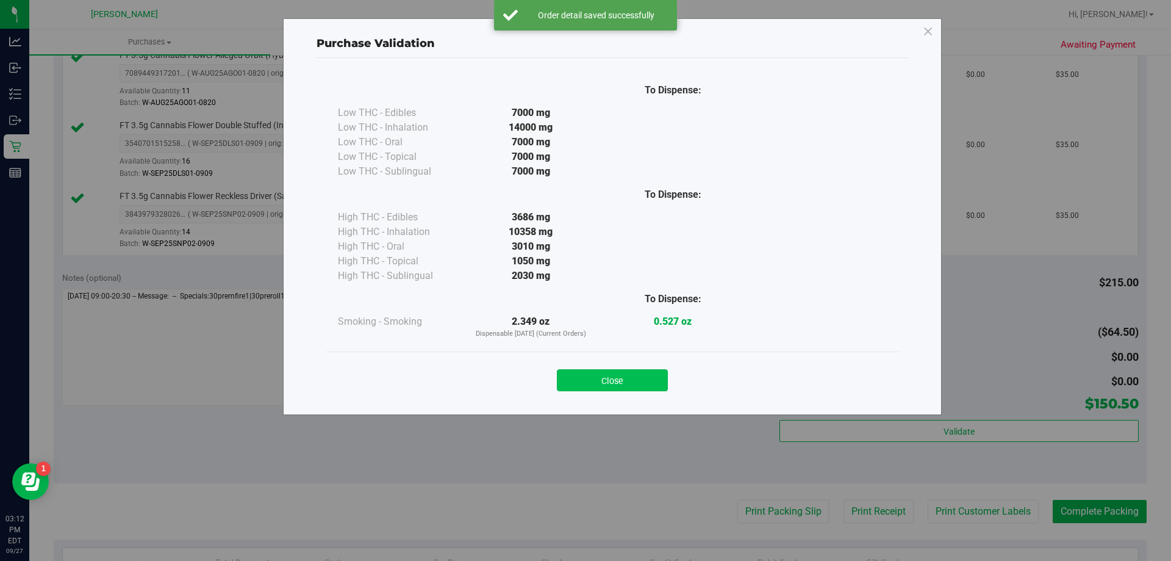
click at [635, 381] on button "Close" at bounding box center [612, 380] width 111 height 22
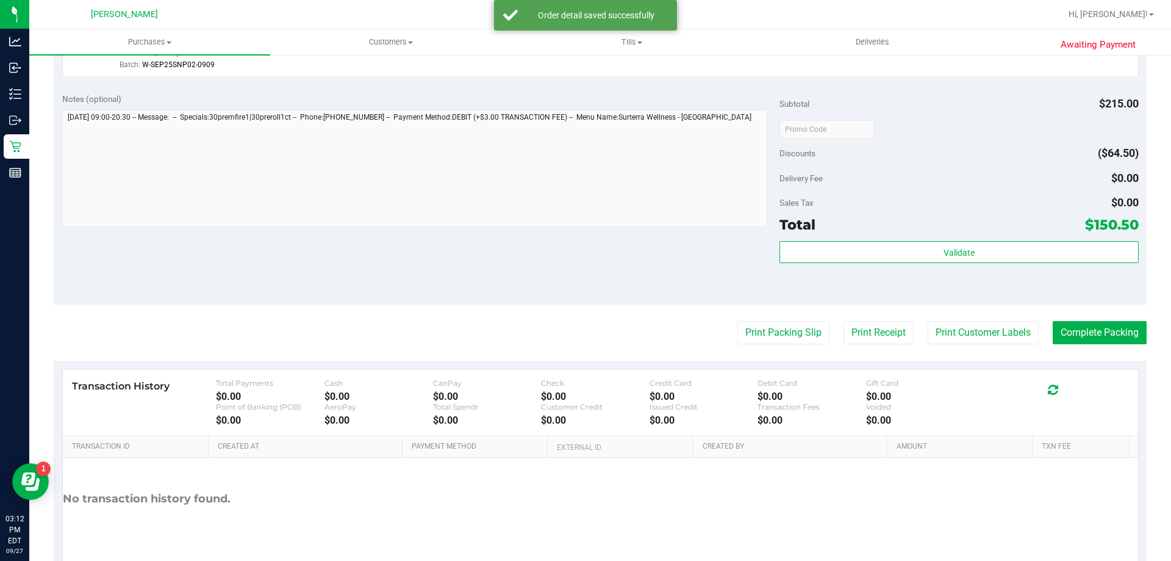
scroll to position [719, 0]
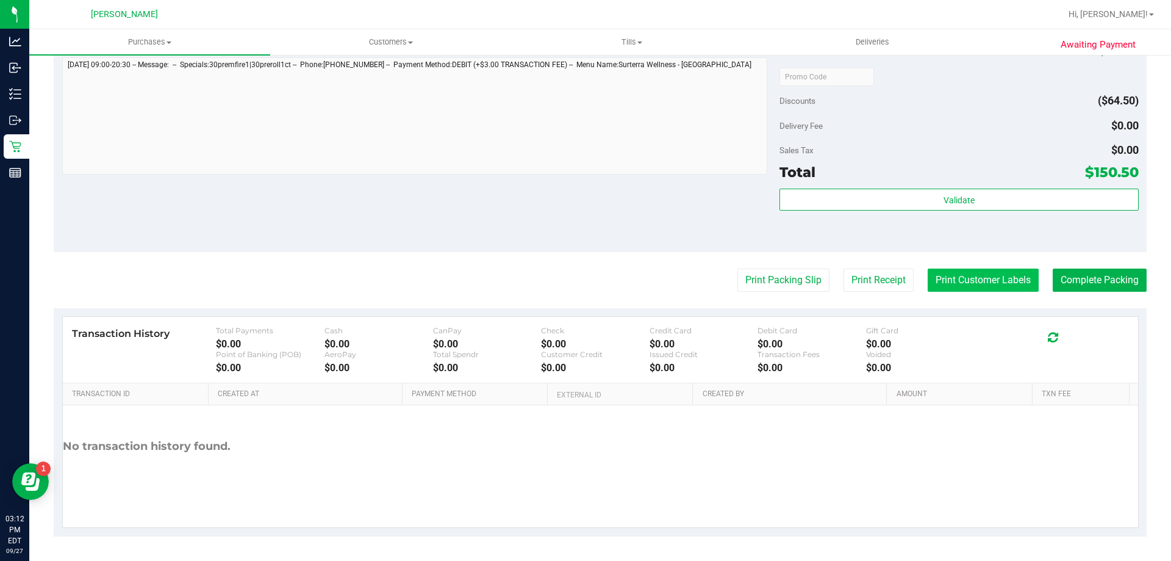
click at [972, 275] on button "Print Customer Labels" at bounding box center [983, 279] width 111 height 23
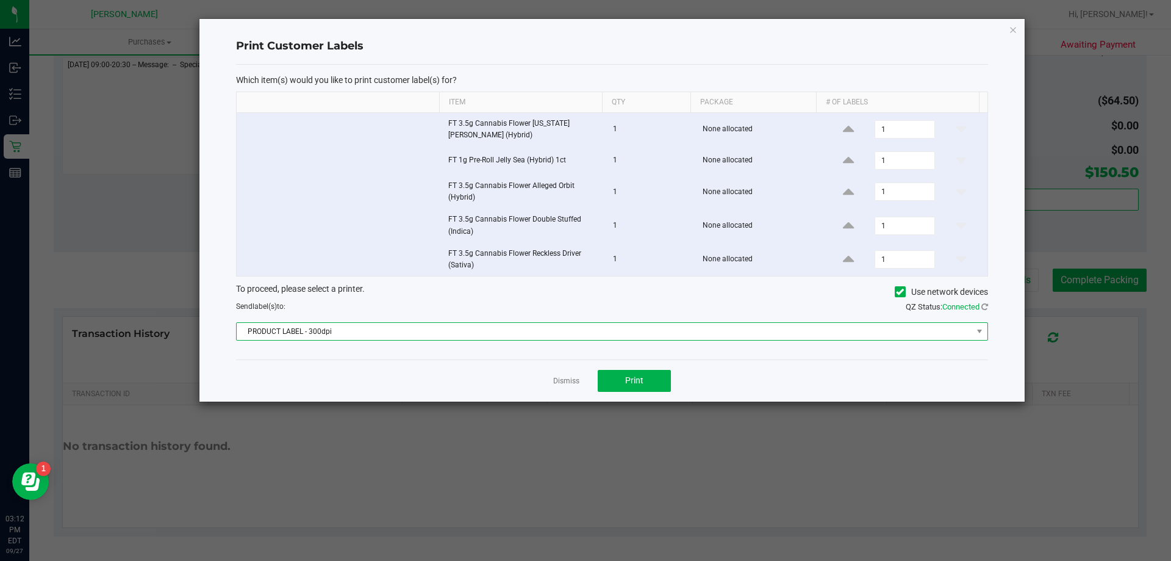
click at [593, 332] on span "PRODUCT LABEL - 300dpi" at bounding box center [605, 331] width 736 height 17
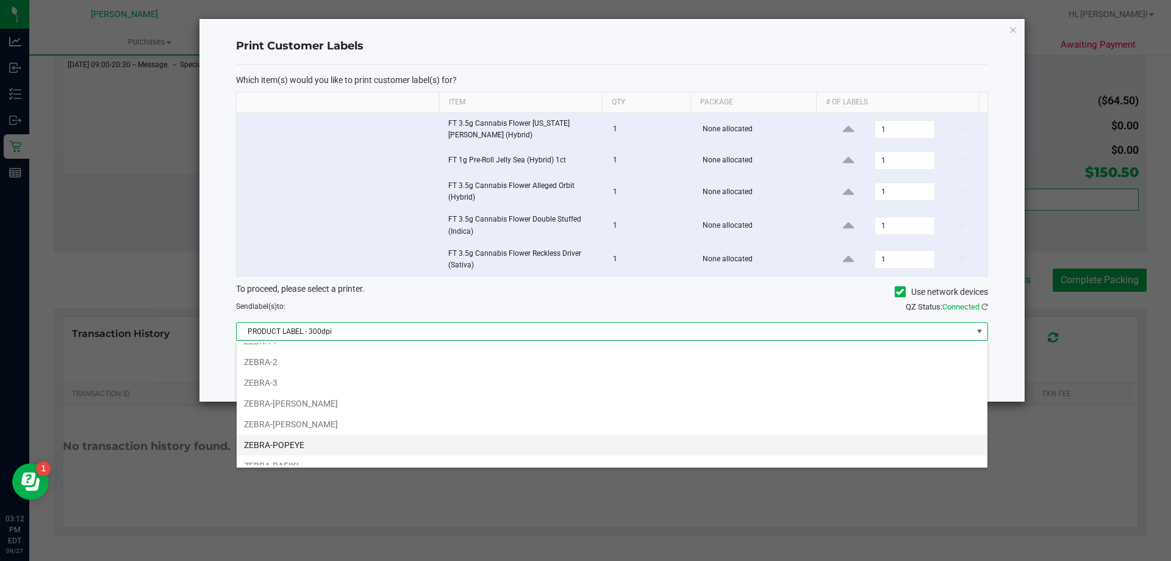
scroll to position [65, 0]
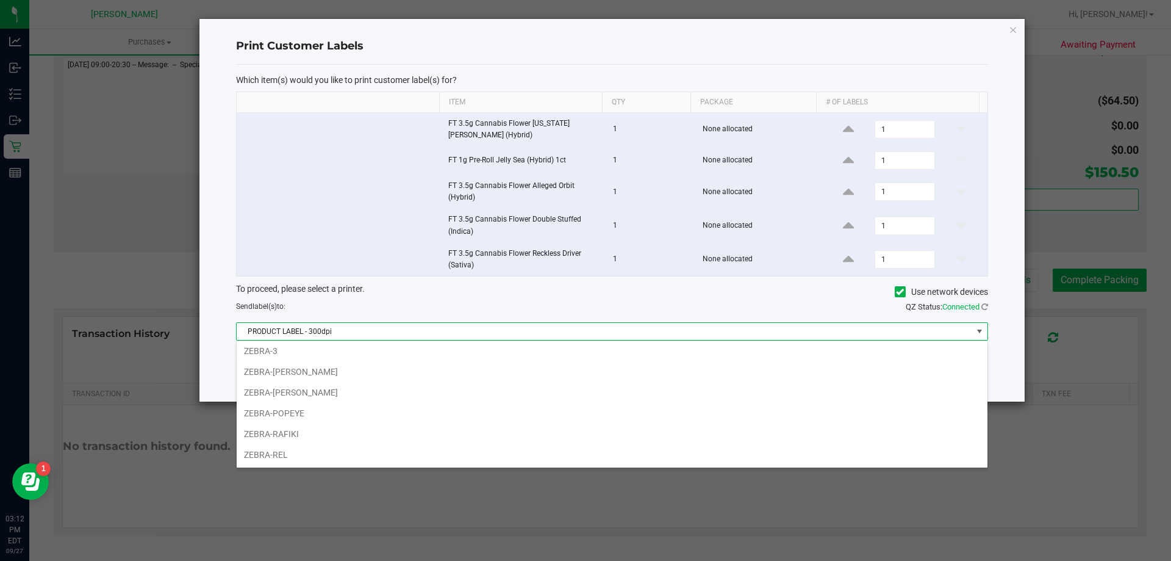
drag, startPoint x: 323, startPoint y: 412, endPoint x: 373, endPoint y: 390, distance: 54.6
click at [323, 412] on li "ZEBRA-POPEYE" at bounding box center [612, 413] width 751 height 21
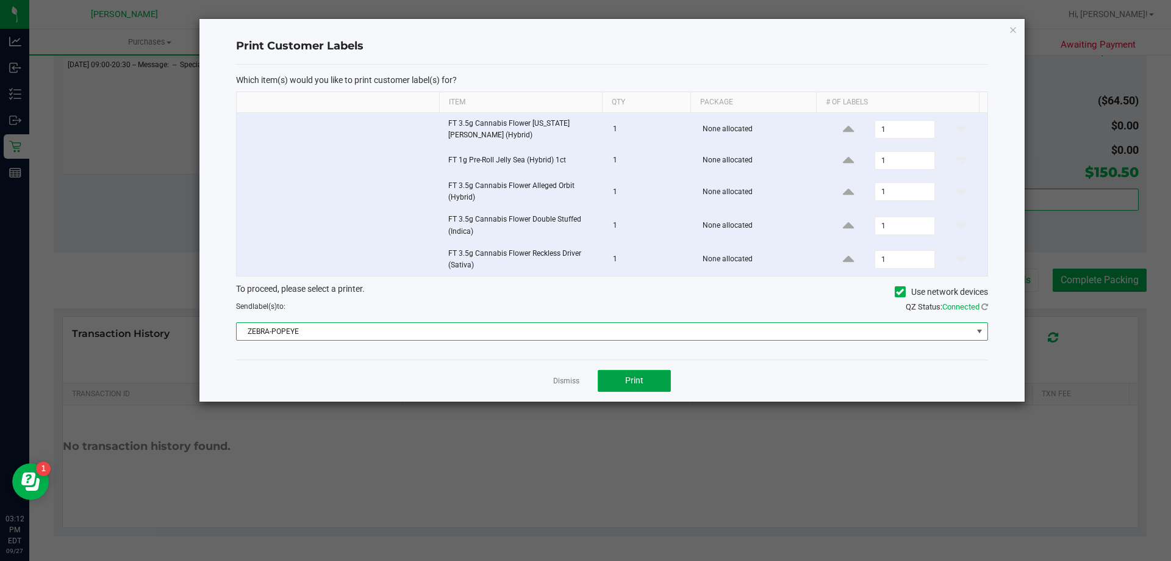
click at [622, 379] on button "Print" at bounding box center [634, 381] width 73 height 22
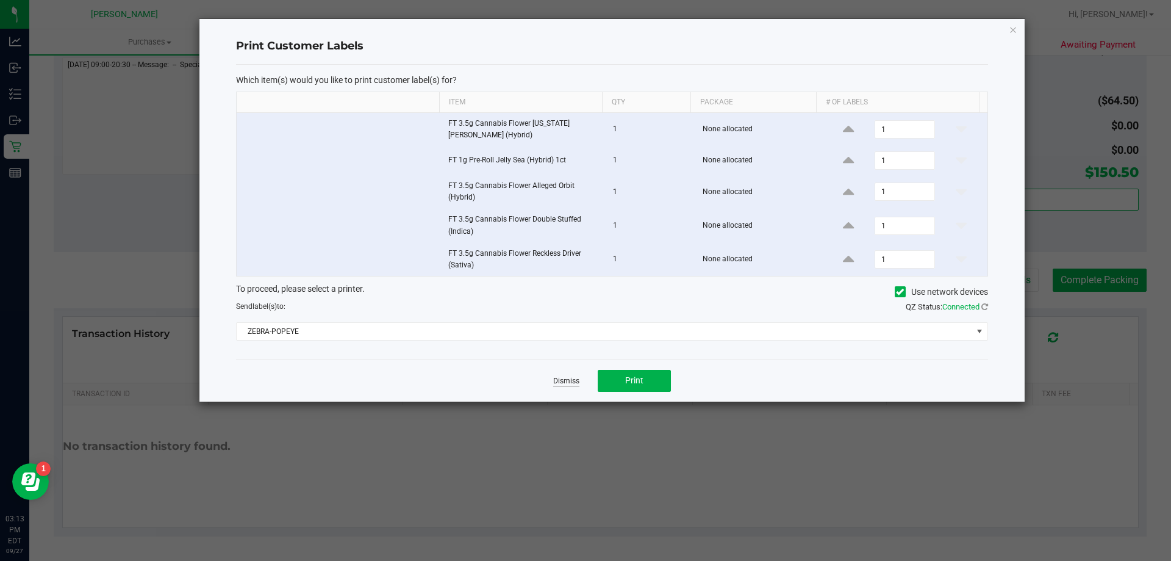
click at [559, 380] on link "Dismiss" at bounding box center [566, 381] width 26 height 10
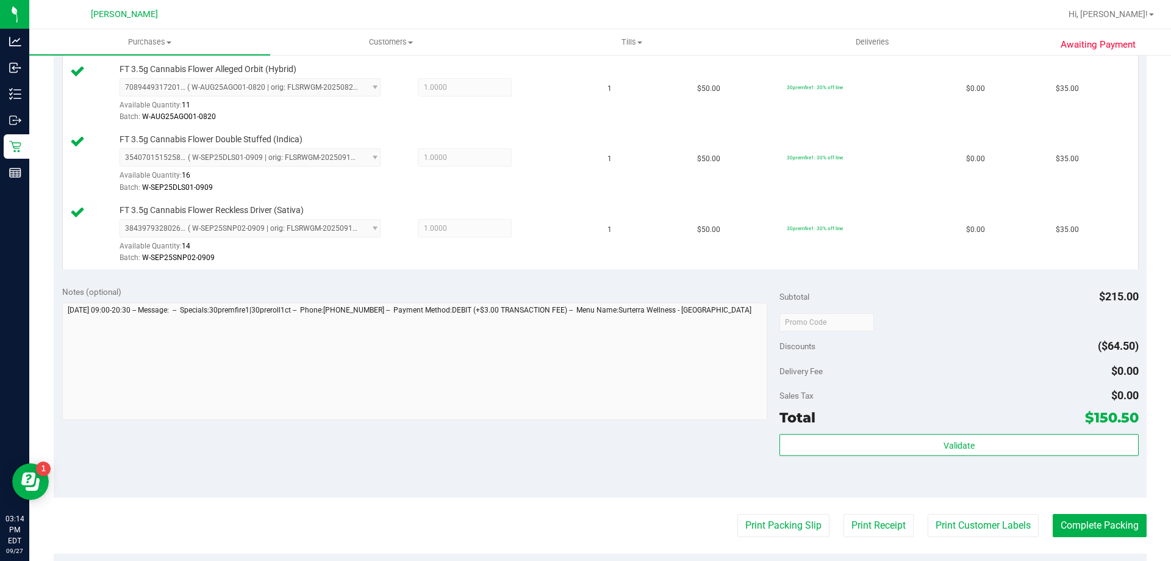
scroll to position [549, 0]
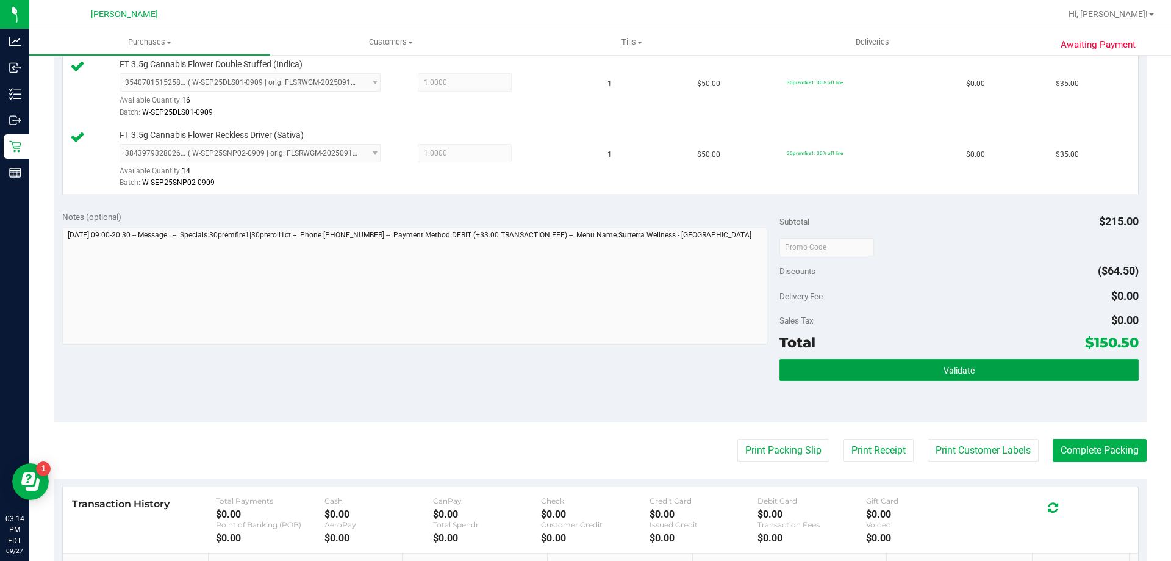
click at [1070, 360] on button "Validate" at bounding box center [959, 370] width 359 height 22
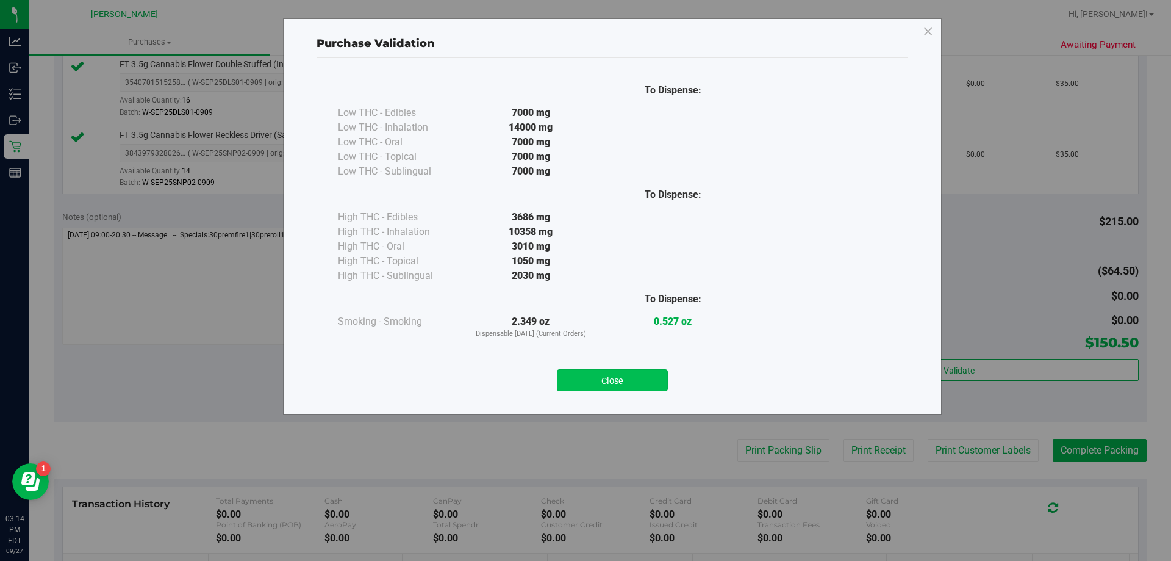
click at [650, 387] on button "Close" at bounding box center [612, 380] width 111 height 22
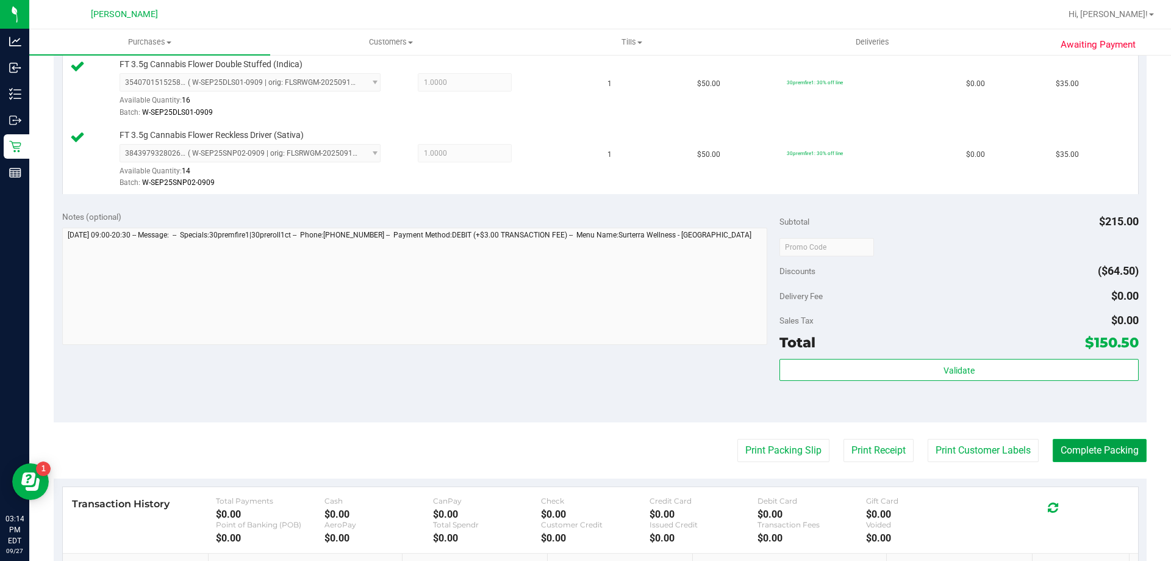
click at [1113, 457] on button "Complete Packing" at bounding box center [1100, 450] width 94 height 23
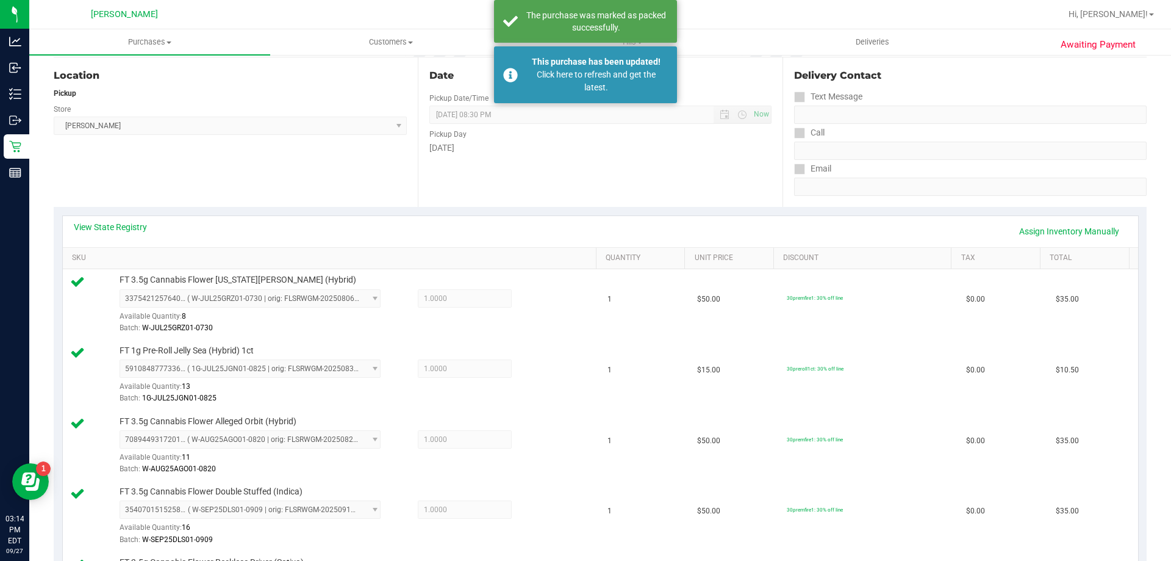
scroll to position [0, 0]
